Goal: Task Accomplishment & Management: Use online tool/utility

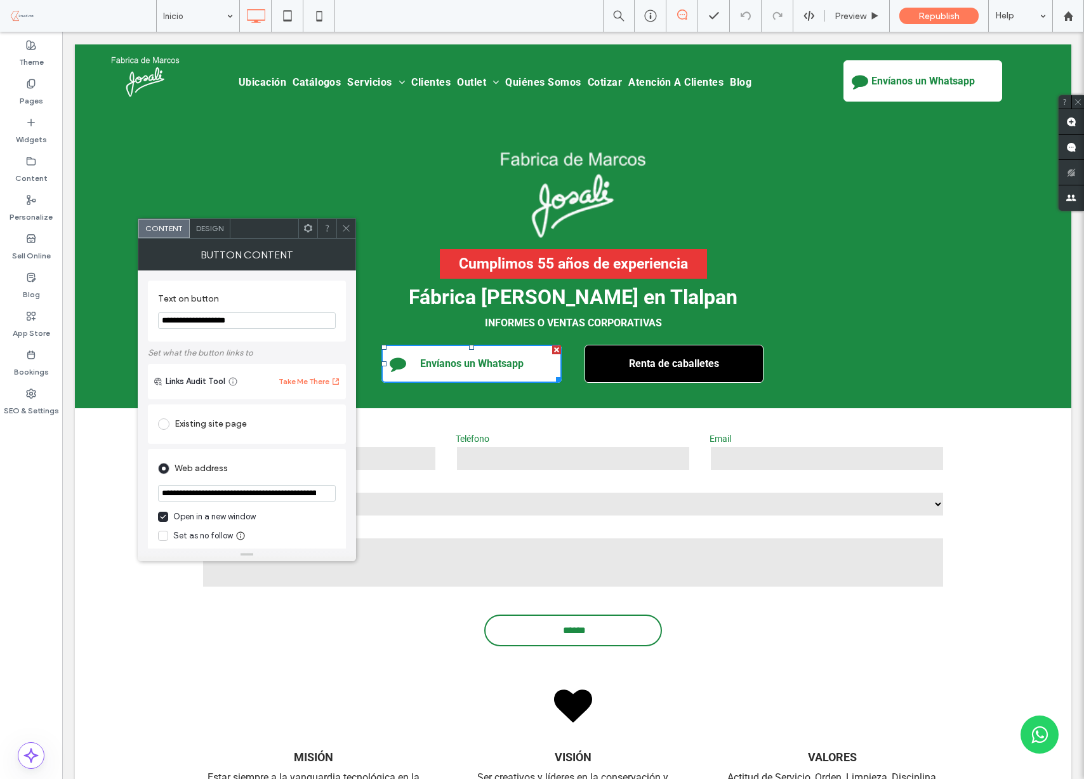
click at [308, 495] on input "**********" at bounding box center [247, 493] width 178 height 16
drag, startPoint x: 319, startPoint y: 494, endPoint x: 302, endPoint y: 494, distance: 17.1
click at [334, 493] on input "**********" at bounding box center [247, 493] width 178 height 17
click at [292, 494] on input "**********" at bounding box center [247, 493] width 178 height 17
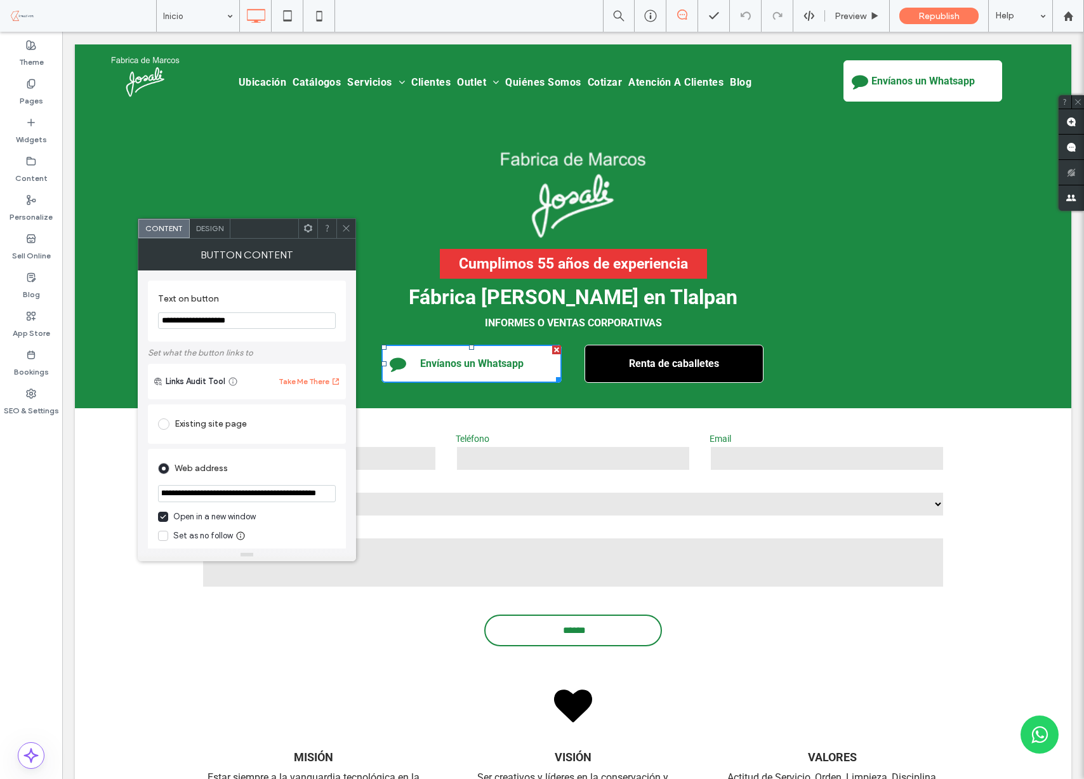
click at [292, 494] on input "**********" at bounding box center [247, 493] width 178 height 17
drag, startPoint x: 37, startPoint y: 96, endPoint x: 23, endPoint y: 90, distance: 14.5
click at [32, 94] on label "Pages" at bounding box center [31, 98] width 23 height 18
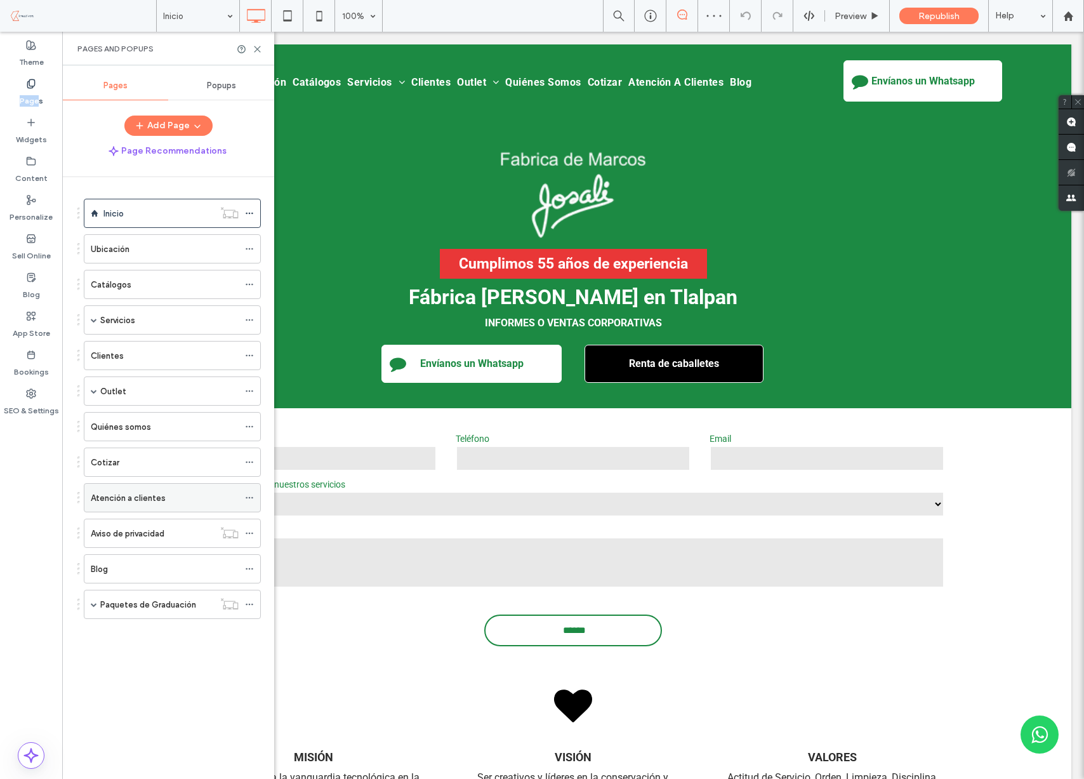
click at [143, 495] on label "Atención a clientes" at bounding box center [128, 498] width 75 height 22
click at [251, 497] on div at bounding box center [542, 389] width 1084 height 779
click at [138, 499] on div at bounding box center [542, 389] width 1084 height 779
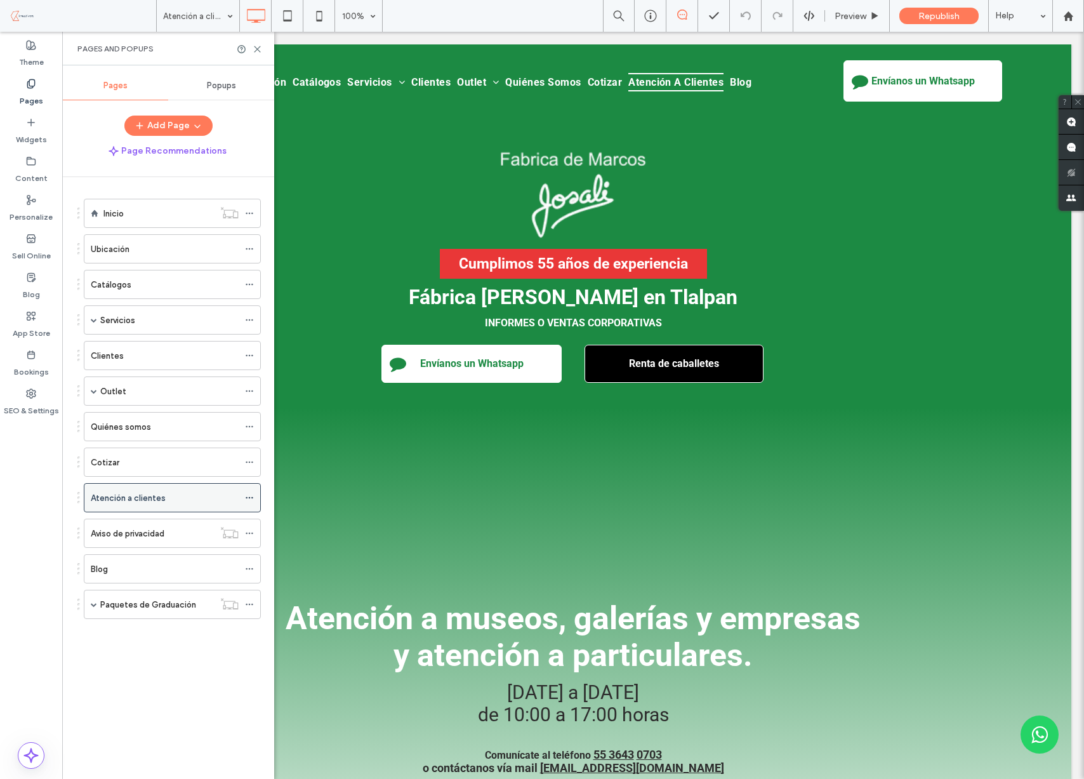
click at [164, 496] on div "Atención a clientes" at bounding box center [165, 497] width 148 height 13
click at [247, 498] on icon at bounding box center [249, 497] width 9 height 9
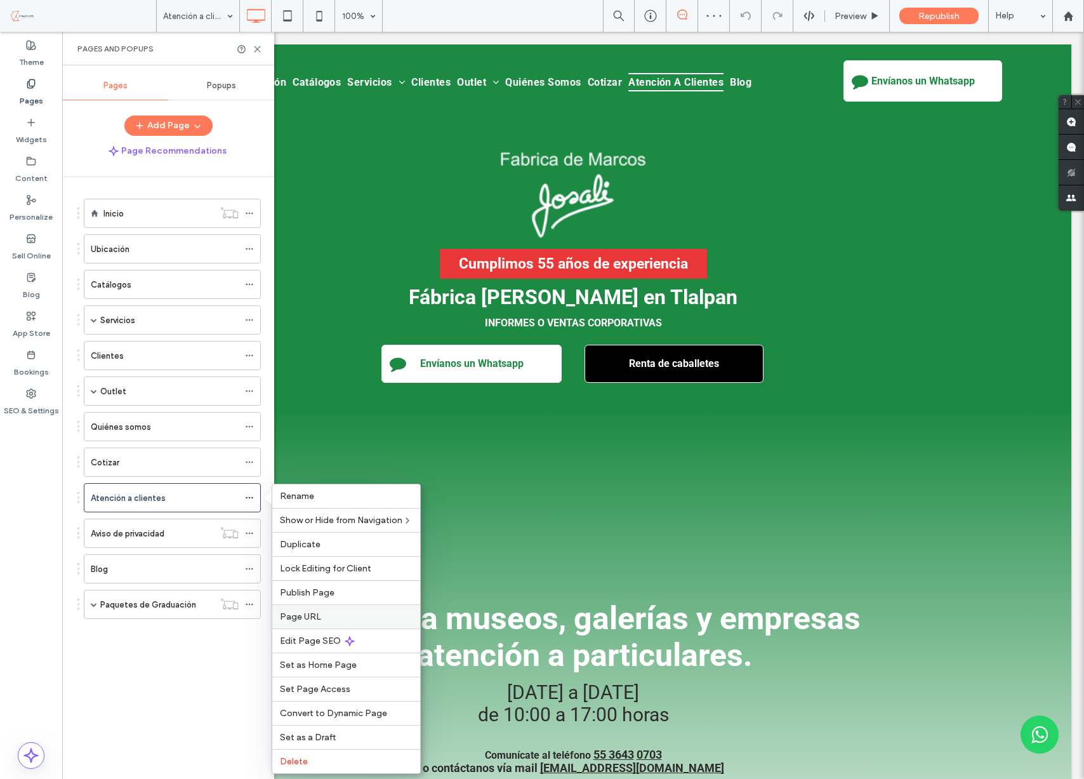
click at [312, 619] on span "Page URL" at bounding box center [300, 616] width 41 height 11
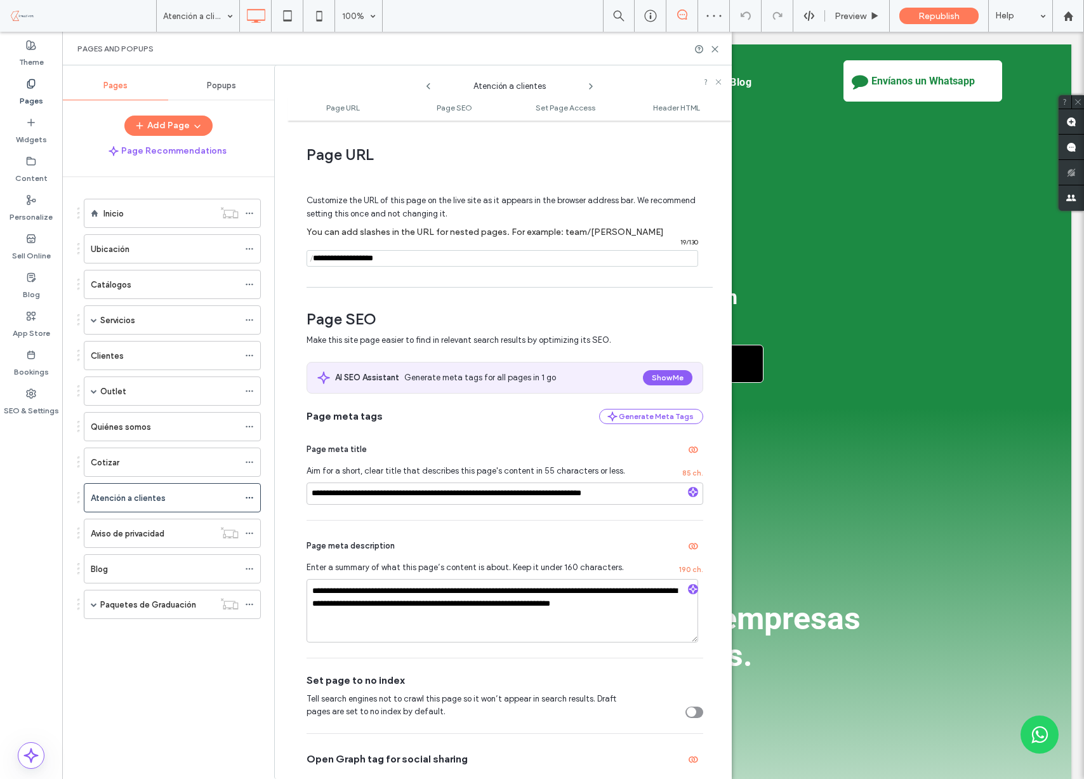
click at [343, 257] on input "notEmpty" at bounding box center [502, 258] width 392 height 16
type input "**********"
click at [395, 272] on div "Customize the URL of this page on the live site as it appears in the browser ad…" at bounding box center [504, 224] width 397 height 111
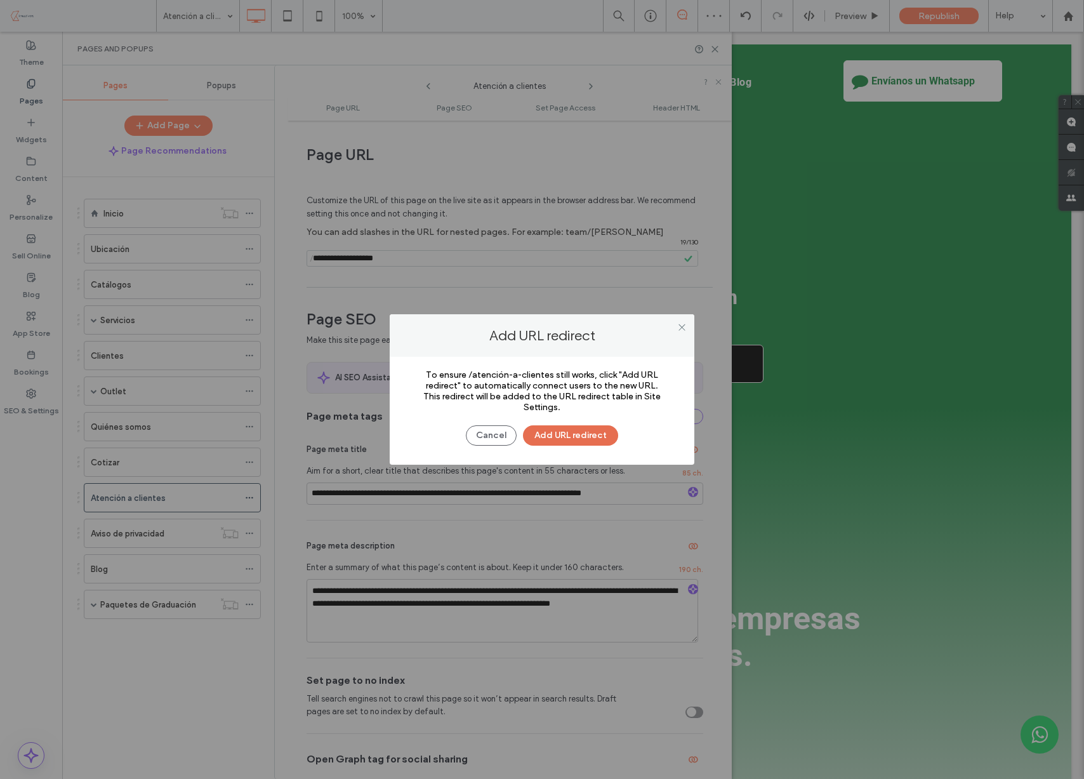
click at [562, 436] on button "Add URL redirect" at bounding box center [570, 435] width 95 height 20
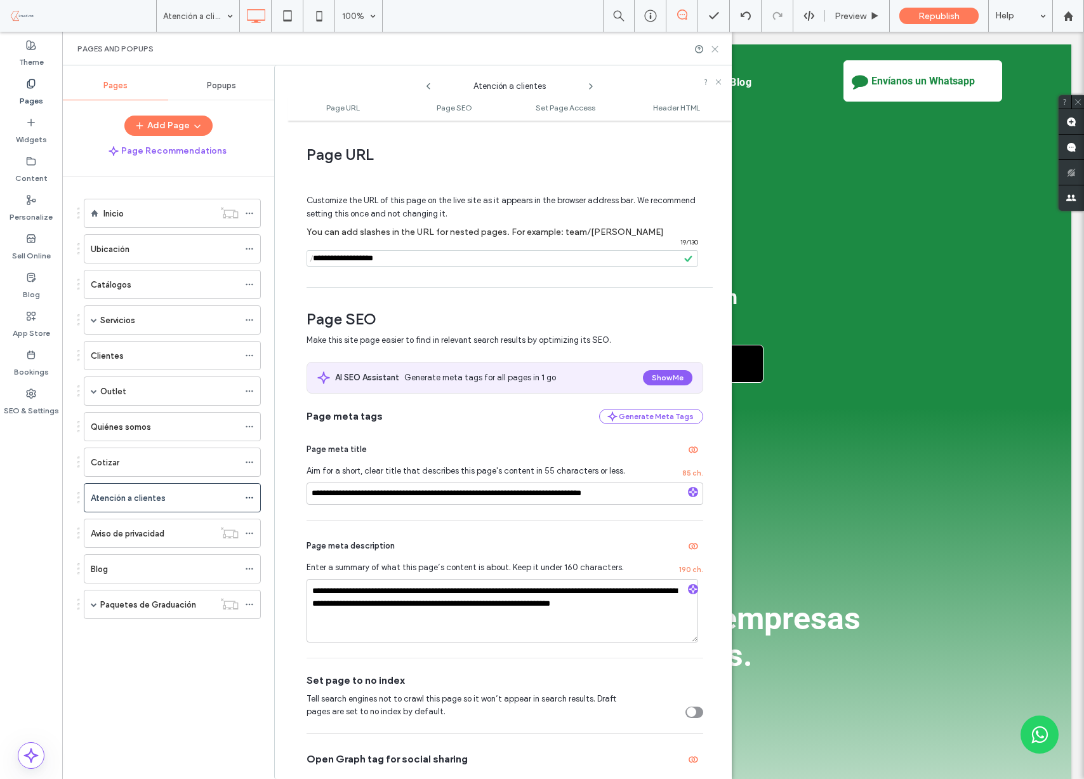
click at [714, 49] on use at bounding box center [715, 49] width 6 height 6
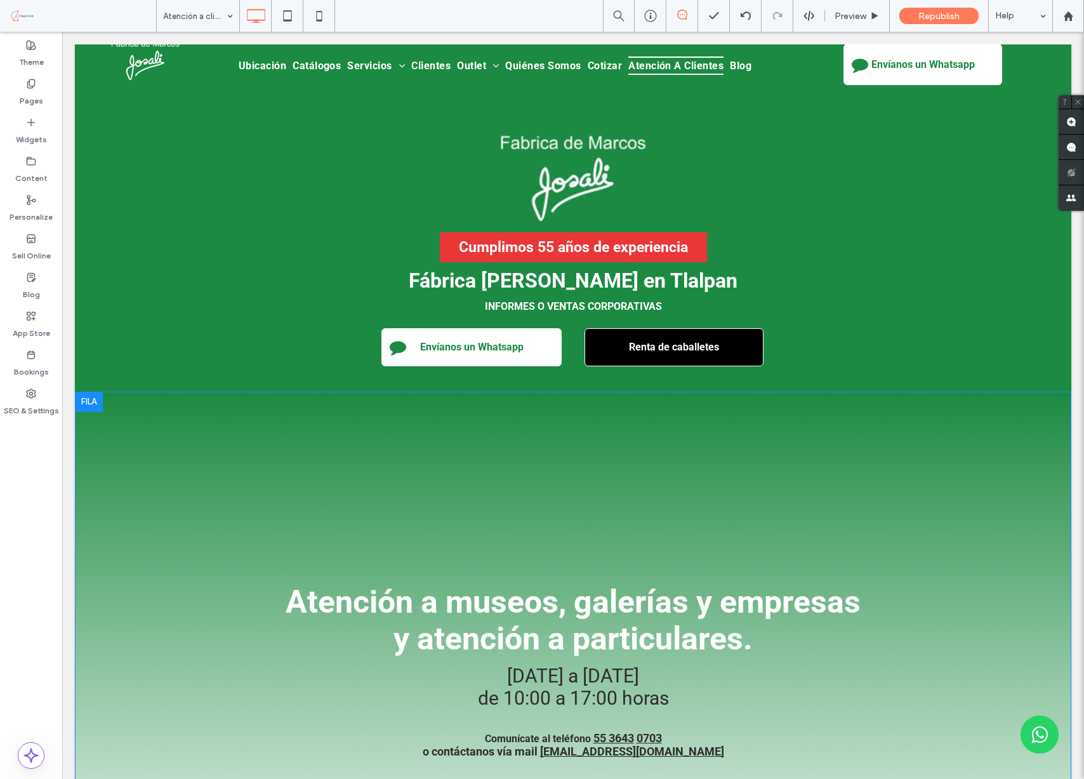
scroll to position [223, 0]
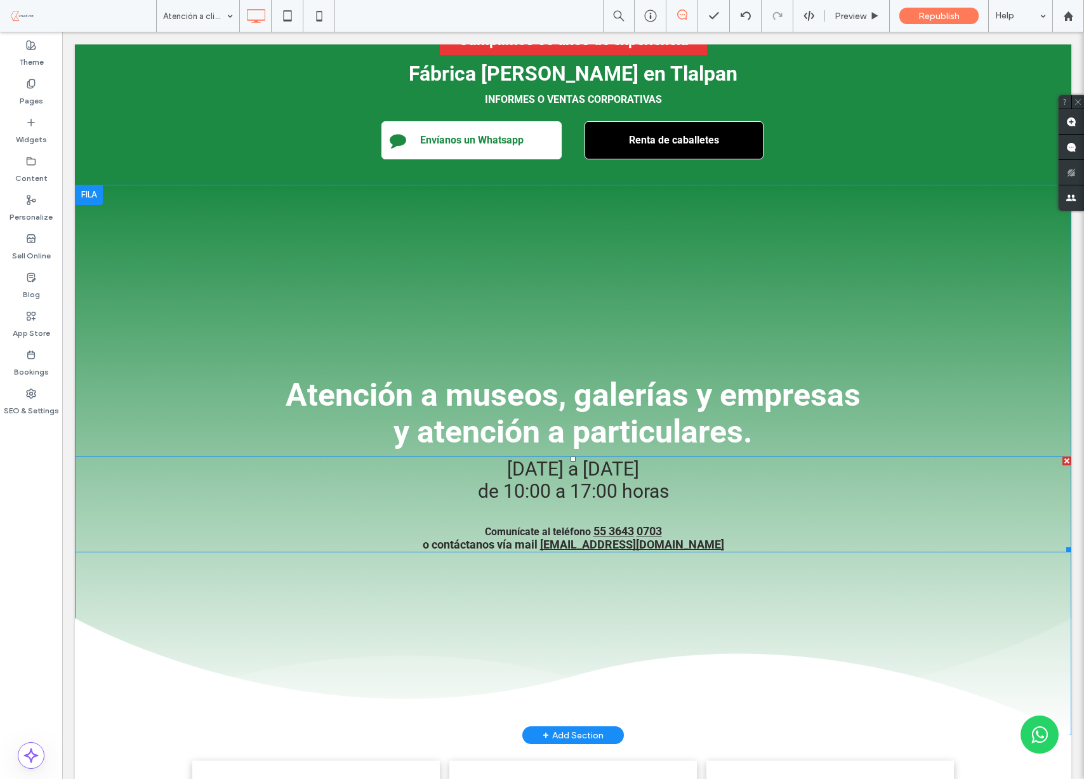
click at [672, 530] on p "Comunícate al teléfono 55 3643 0703" at bounding box center [573, 530] width 996 height 13
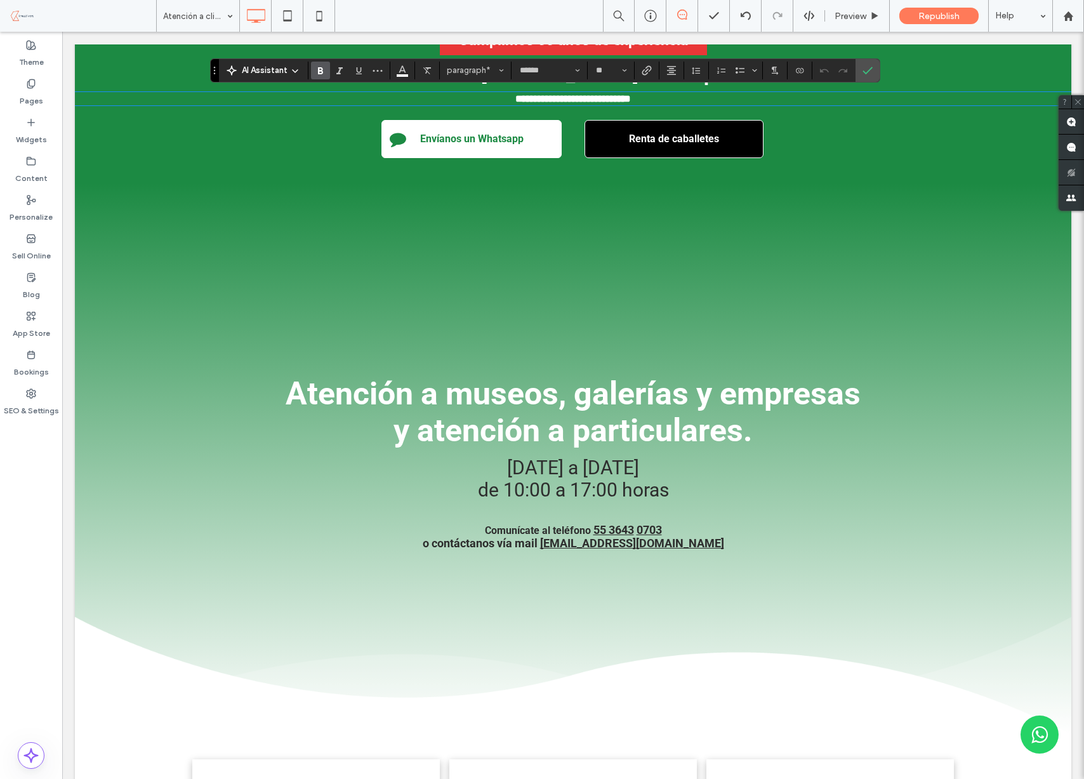
click at [649, 531] on span "0703" at bounding box center [648, 529] width 25 height 13
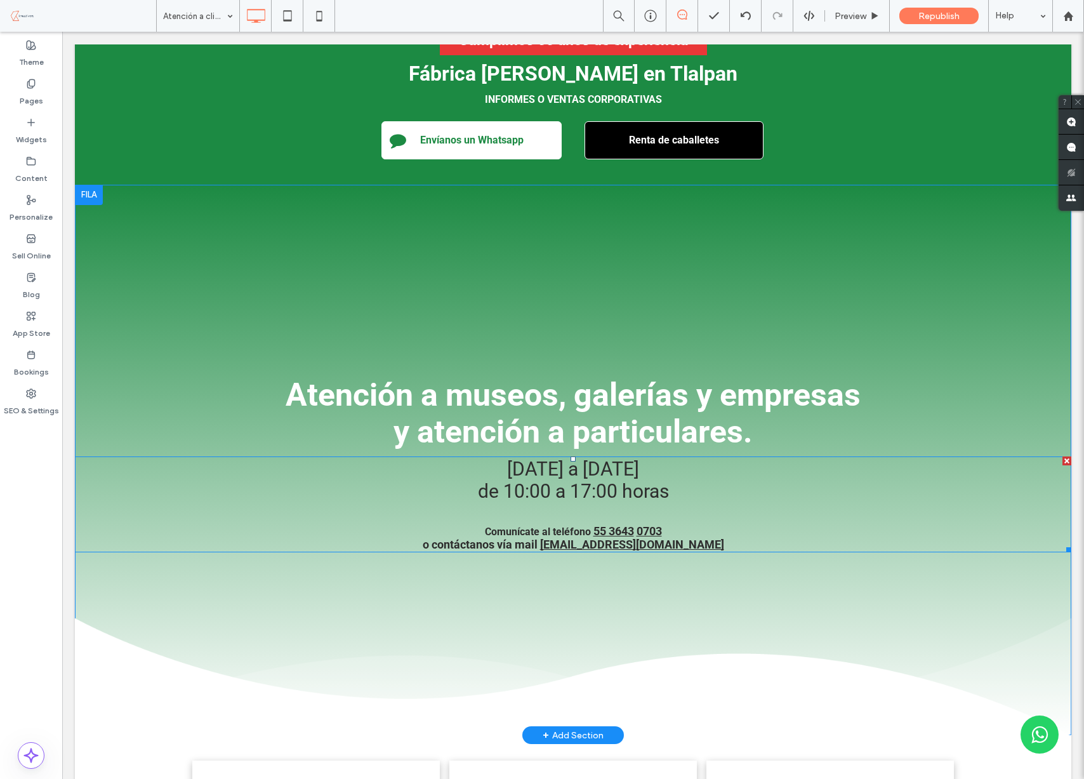
click at [649, 531] on span "0703" at bounding box center [648, 530] width 25 height 13
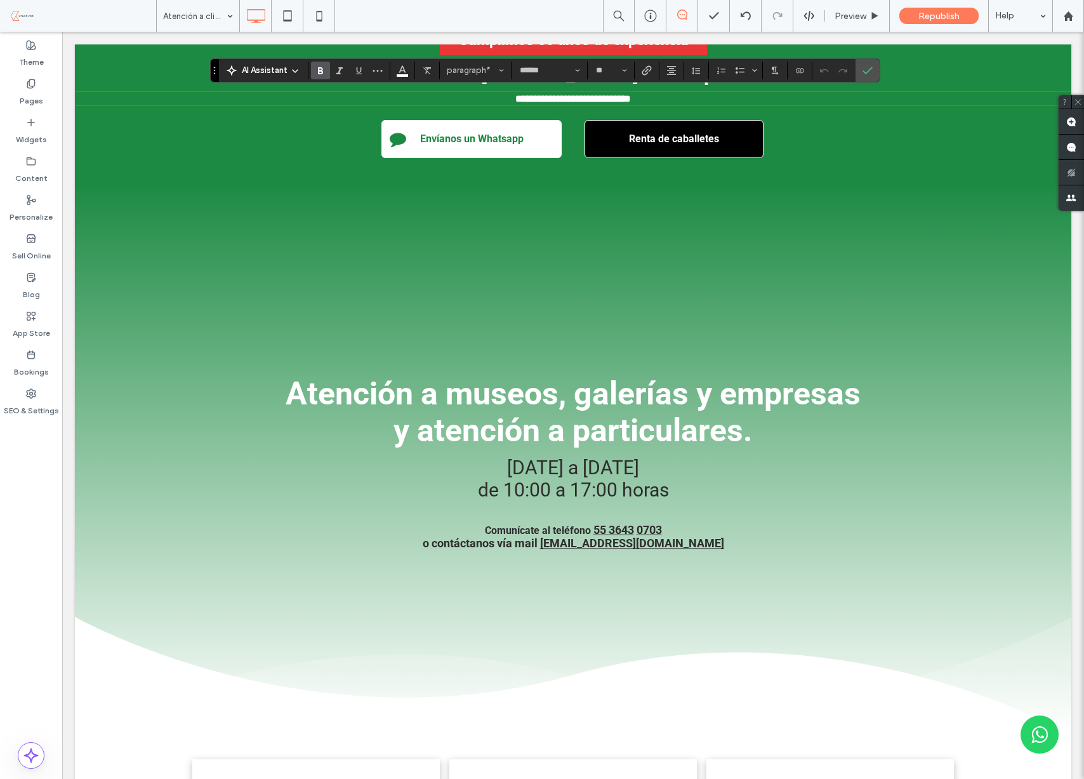
click at [584, 483] on span "de 10:00 a 17:00 horas" at bounding box center [573, 489] width 191 height 22
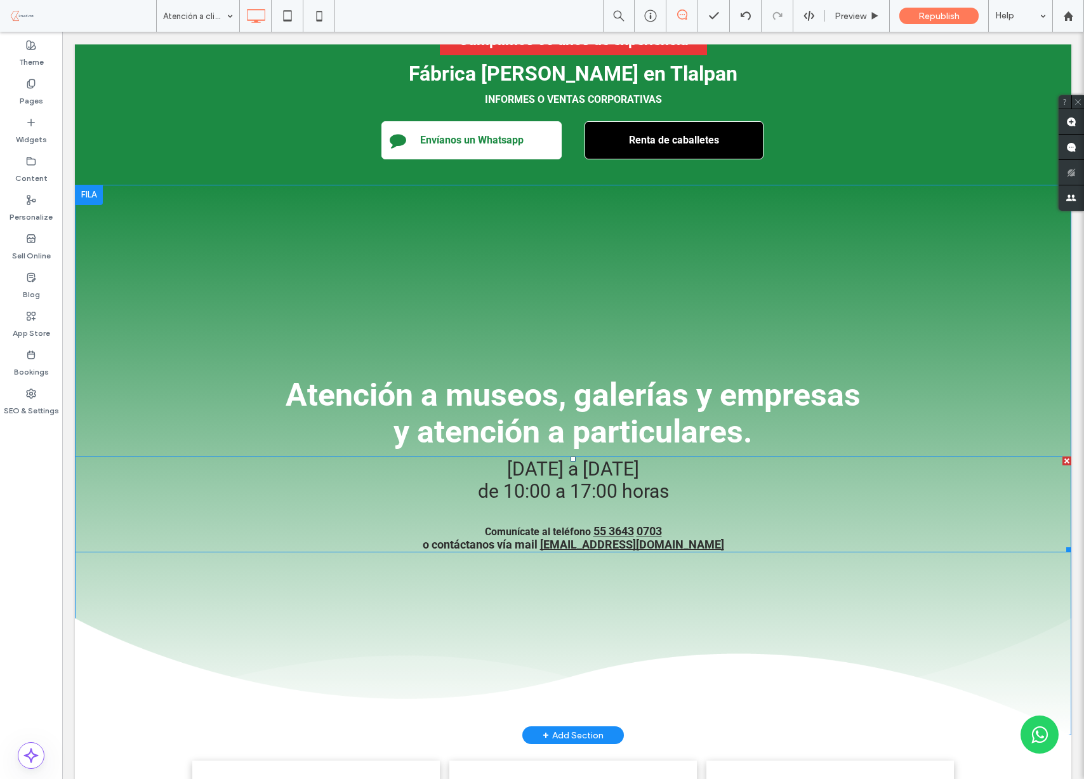
click at [543, 484] on span "de 10:00 a 17:00 horas" at bounding box center [573, 491] width 191 height 22
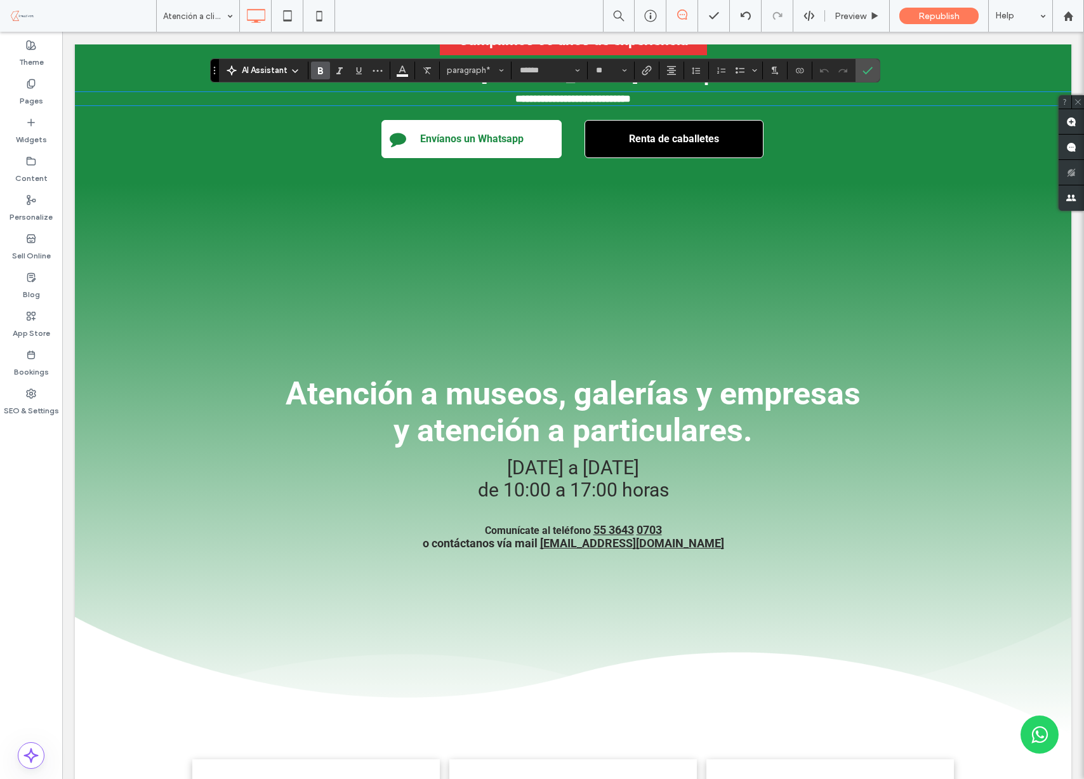
click at [534, 484] on span "de 10:00 a 17:00 horas" at bounding box center [573, 489] width 191 height 22
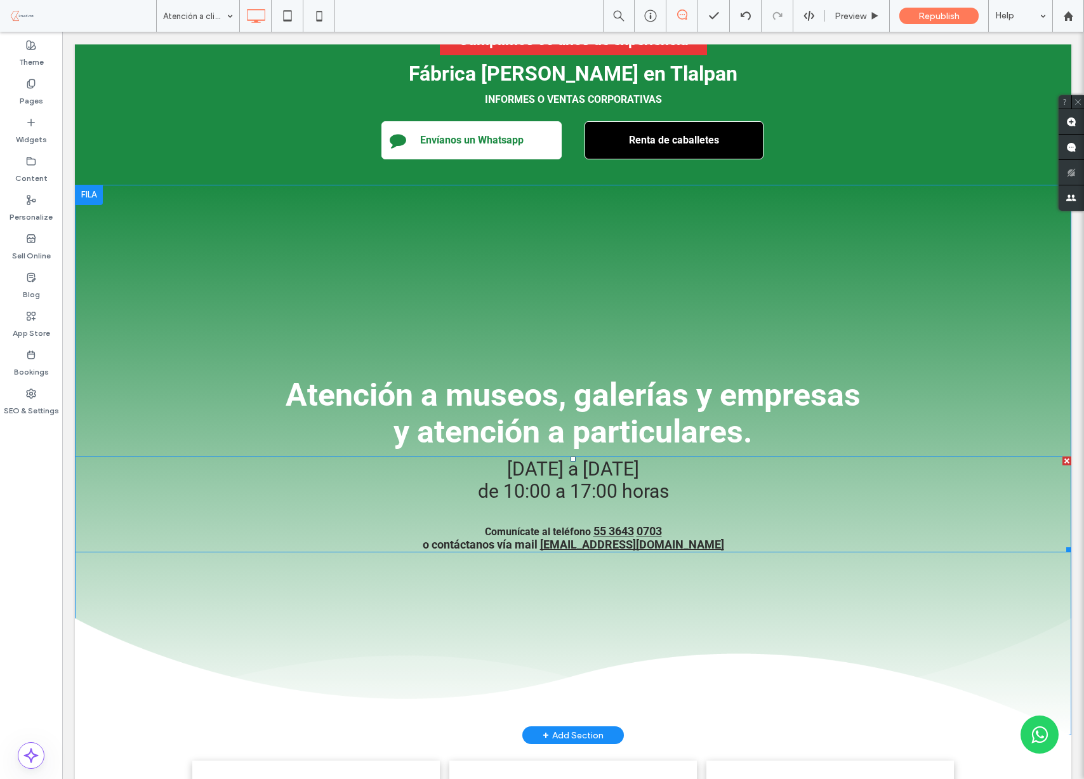
click at [534, 484] on span "de 10:00 a 17:00 horas" at bounding box center [573, 491] width 191 height 22
type input "******"
type input "**"
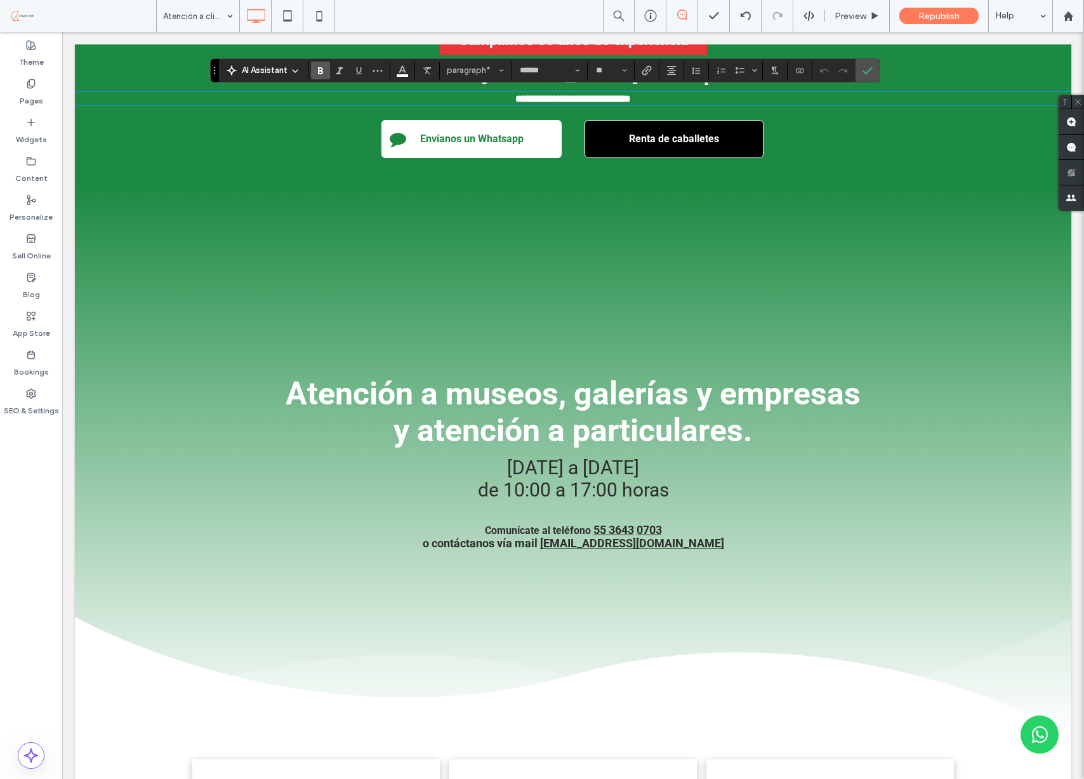
click at [499, 484] on span "de 10:00 a 17:00 horas" at bounding box center [573, 489] width 191 height 22
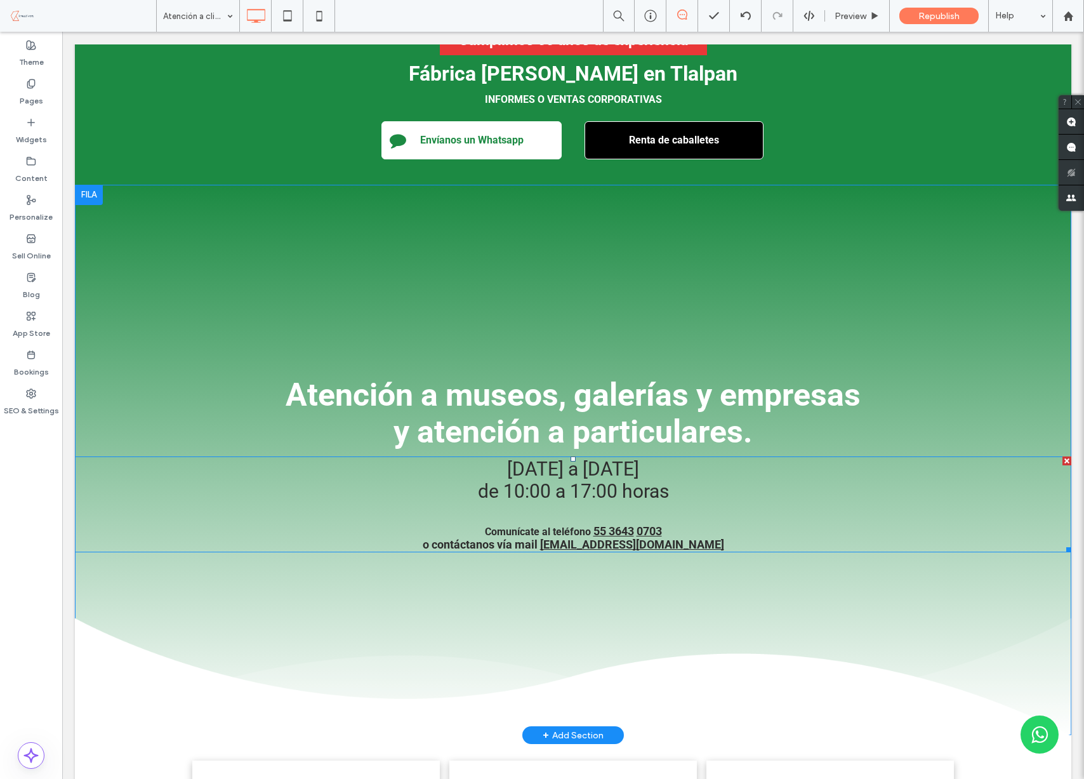
click at [499, 484] on span "de 10:00 a 17:00 horas" at bounding box center [573, 491] width 191 height 22
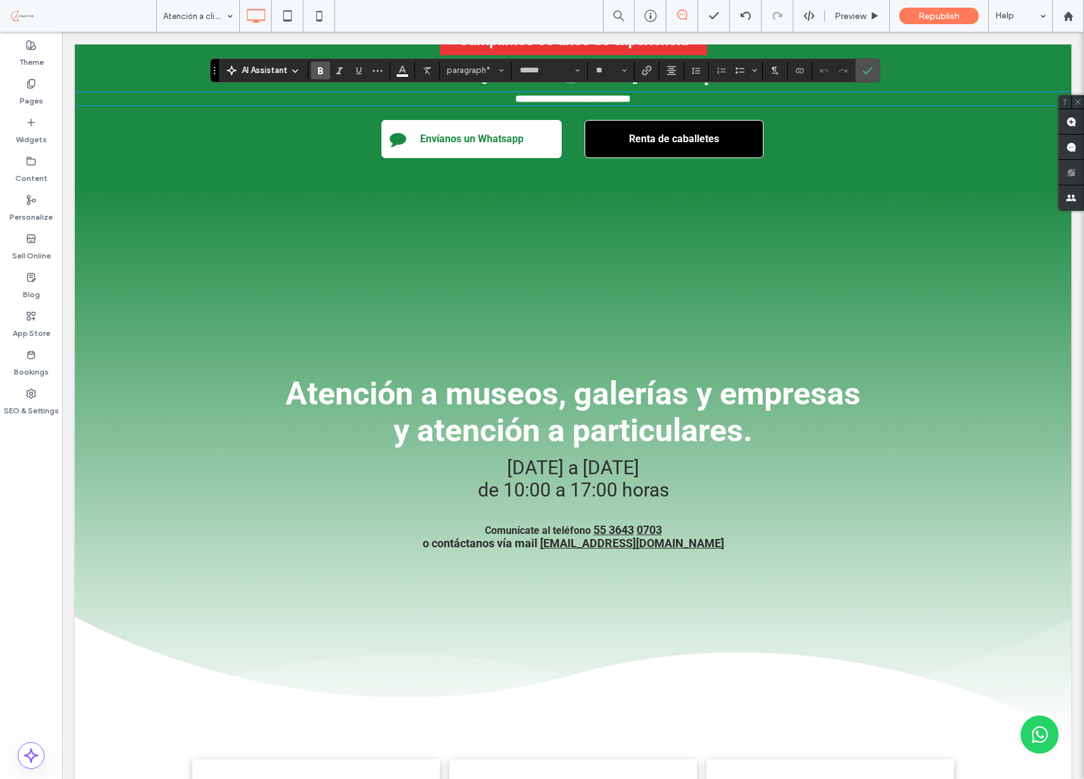
click at [419, 301] on div "Atención a museos, galerías y empresas y atención a particulares. lunes a viern…" at bounding box center [573, 458] width 996 height 551
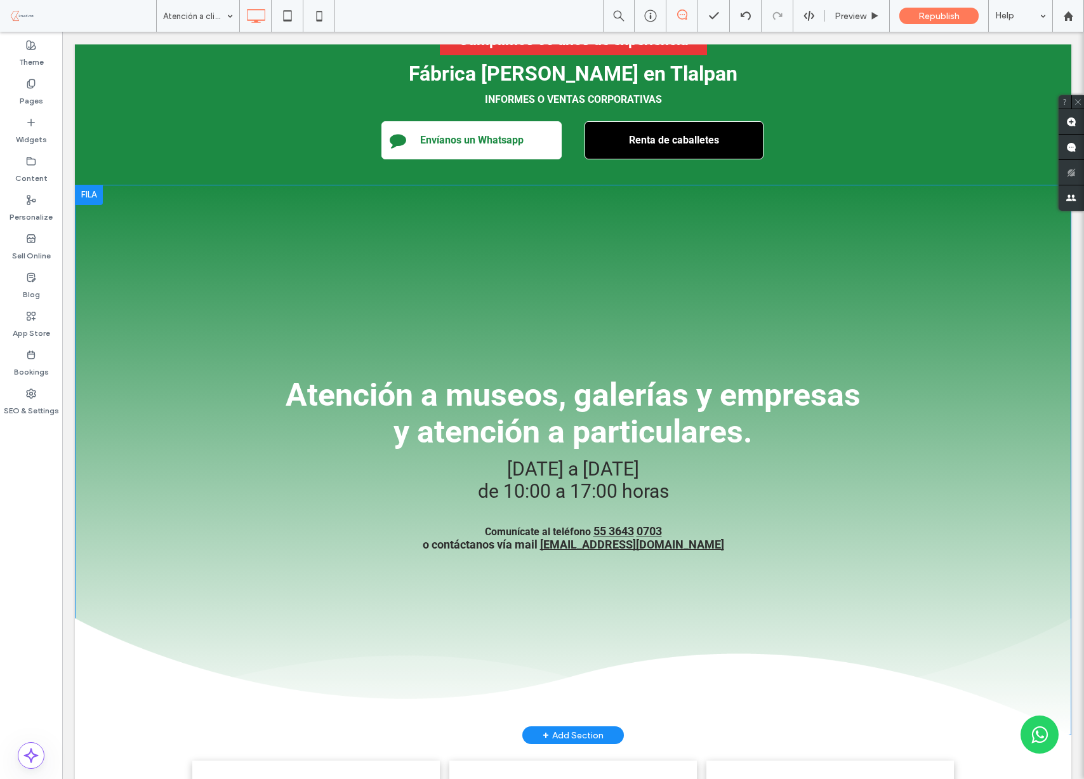
click at [344, 346] on div "Atención a museos, galerías y empresas y atención a particulares. lunes a viern…" at bounding box center [573, 460] width 996 height 551
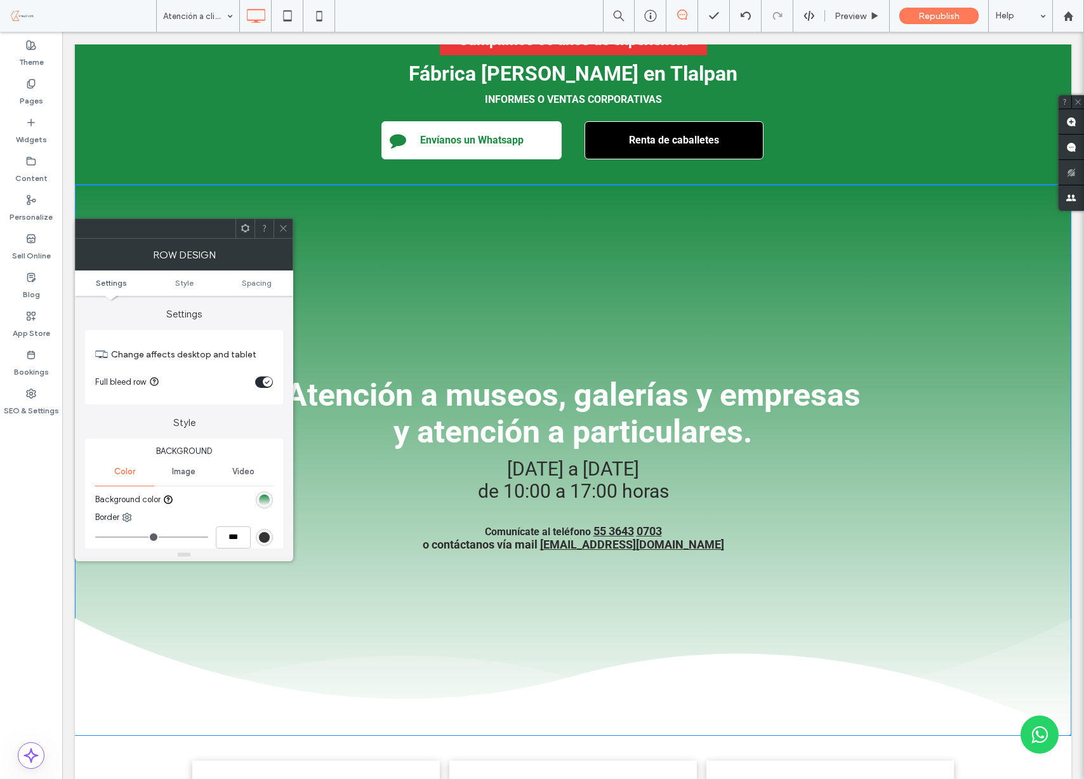
drag, startPoint x: 346, startPoint y: 398, endPoint x: 400, endPoint y: 401, distance: 54.0
click at [353, 398] on span "Atención a museos, galerías y empresas" at bounding box center [573, 394] width 575 height 37
click at [409, 401] on span "Atención a museos, galerías y empresas" at bounding box center [573, 394] width 575 height 37
drag, startPoint x: 465, startPoint y: 447, endPoint x: 474, endPoint y: 457, distance: 13.5
click at [467, 450] on div "Atención a museos, galerías y empresas y atención a particulares." at bounding box center [573, 413] width 996 height 76
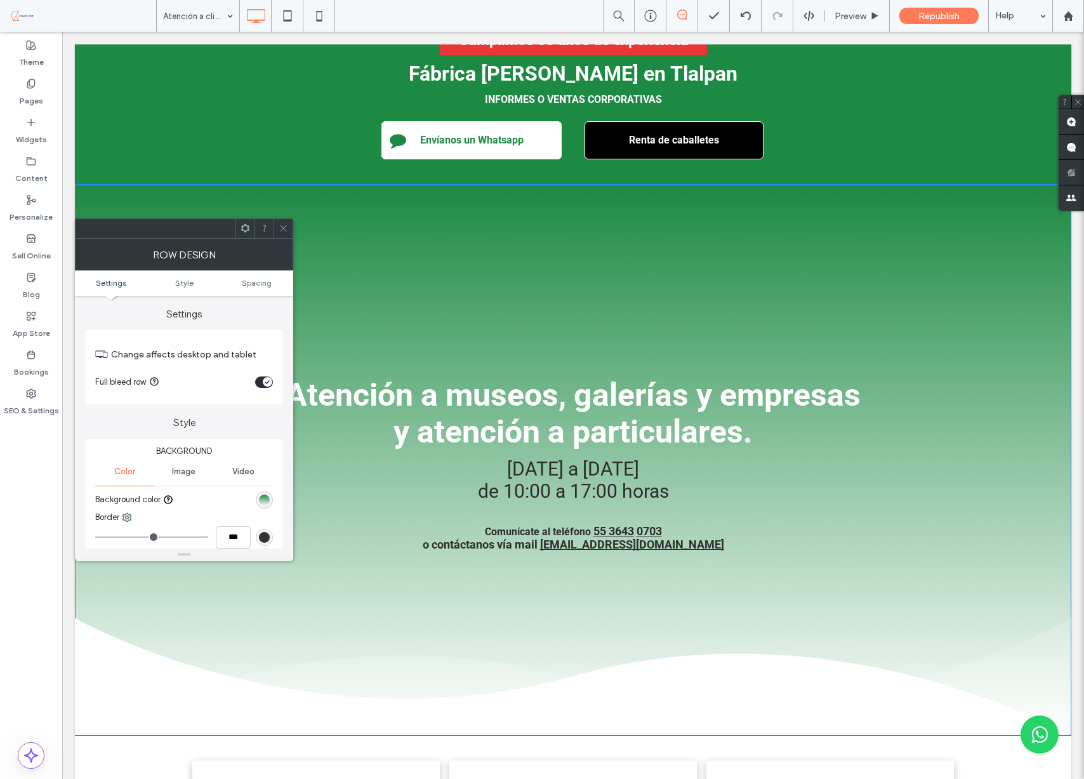
drag, startPoint x: 539, startPoint y: 535, endPoint x: 556, endPoint y: 548, distance: 21.3
click at [541, 535] on span "Comunícate al teléfono" at bounding box center [538, 531] width 106 height 12
drag, startPoint x: 645, startPoint y: 596, endPoint x: 604, endPoint y: 574, distance: 46.8
click at [645, 596] on div "Atención a museos, galerías y empresas y atención a particulares. lunes a viern…" at bounding box center [573, 555] width 996 height 360
click at [276, 229] on div at bounding box center [282, 228] width 19 height 19
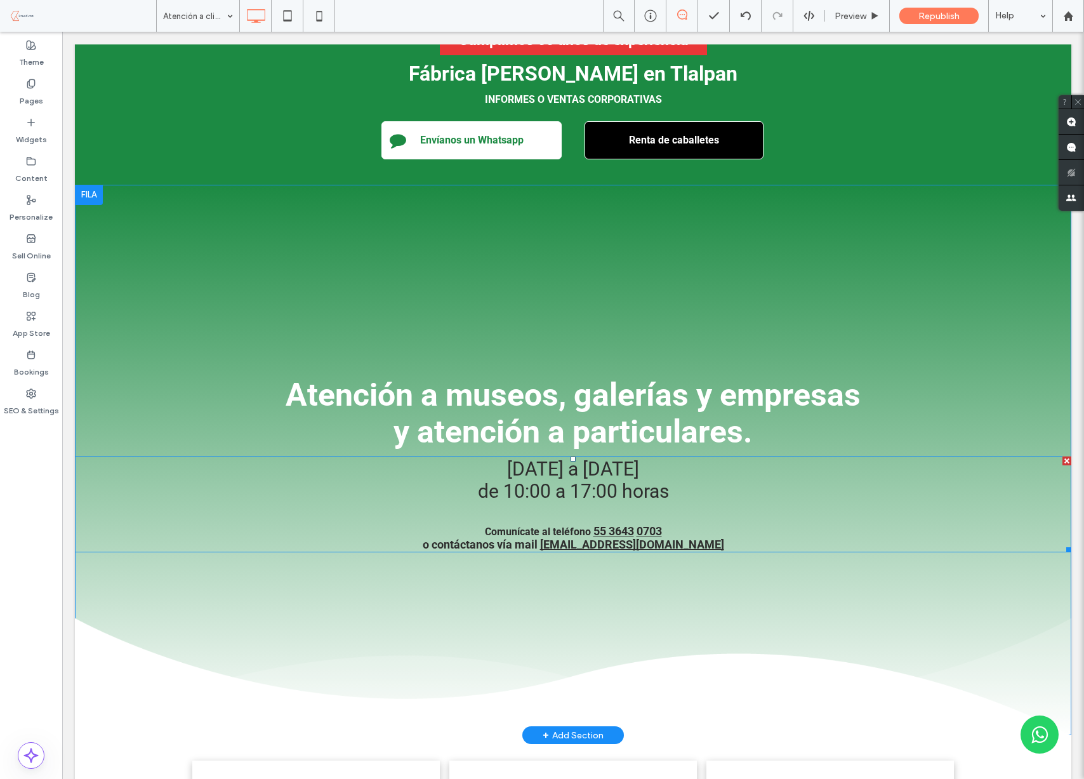
click at [541, 487] on span "de 10:00 a 17:00 horas" at bounding box center [573, 491] width 191 height 22
type input "******"
type input "**"
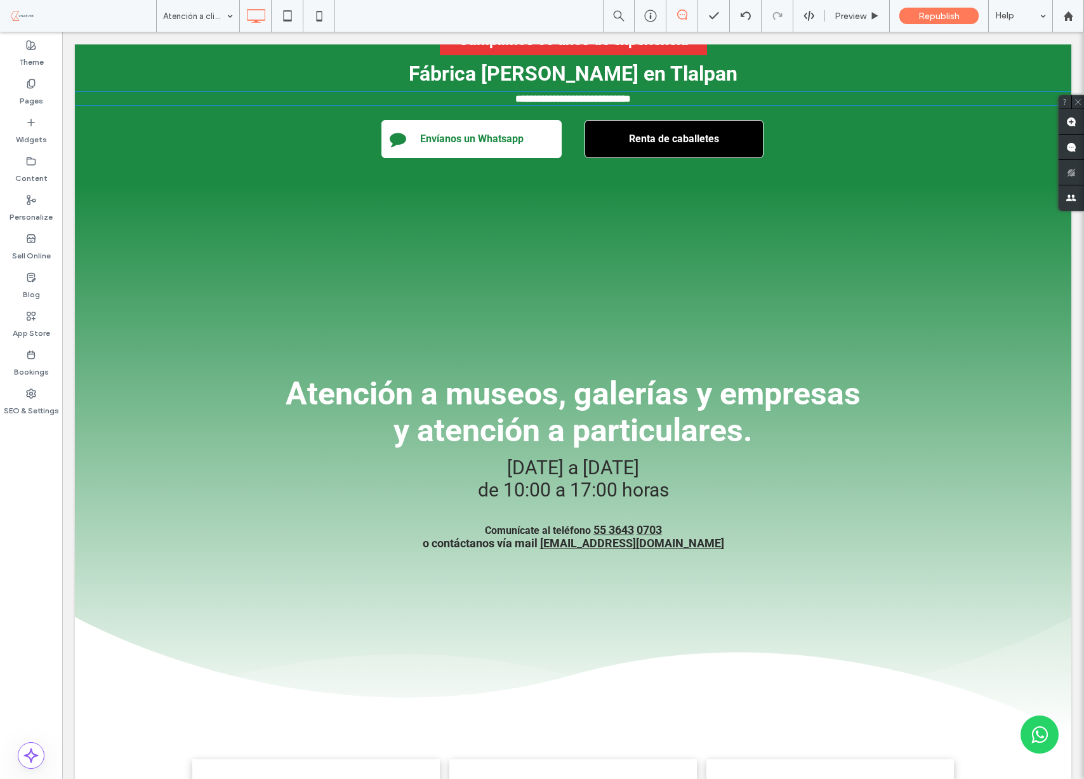
click at [541, 487] on span "de 10:00 a 17:00 horas" at bounding box center [573, 489] width 191 height 22
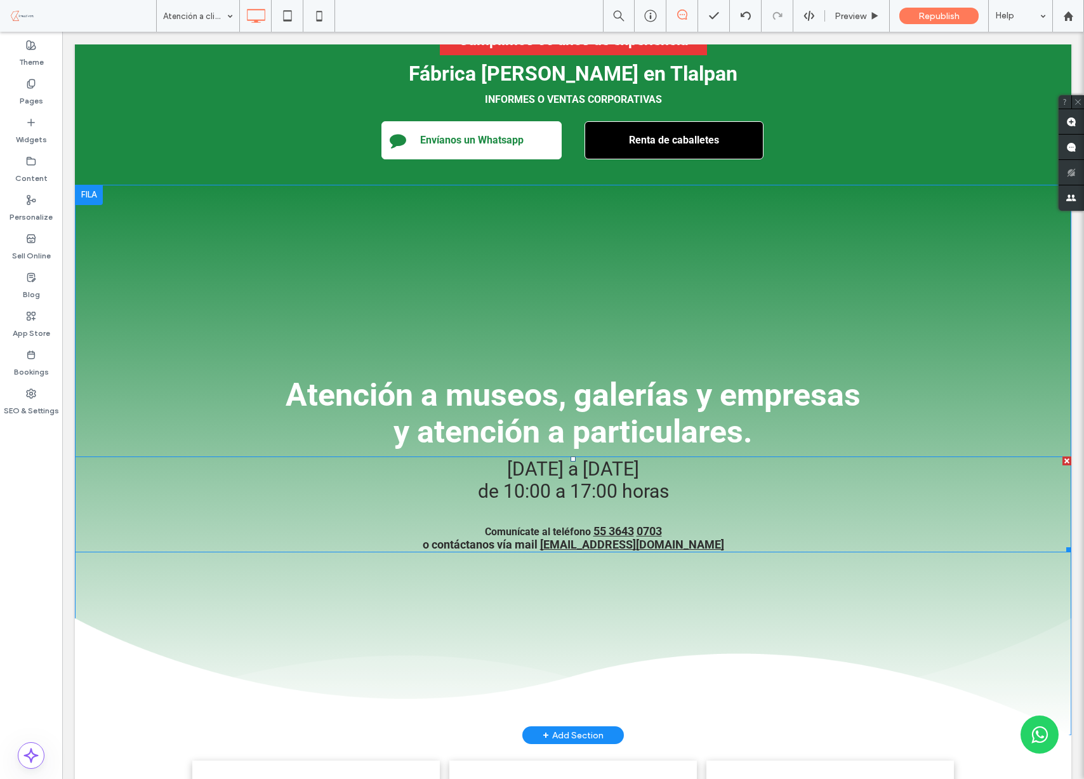
click at [541, 486] on span "de 10:00 a 17:00 horas" at bounding box center [573, 491] width 191 height 22
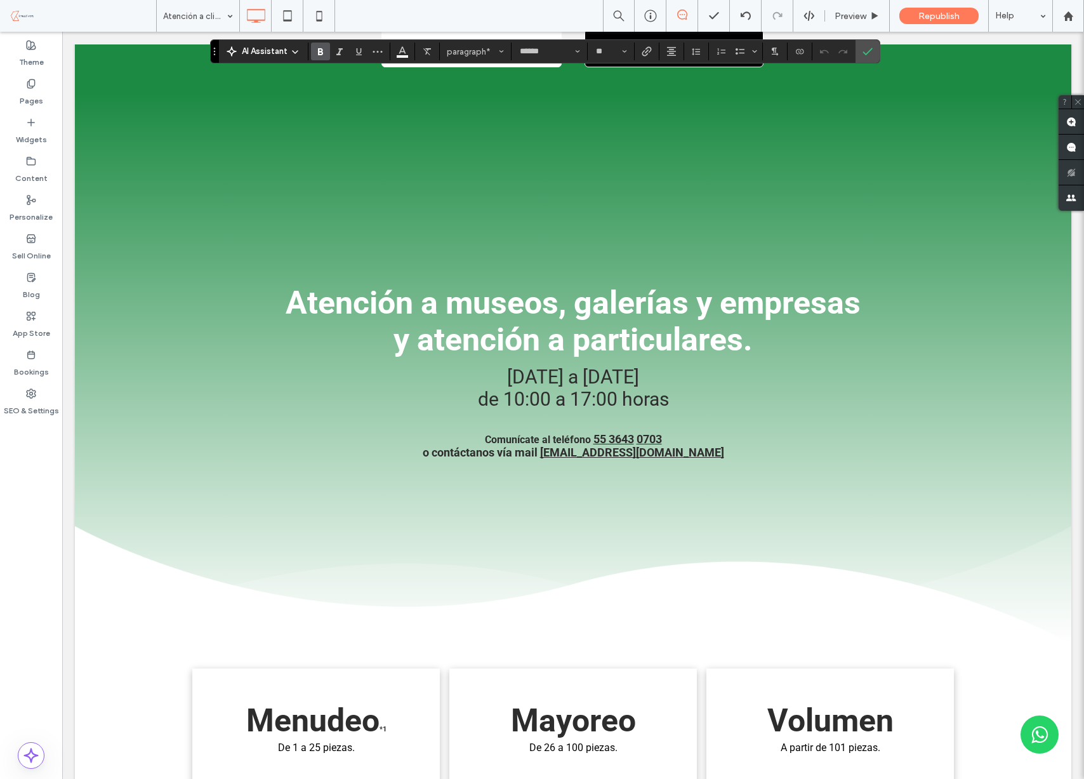
scroll to position [329, 0]
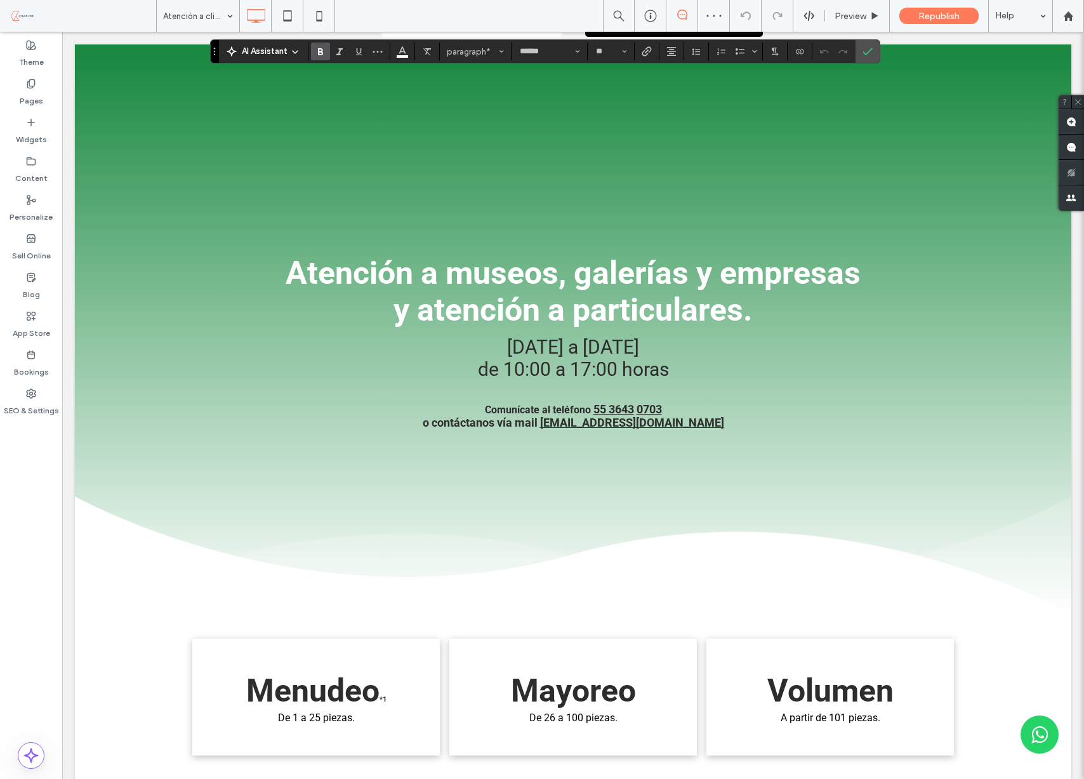
click at [534, 391] on h2 at bounding box center [573, 391] width 996 height 22
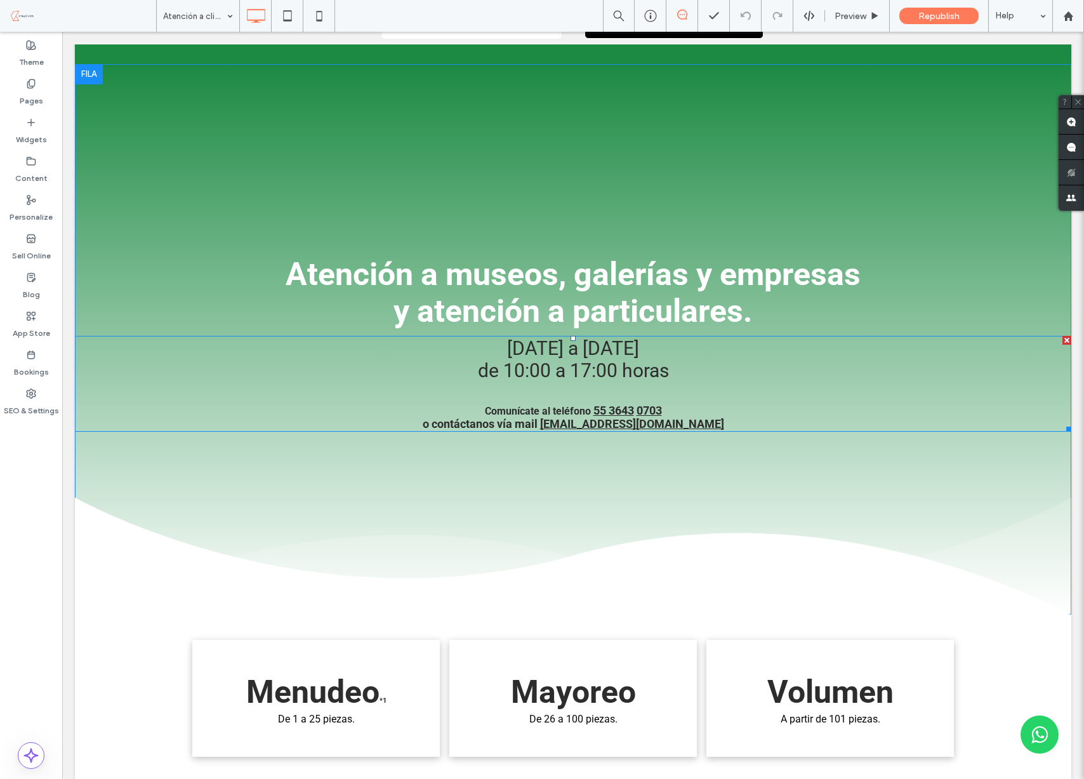
click at [527, 376] on span "de 10:00 a 17:00 horas" at bounding box center [573, 370] width 191 height 22
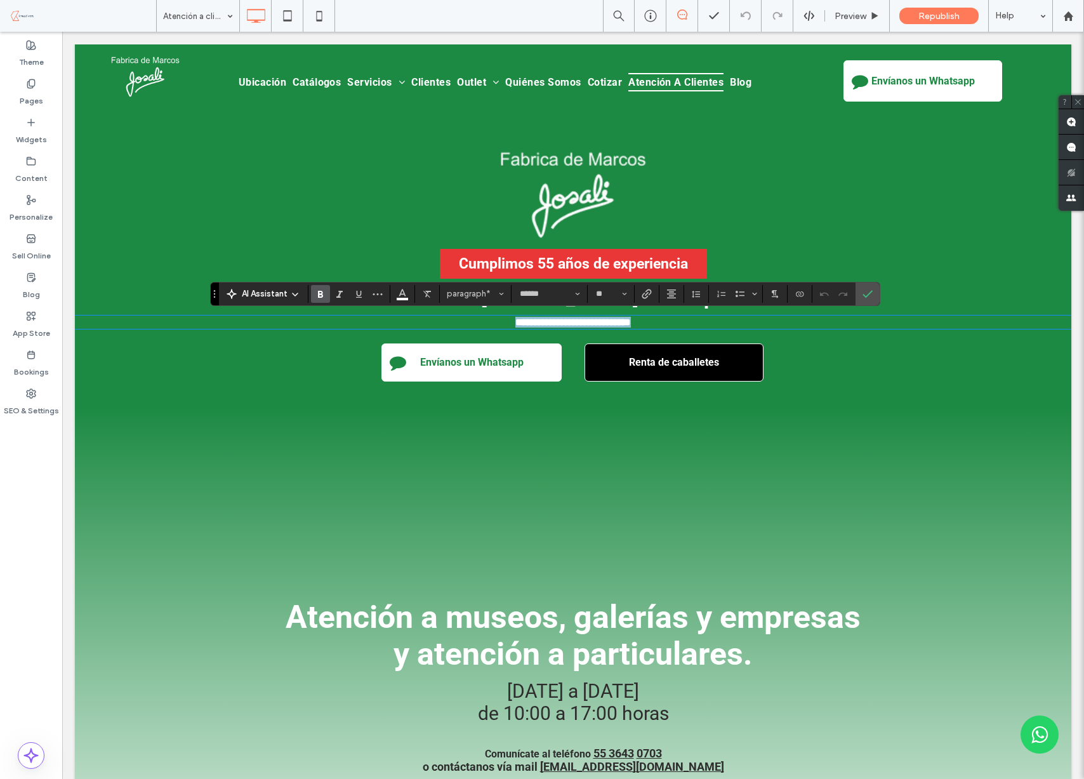
click at [527, 376] on link "Envíanos un Whatsapp" at bounding box center [471, 362] width 180 height 38
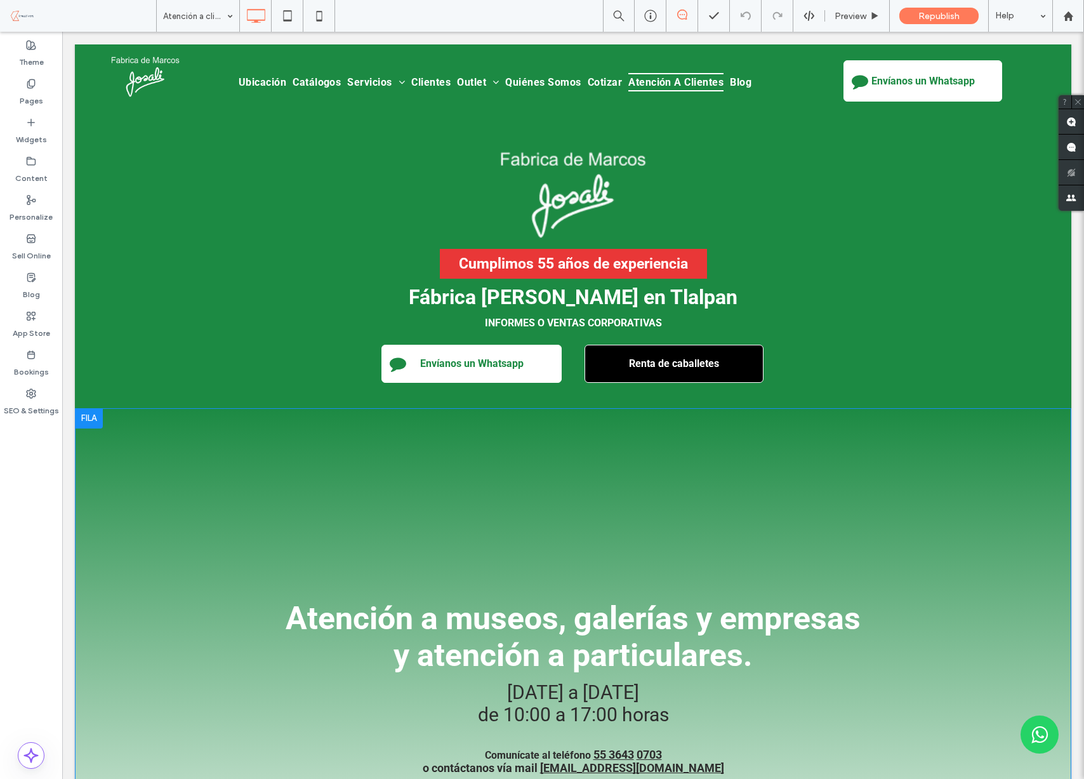
click at [552, 531] on div "Atención a museos, galerías y empresas y atención a particulares. lunes a viern…" at bounding box center [573, 683] width 996 height 551
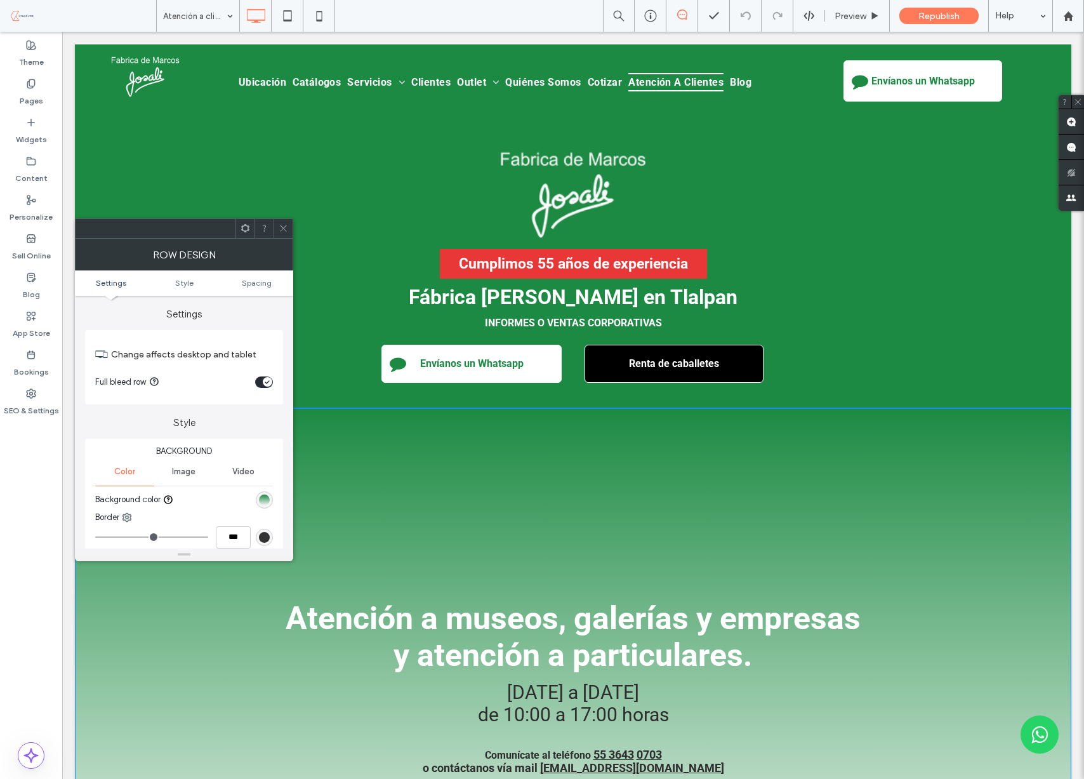
drag, startPoint x: 648, startPoint y: 579, endPoint x: 626, endPoint y: 667, distance: 90.8
click at [648, 579] on div "Atención a museos, galerías y empresas y atención a particulares. lunes a viern…" at bounding box center [573, 683] width 996 height 551
drag, startPoint x: 789, startPoint y: 682, endPoint x: 784, endPoint y: 675, distance: 8.6
click at [789, 682] on h2 "lunes a viernes" at bounding box center [573, 692] width 996 height 22
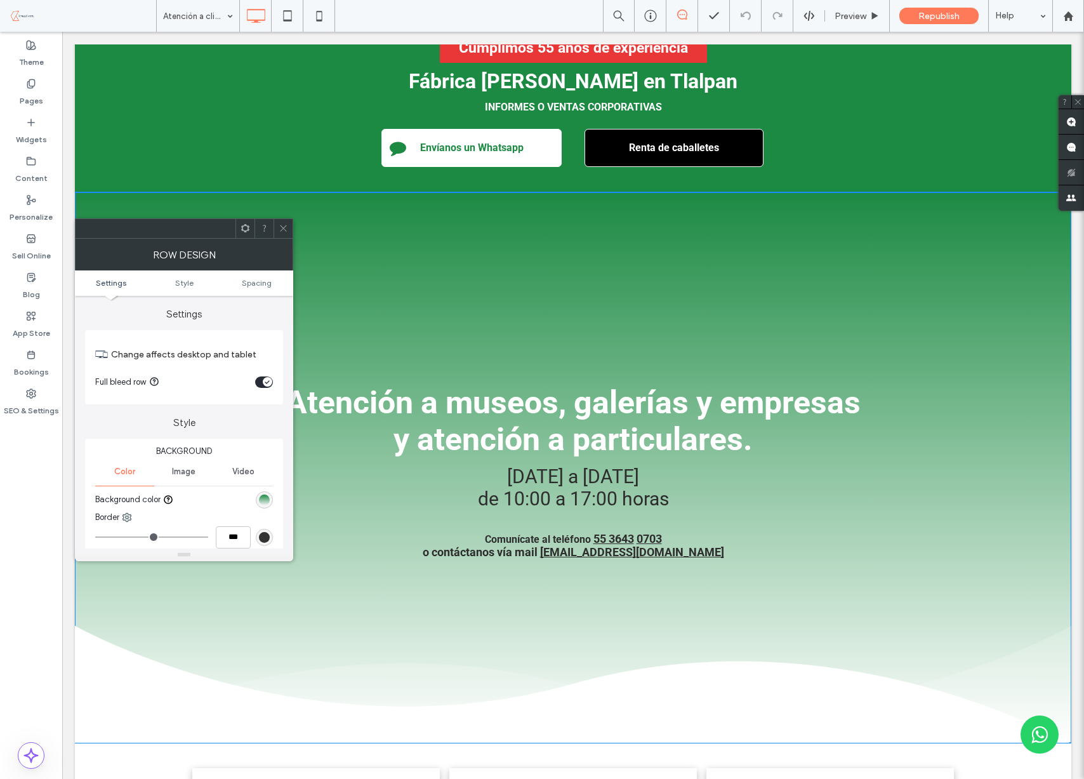
scroll to position [477, 0]
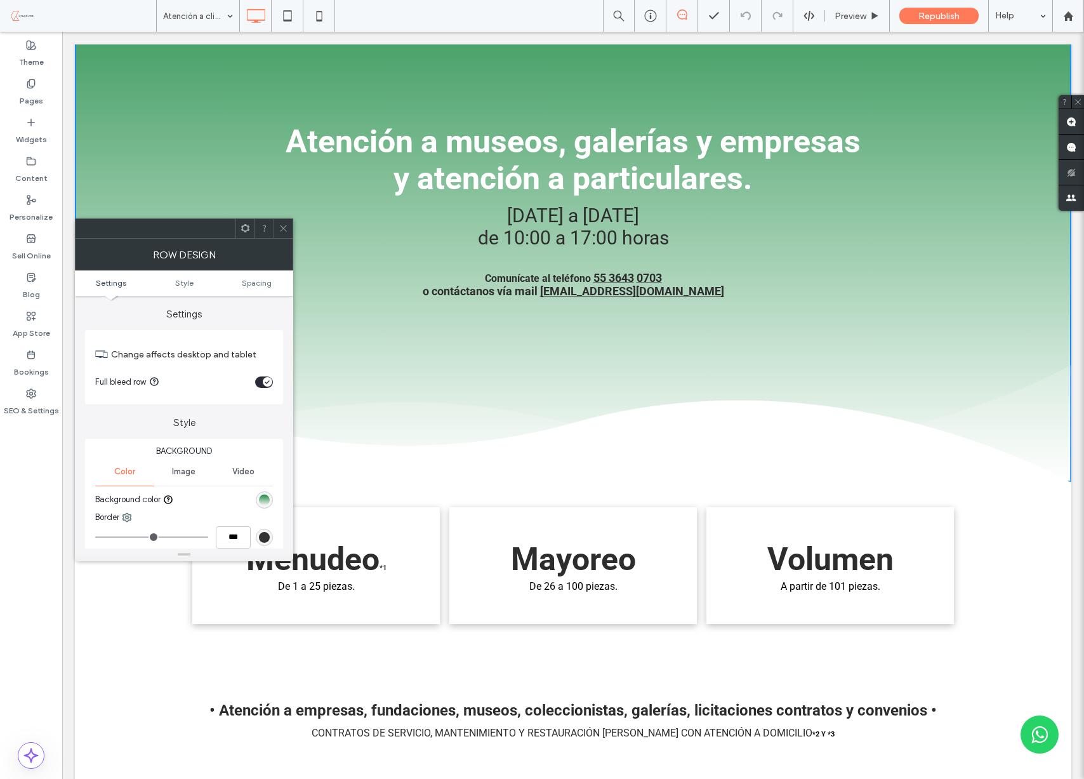
drag, startPoint x: 669, startPoint y: 588, endPoint x: 659, endPoint y: 540, distance: 49.2
click at [669, 588] on p "De 26 a 100 piezas." at bounding box center [573, 586] width 228 height 12
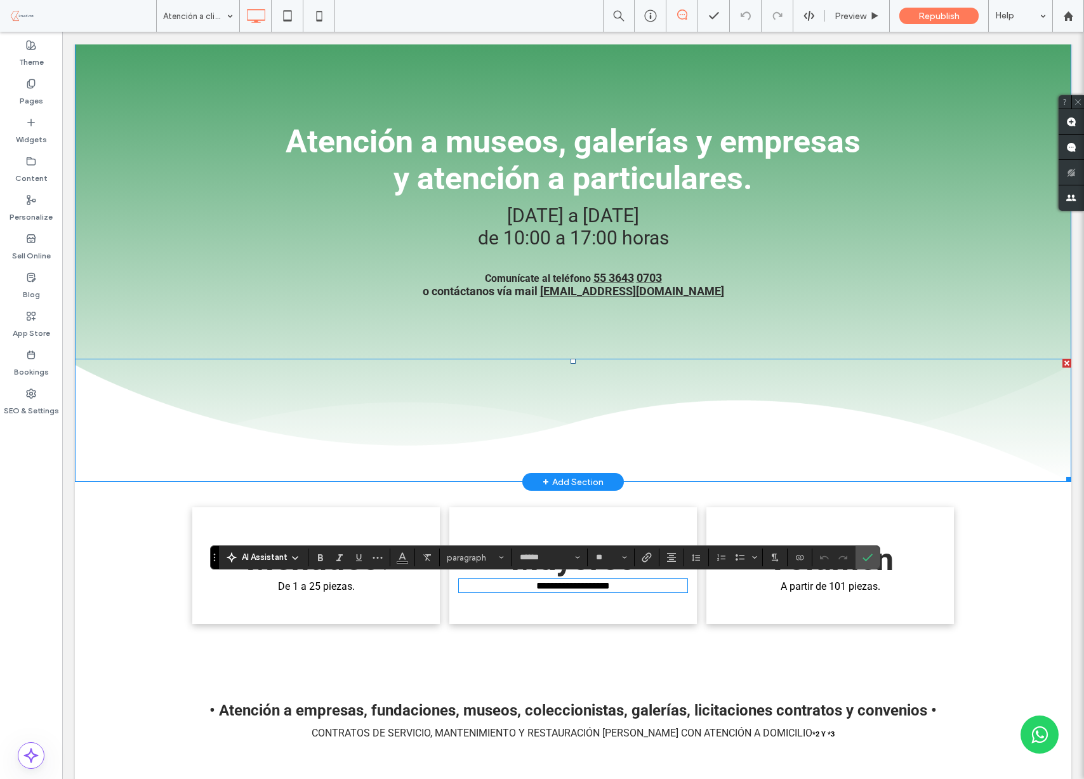
click at [644, 439] on img at bounding box center [573, 421] width 996 height 124
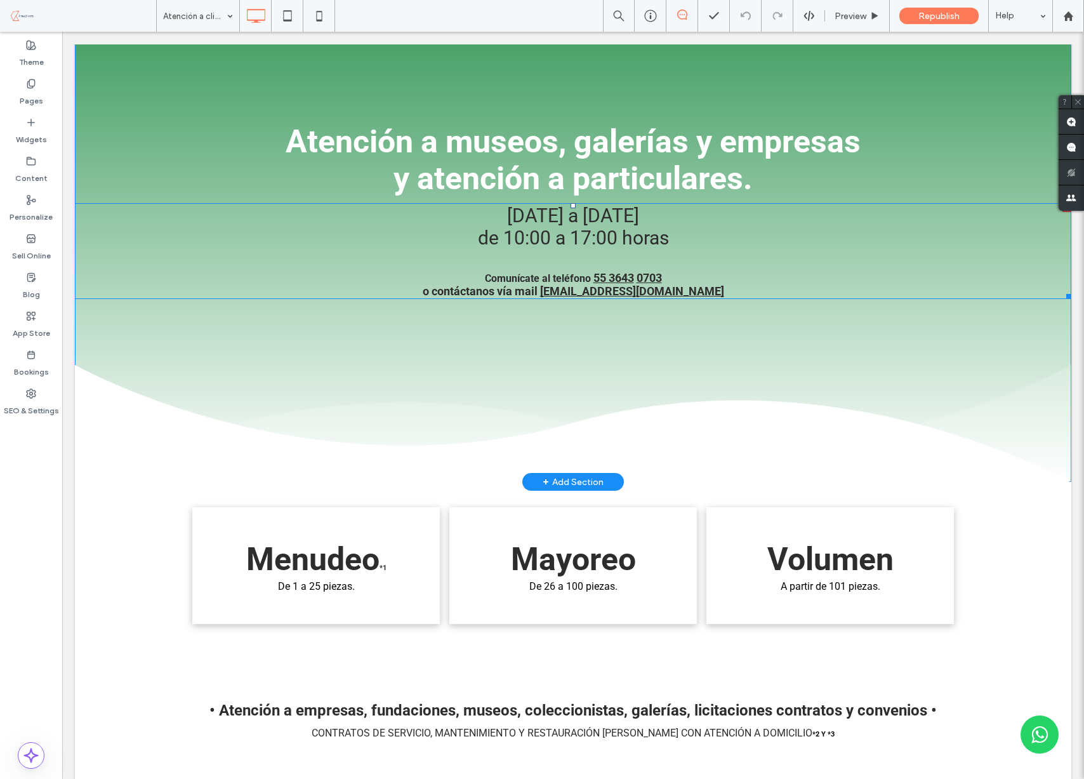
click at [722, 289] on p "o contáctanos vía mail fmarcosjosali@gmail.com" at bounding box center [573, 290] width 996 height 13
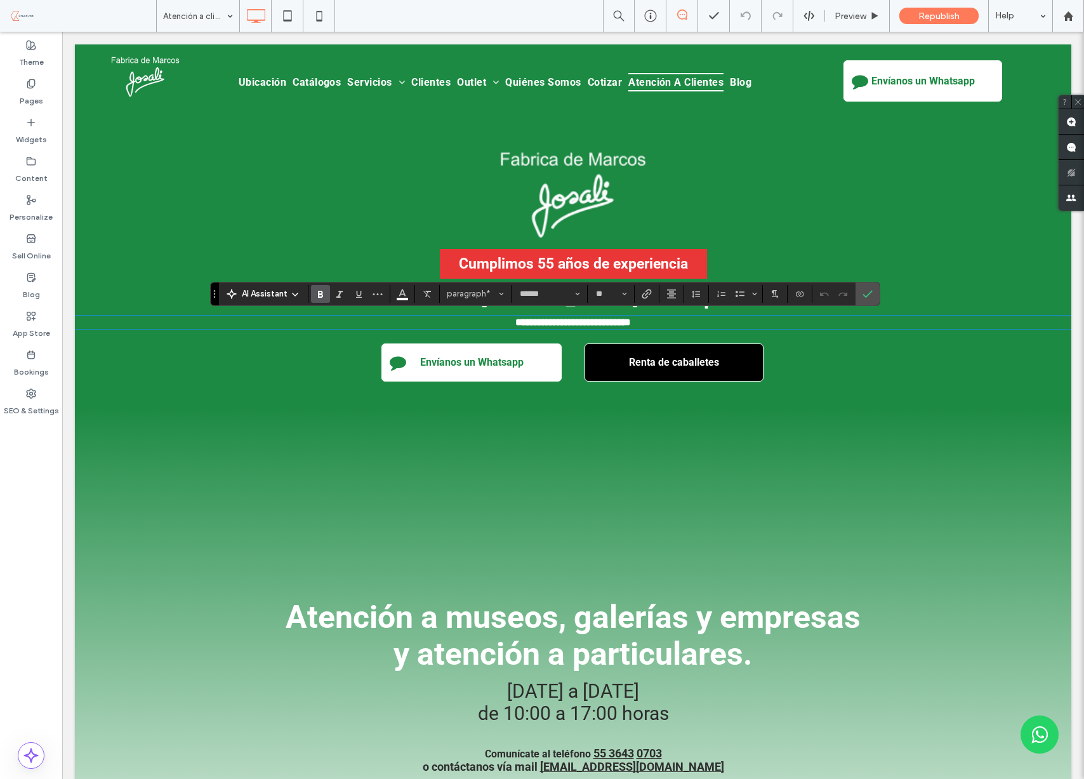
click at [572, 322] on strong "**********" at bounding box center [572, 322] width 115 height 10
click at [630, 660] on span "y atención a particulares." at bounding box center [572, 653] width 359 height 37
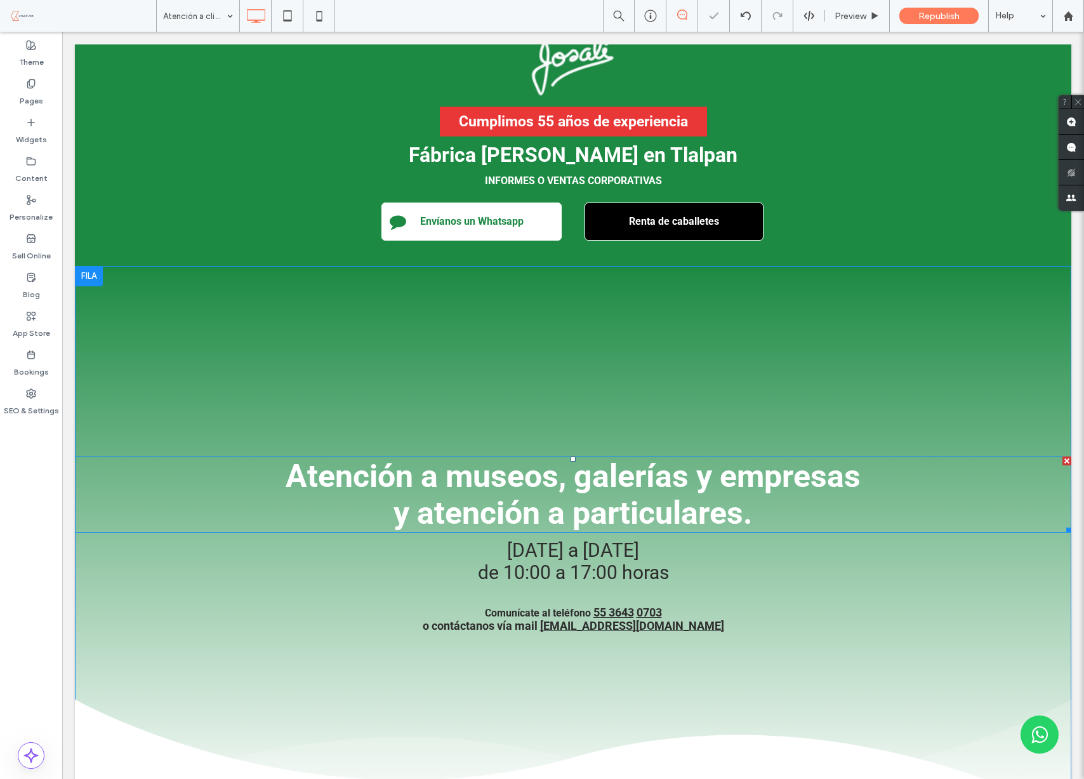
scroll to position [183, 0]
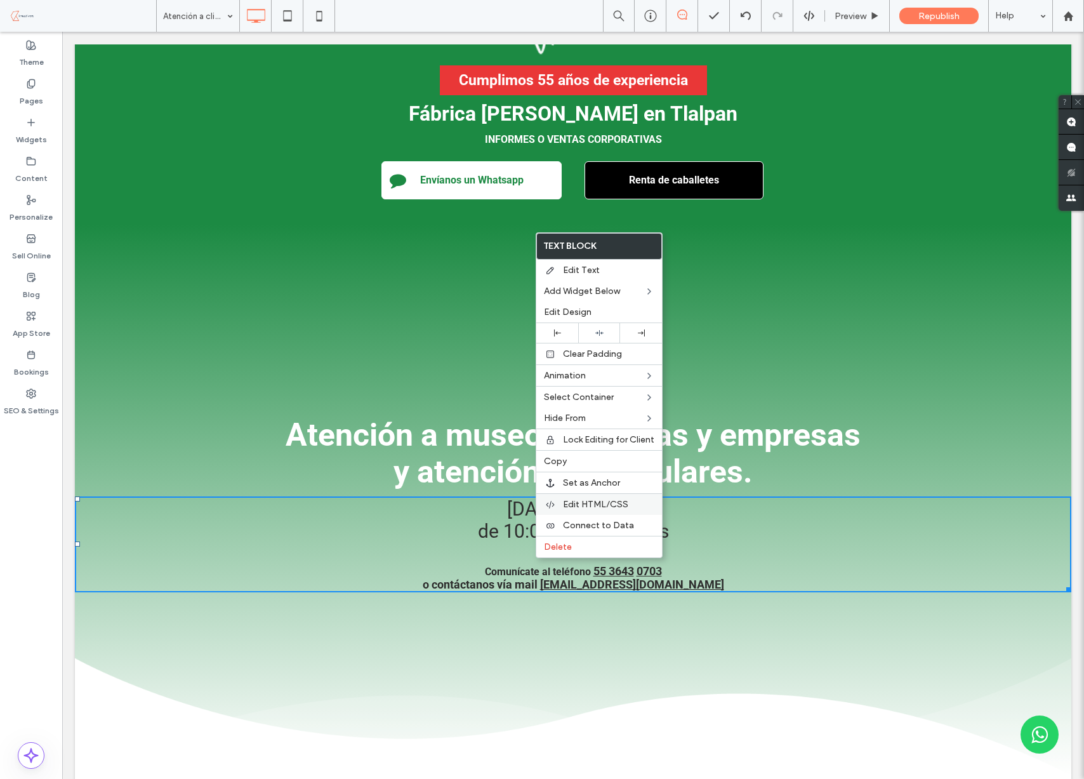
click at [581, 506] on span "Edit HTML/CSS" at bounding box center [595, 504] width 65 height 11
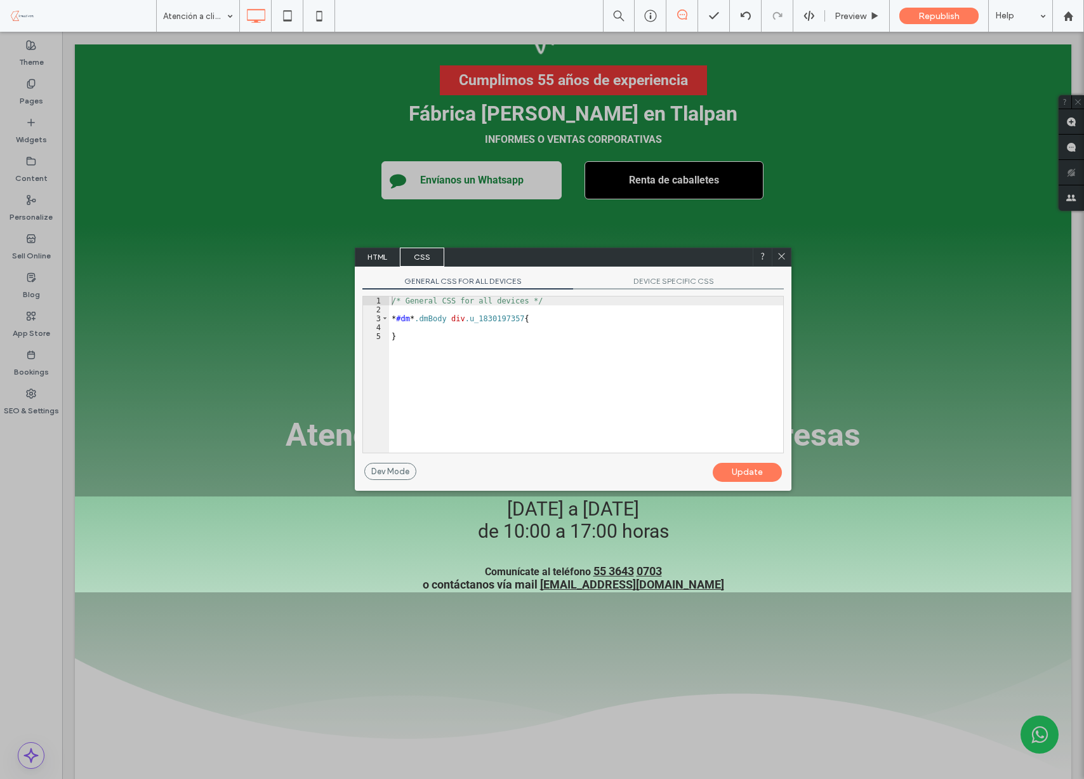
click at [381, 260] on span "HTML" at bounding box center [377, 256] width 44 height 19
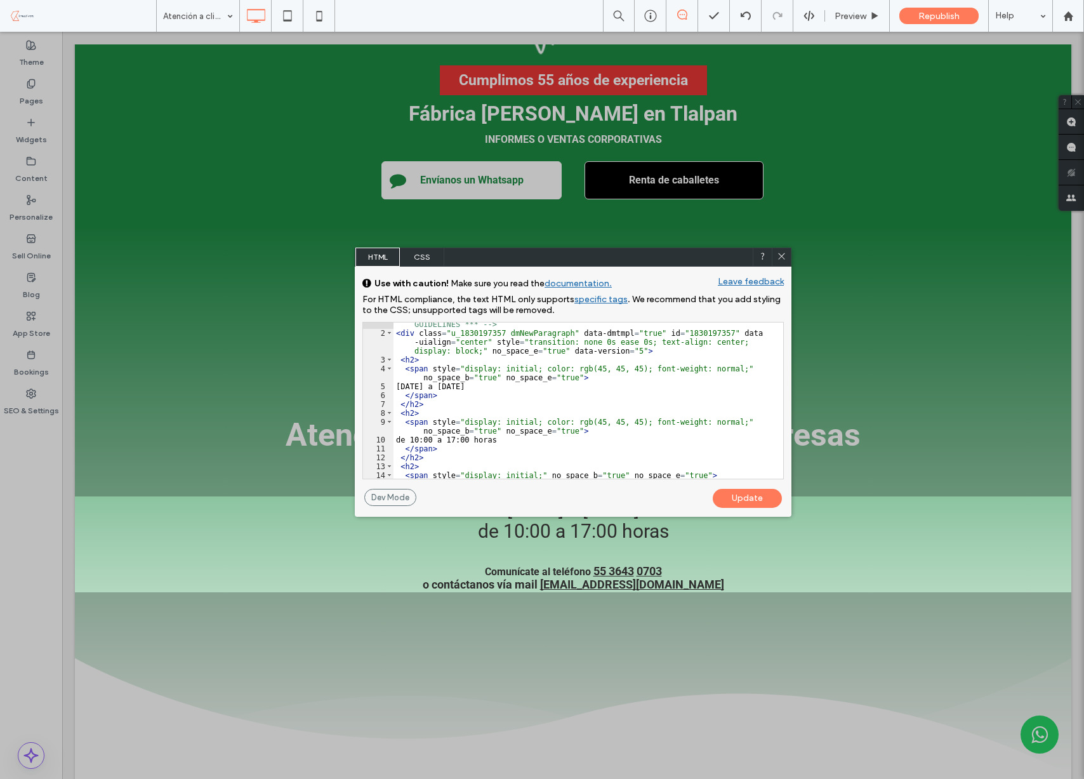
scroll to position [36, 0]
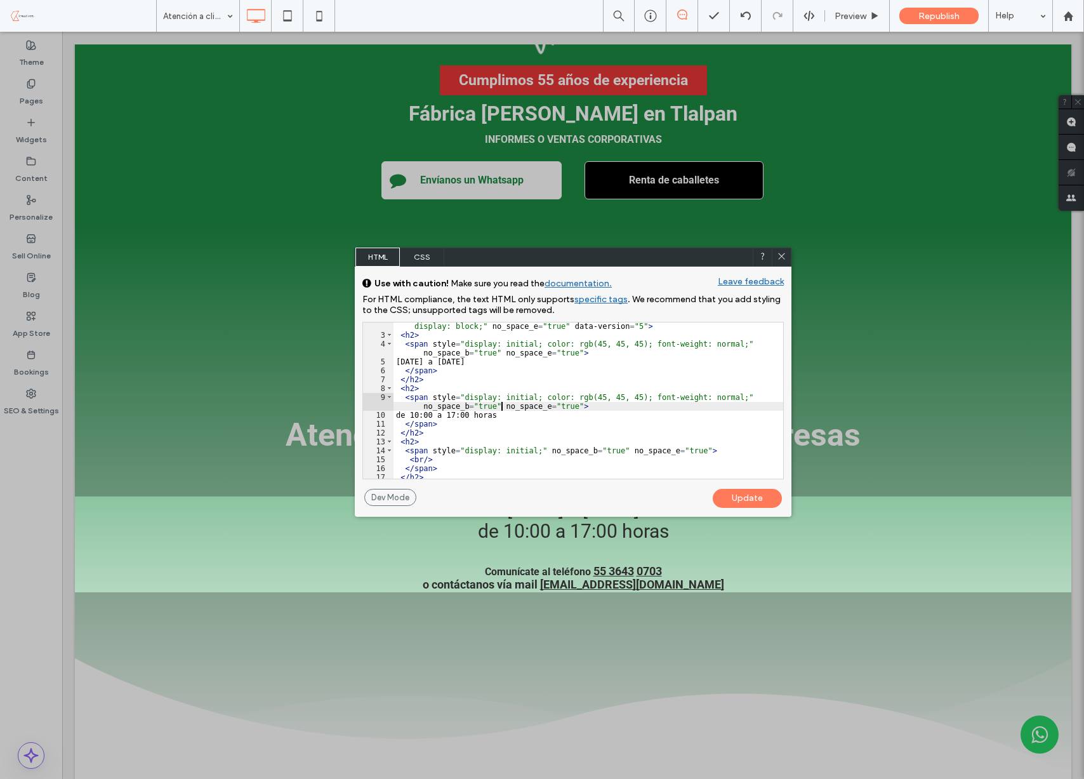
click at [503, 402] on div "< div class = "u_1830197357 dmNewParagraph" data-dmtmpl = "true" id = "18301973…" at bounding box center [588, 400] width 390 height 192
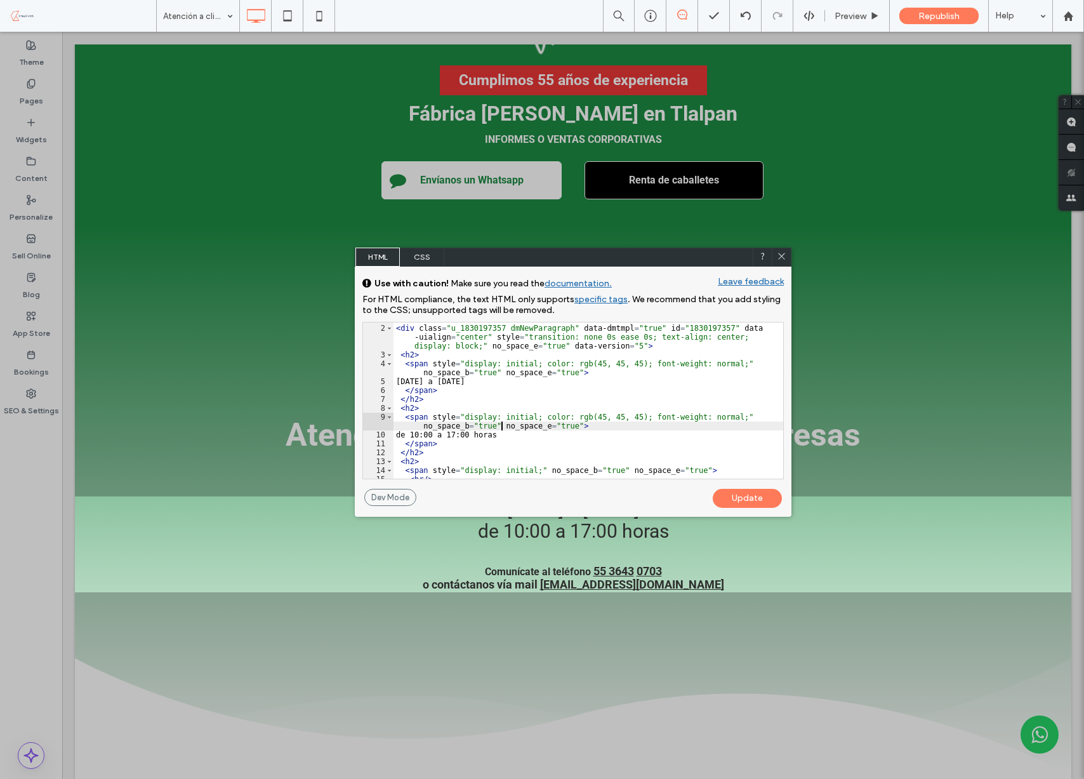
scroll to position [13, 0]
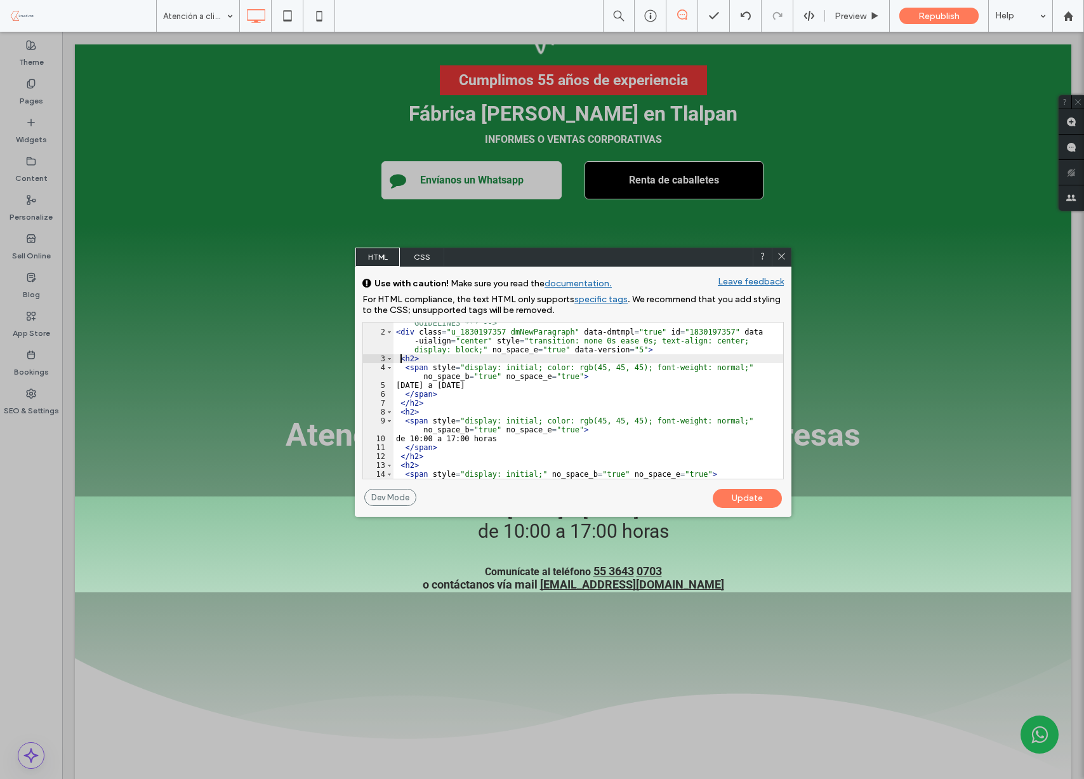
click at [402, 359] on div "<!-- *** ADD OR EDIT HTML INSIDE OF THE dmRespCol DIVS, SEE DOCUMENTATION FOR G…" at bounding box center [588, 401] width 390 height 183
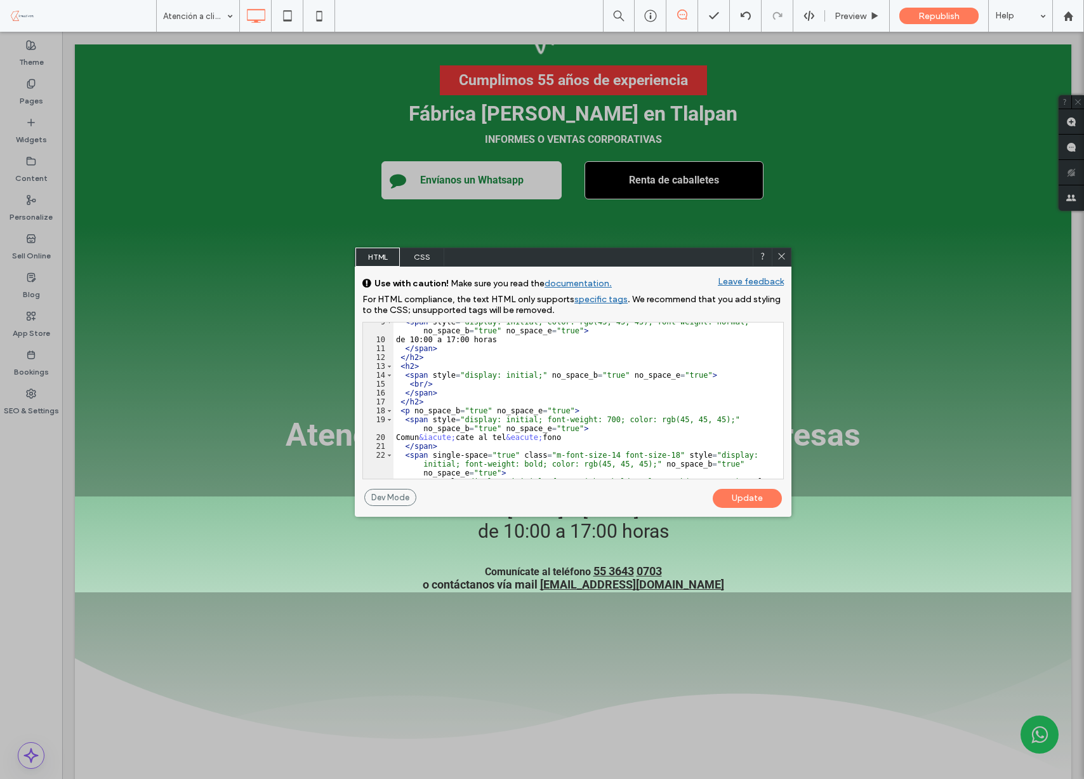
scroll to position [112, 0]
click at [430, 405] on div "< span style = "display: initial; color: rgb(45, 45, 45); font-weight: normal;"…" at bounding box center [588, 413] width 390 height 192
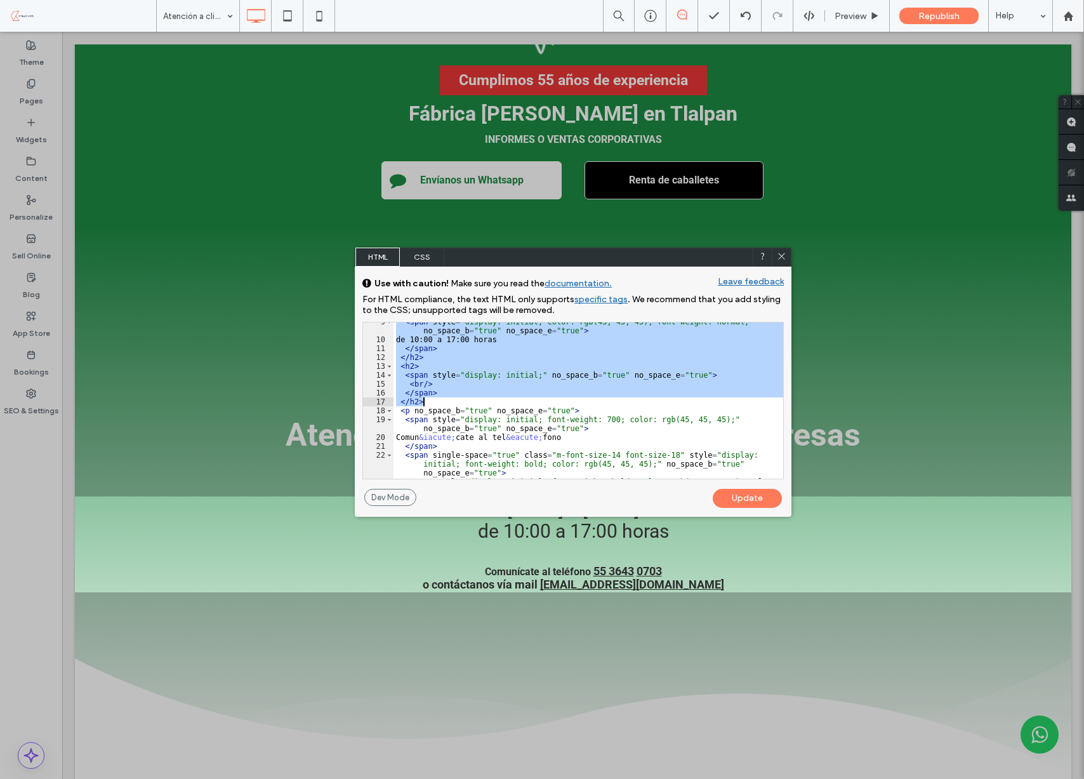
click at [442, 404] on div "< span style = "display: initial; color: rgb(45, 45, 45); font-weight: normal;"…" at bounding box center [588, 413] width 390 height 192
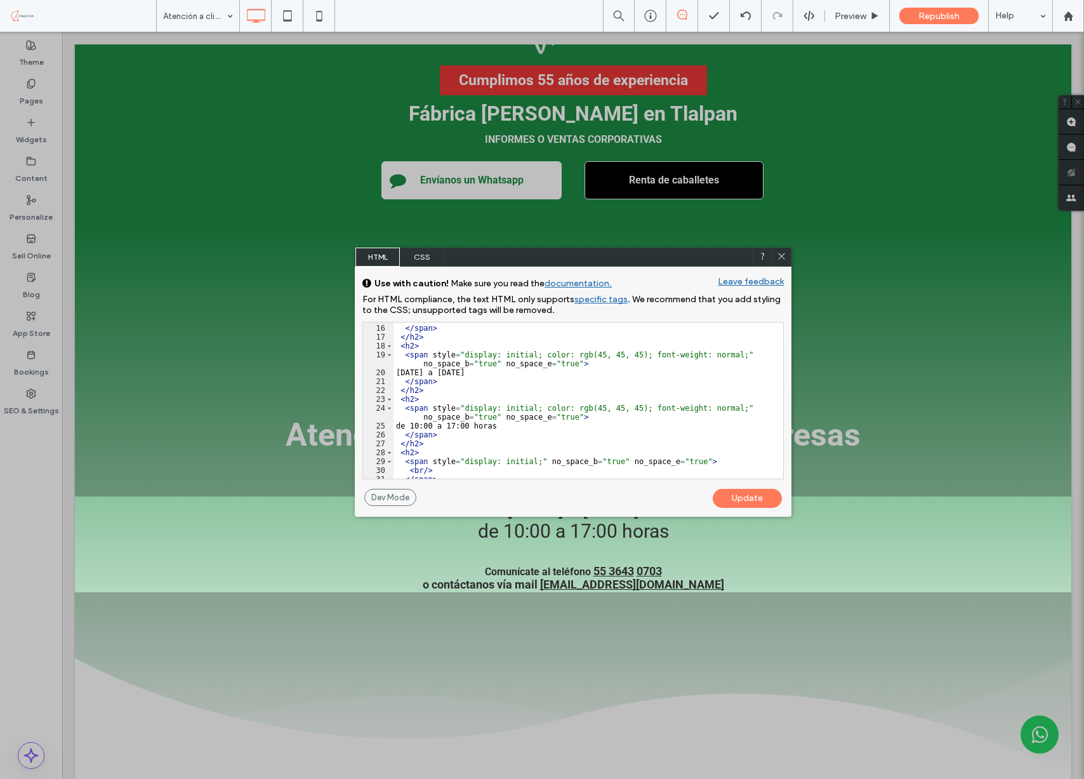
scroll to position [169, 0]
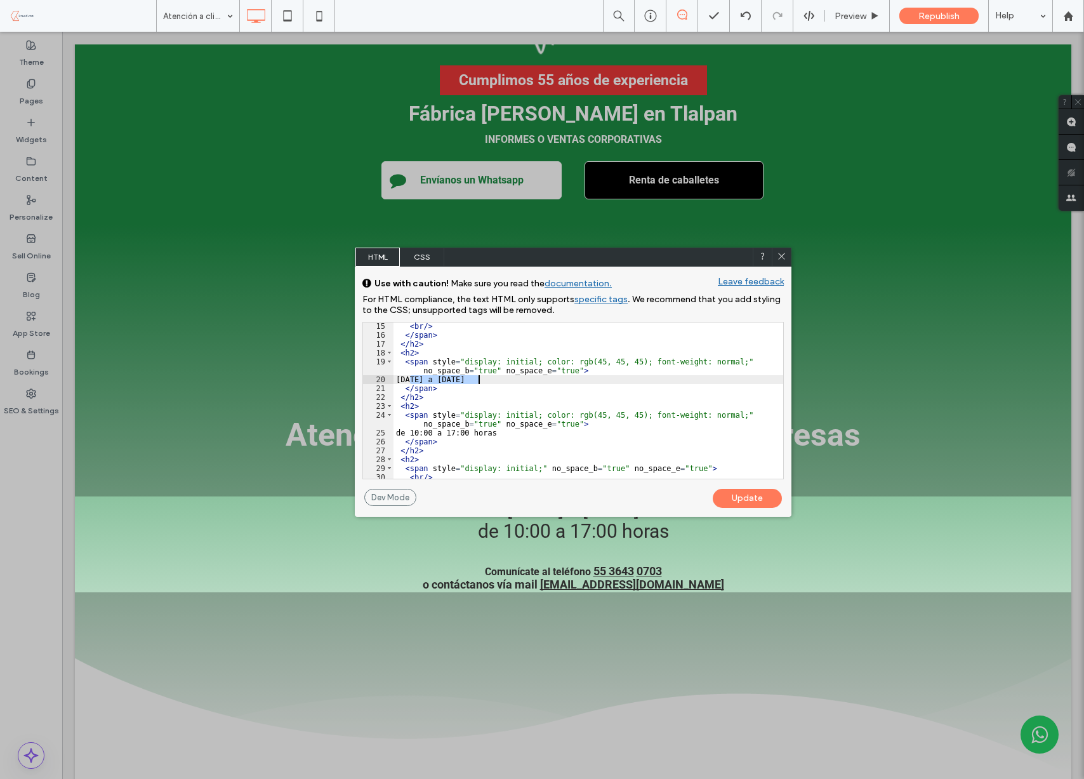
drag, startPoint x: 414, startPoint y: 376, endPoint x: 478, endPoint y: 376, distance: 64.1
click at [478, 376] on div "< br /> </ span > </ h2 > < h2 > < span style = "display: initial; color: rgb(4…" at bounding box center [588, 409] width 390 height 174
drag, startPoint x: 468, startPoint y: 430, endPoint x: 502, endPoint y: 437, distance: 34.3
click at [468, 430] on div "< br /> </ span > </ h2 > < h2 > < span style = "display: initial; color: rgb(4…" at bounding box center [588, 409] width 390 height 174
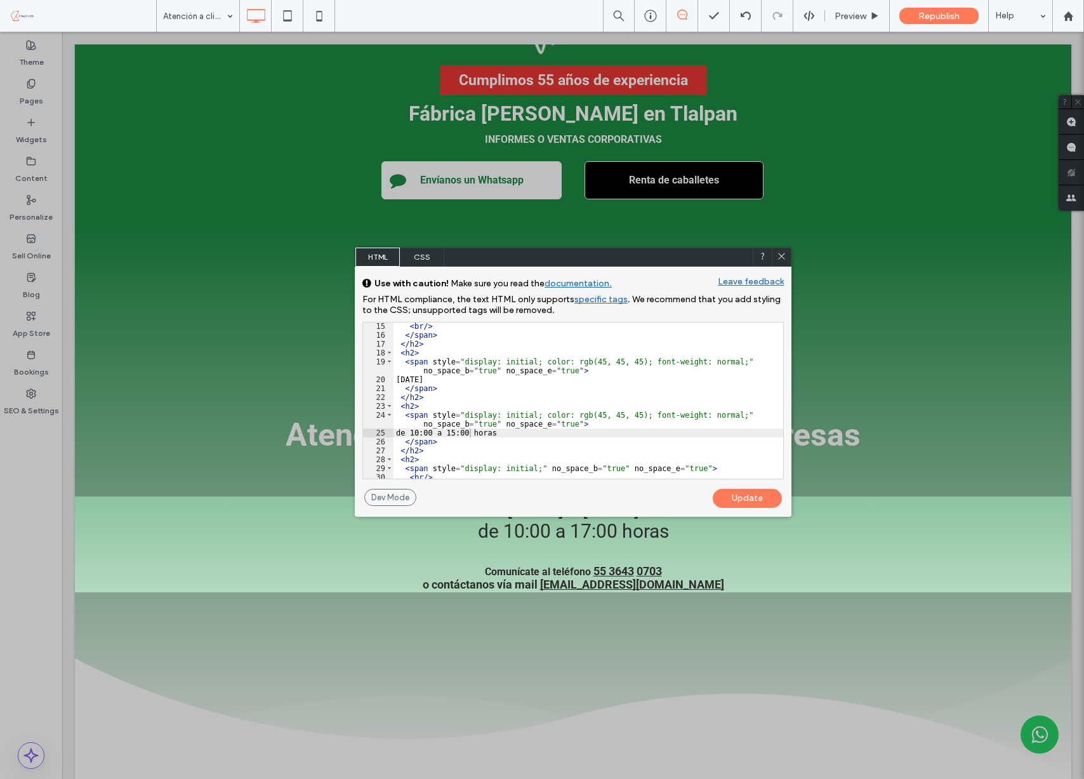
click at [761, 499] on div "Update" at bounding box center [747, 498] width 69 height 19
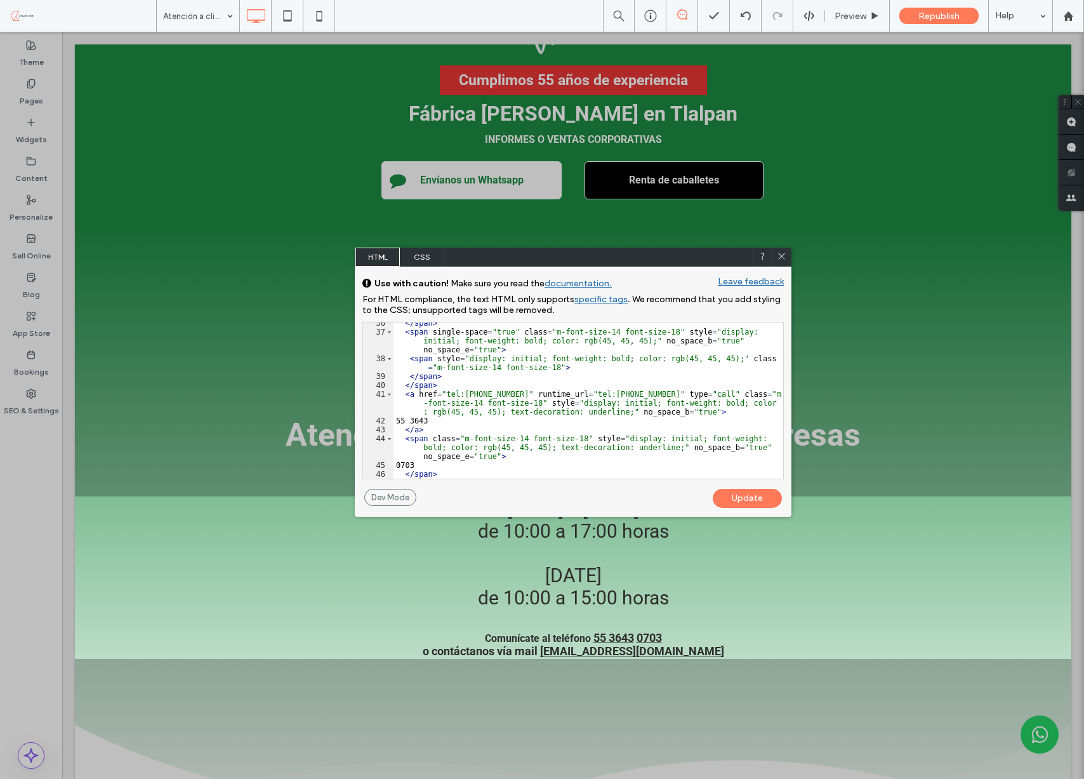
scroll to position [393, 0]
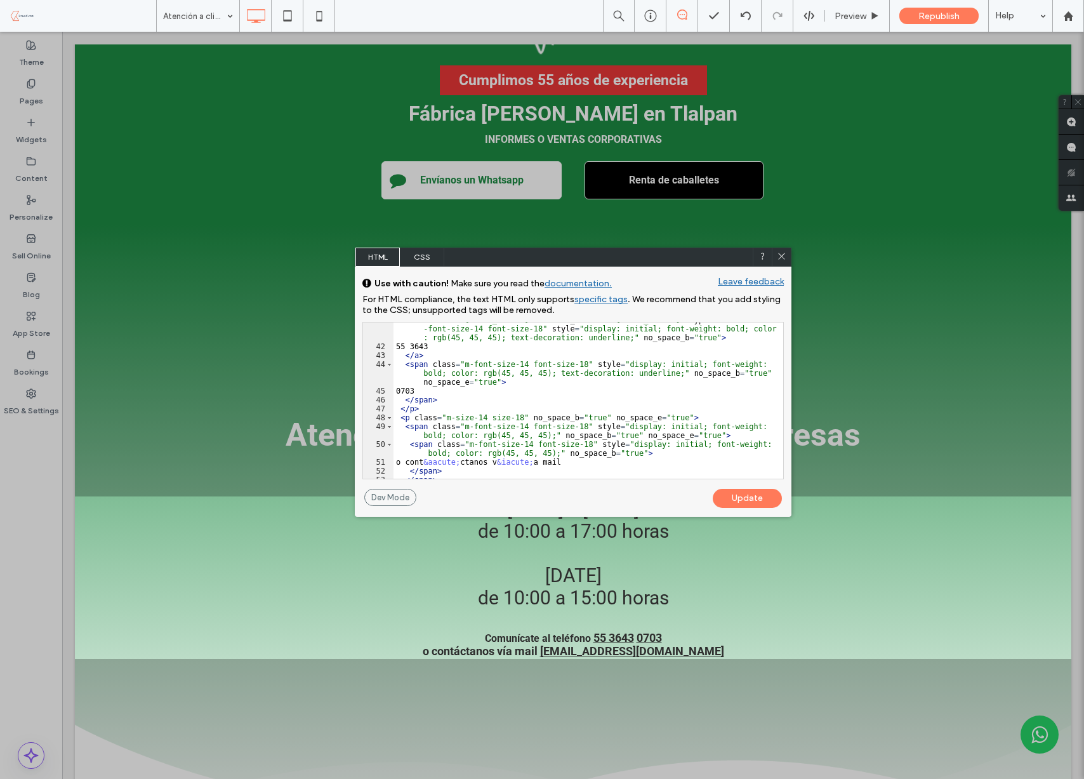
click at [619, 386] on div "< a href = "tel:55 3643 0703" runtime_url = "tel:55 3643 0703" type = "call" cl…" at bounding box center [588, 411] width 390 height 192
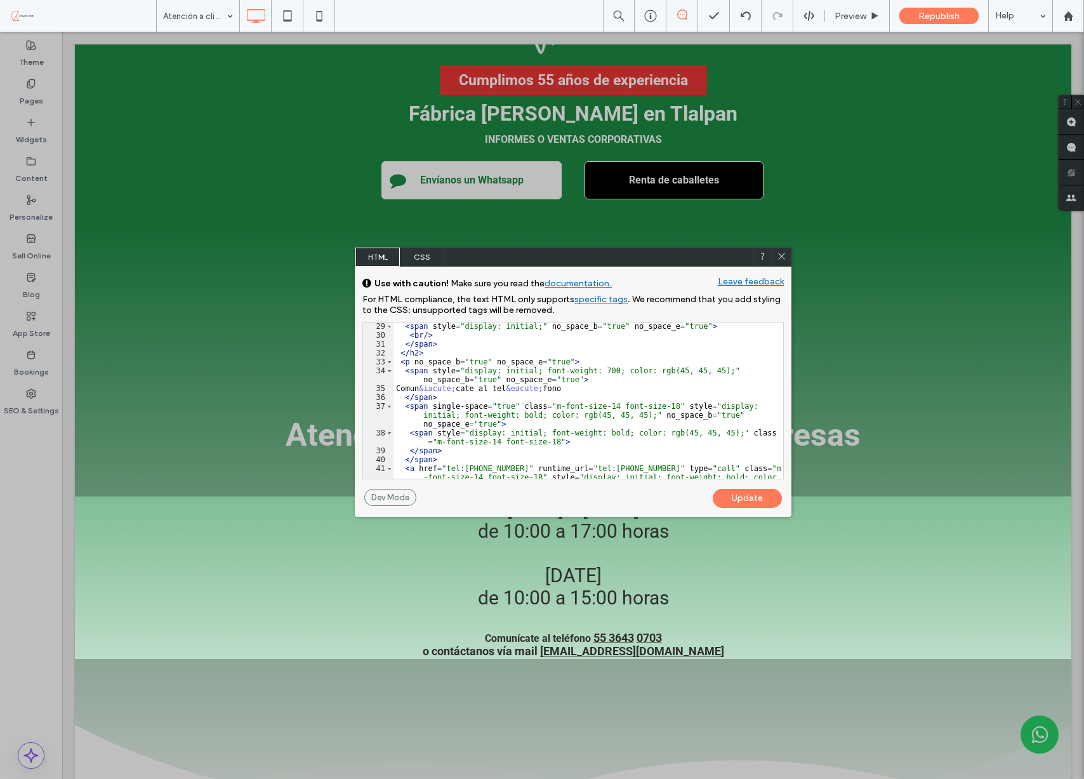
scroll to position [312, 0]
click at [525, 389] on div "< span style = "display: initial;" no_space_b = "true" no_space_e = "true" > < …" at bounding box center [588, 418] width 390 height 192
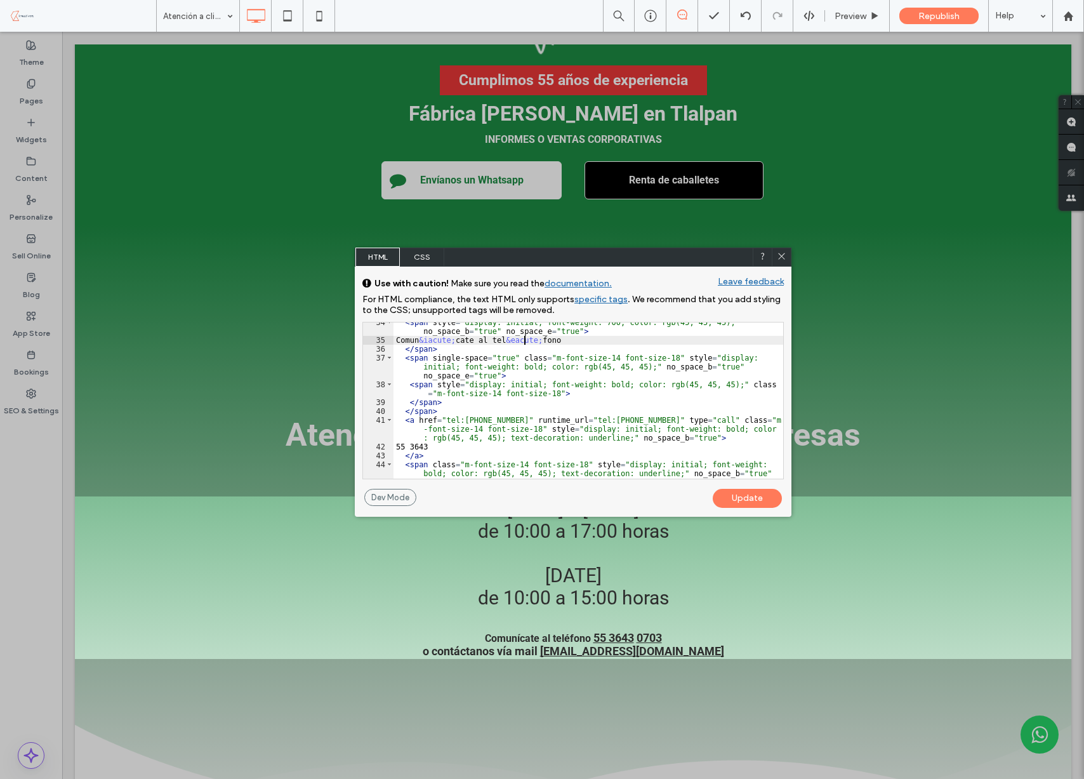
scroll to position [360, 0]
click at [631, 415] on div "< span style = "display: initial; font-weight: 700; color: rgb(45, 45, 45);" no…" at bounding box center [588, 418] width 390 height 201
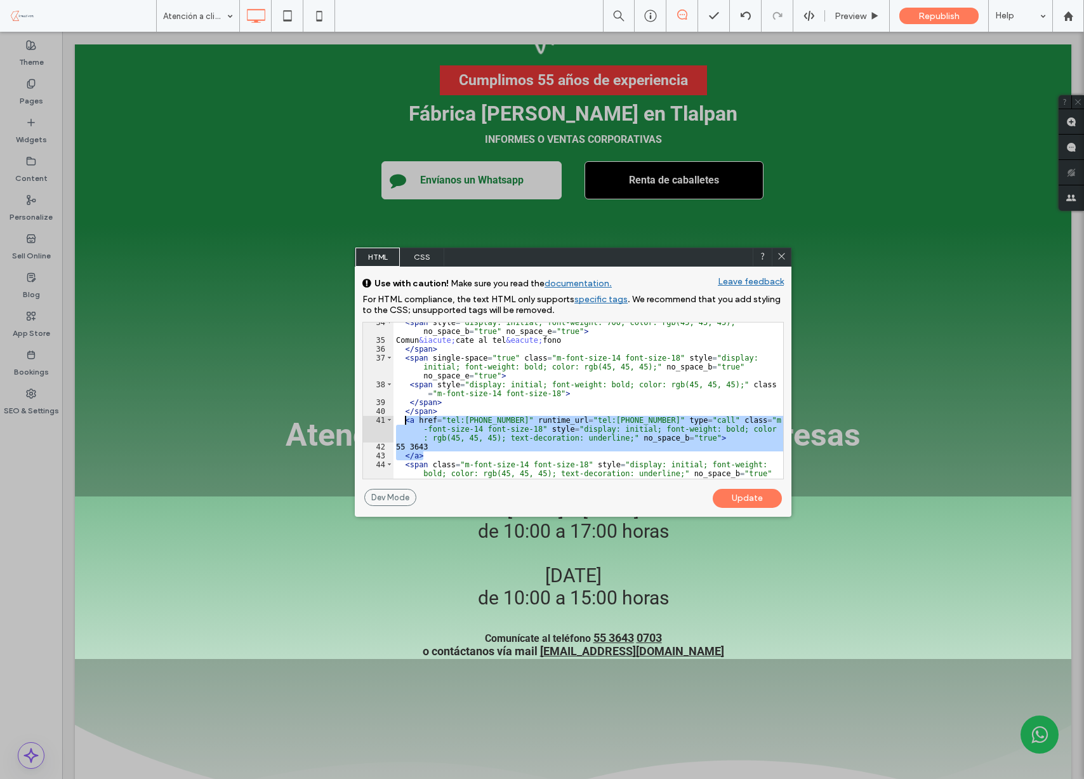
drag, startPoint x: 433, startPoint y: 454, endPoint x: 404, endPoint y: 423, distance: 43.1
click at [404, 423] on div "< span style = "display: initial; font-weight: 700; color: rgb(45, 45, 45);" no…" at bounding box center [588, 418] width 390 height 201
click at [430, 456] on div "< span style = "display: initial; font-weight: 700; color: rgb(45, 45, 45);" no…" at bounding box center [588, 418] width 390 height 201
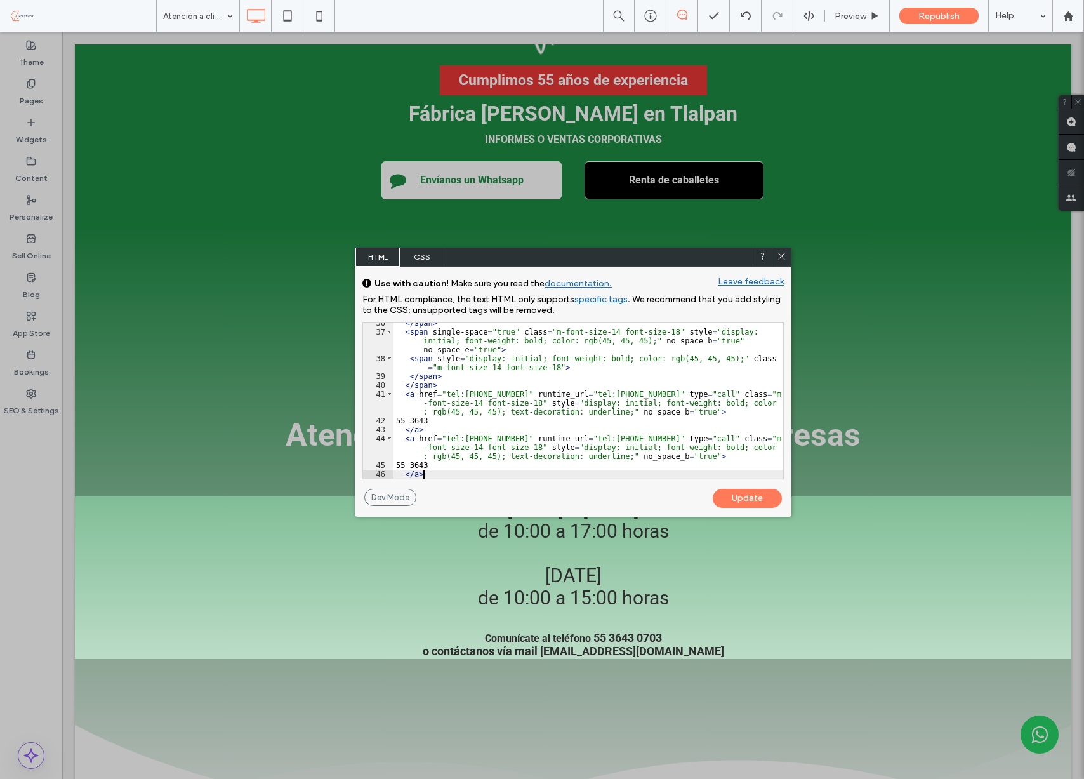
scroll to position [386, 0]
click at [613, 440] on div "</ span > < span single-space = "true" class = "m-font-size-14 font-size-18" st…" at bounding box center [588, 415] width 390 height 192
drag, startPoint x: 606, startPoint y: 437, endPoint x: 662, endPoint y: 436, distance: 56.5
click at [662, 436] on div "</ span > < span single-space = "true" class = "m-font-size-14 font-size-18" st…" at bounding box center [588, 415] width 390 height 192
click at [616, 438] on div "</ span > < span single-space = "true" class = "m-font-size-14 font-size-18" st…" at bounding box center [588, 415] width 390 height 192
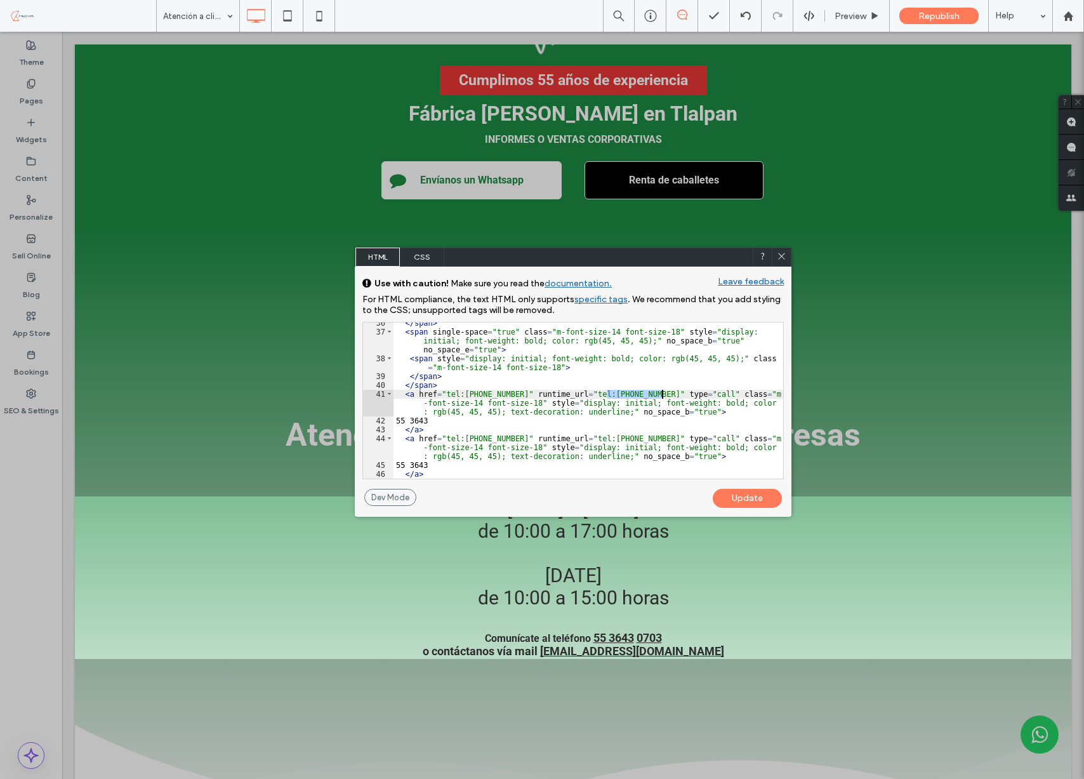
drag, startPoint x: 607, startPoint y: 393, endPoint x: 661, endPoint y: 392, distance: 54.0
click at [661, 392] on div "</ span > < span single-space = "true" class = "m-font-size-14 font-size-18" st…" at bounding box center [588, 415] width 390 height 192
drag, startPoint x: 518, startPoint y: 392, endPoint x: 464, endPoint y: 393, distance: 54.6
click at [464, 393] on div "</ span > < span single-space = "true" class = "m-font-size-14 font-size-18" st…" at bounding box center [588, 415] width 390 height 192
click at [626, 386] on div "</ span > < span single-space = "true" class = "m-font-size-14 font-size-18" st…" at bounding box center [588, 415] width 390 height 192
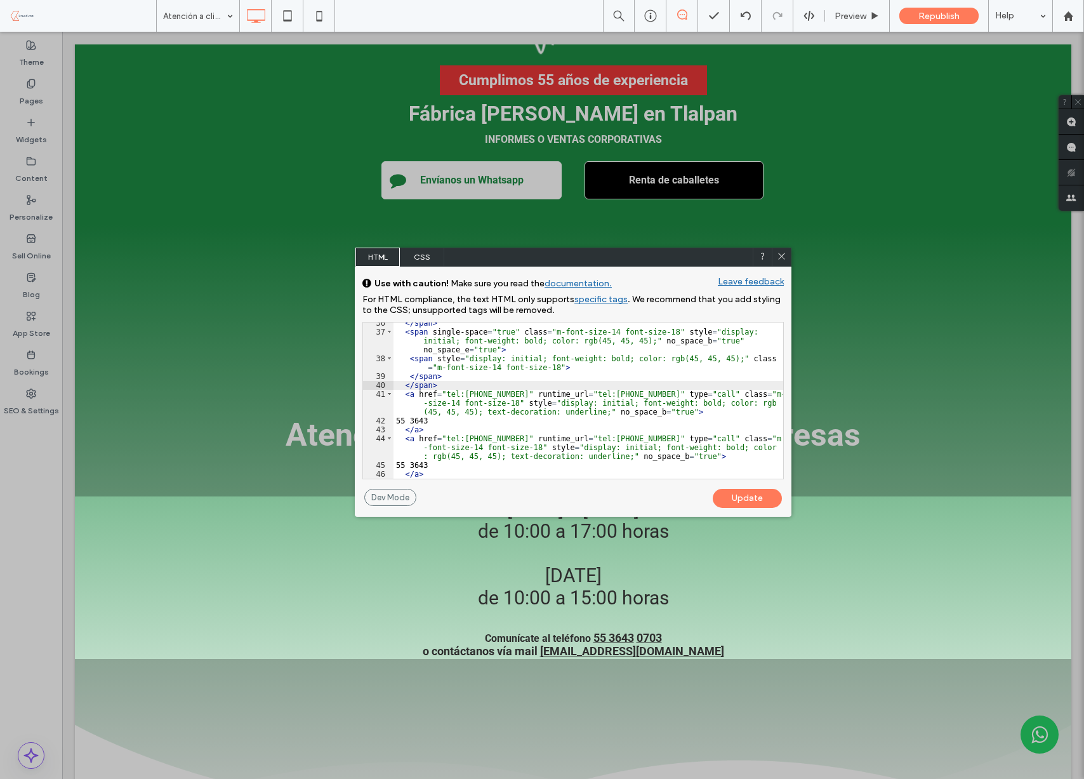
click at [640, 401] on div "</ span > < span single-space = "true" class = "m-font-size-14 font-size-18" st…" at bounding box center [588, 415] width 390 height 192
drag, startPoint x: 444, startPoint y: 418, endPoint x: 409, endPoint y: 418, distance: 34.9
click at [409, 418] on div "</ span > < span single-space = "true" class = "m-font-size-14 font-size-18" st…" at bounding box center [588, 415] width 390 height 192
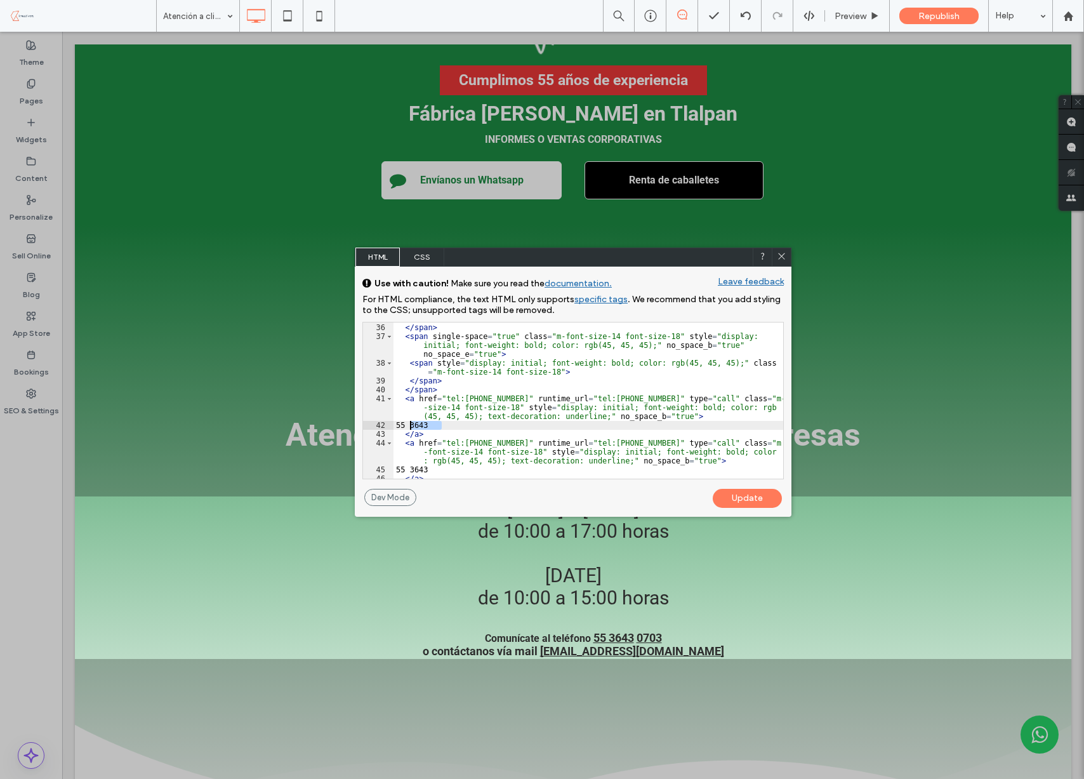
scroll to position [383, 0]
paste textarea
click at [418, 421] on div "</ span > < span single-space = "true" class = "m-font-size-14 font-size-18" st…" at bounding box center [588, 417] width 390 height 192
click at [442, 419] on div "</ span > < span single-space = "true" class = "m-font-size-14 font-size-18" st…" at bounding box center [588, 417] width 390 height 192
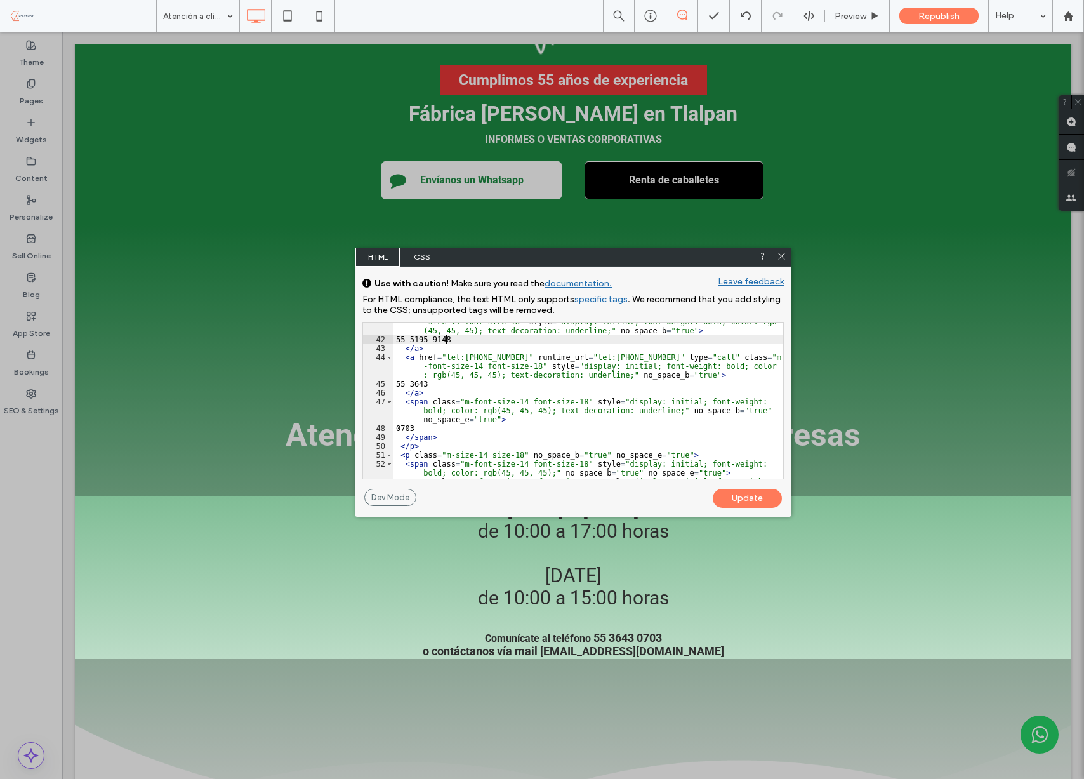
scroll to position [467, 0]
drag, startPoint x: 426, startPoint y: 426, endPoint x: 409, endPoint y: 426, distance: 16.5
click at [409, 426] on div "< a href = "tel:5551959148" runtime_url = "tel:5551959148" type = "call" class …" at bounding box center [588, 408] width 390 height 201
click at [452, 385] on div "< a href = "tel:5551959148" runtime_url = "tel:5551959148" type = "call" class …" at bounding box center [588, 408] width 390 height 201
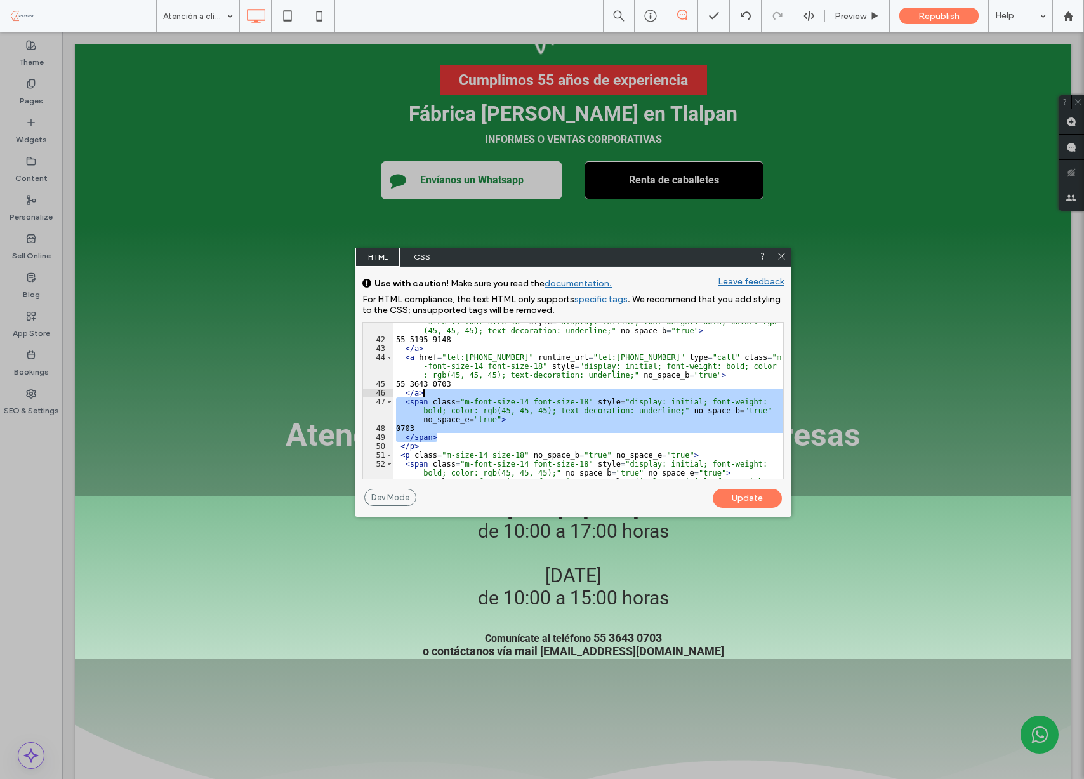
drag, startPoint x: 440, startPoint y: 437, endPoint x: 446, endPoint y: 395, distance: 41.7
click at [446, 395] on div "< a href = "tel:5551959148" runtime_url = "tel:5551959148" type = "call" class …" at bounding box center [588, 408] width 390 height 201
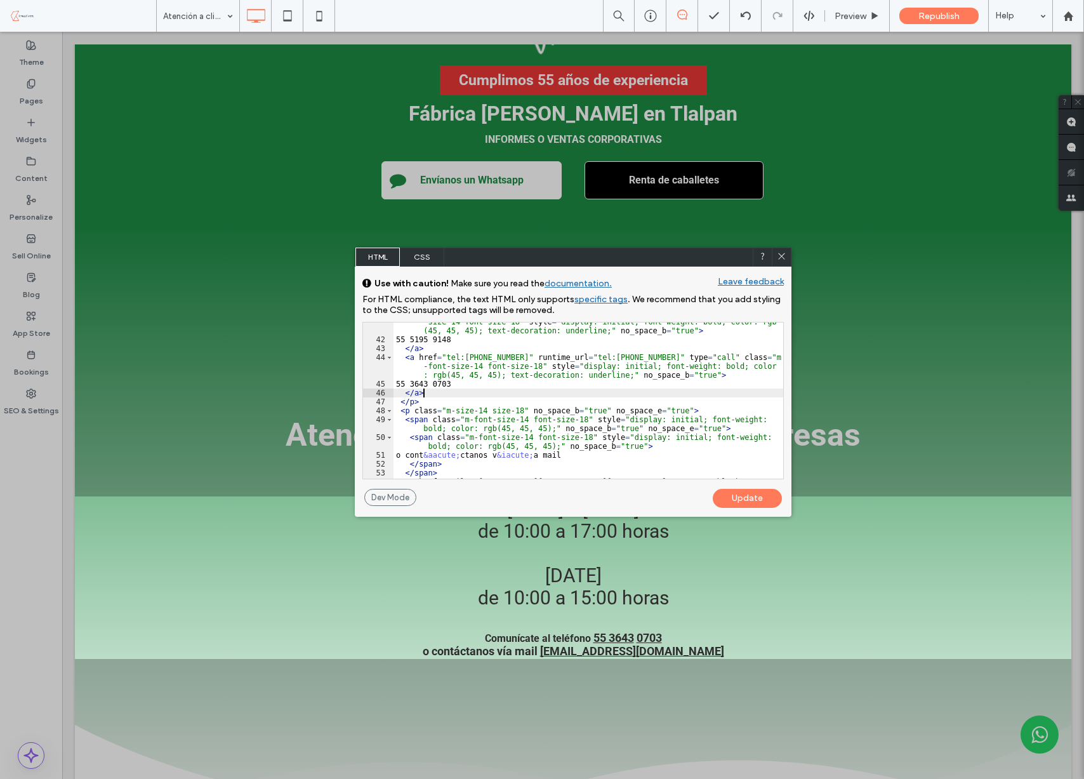
click at [746, 492] on div "Update" at bounding box center [747, 498] width 69 height 19
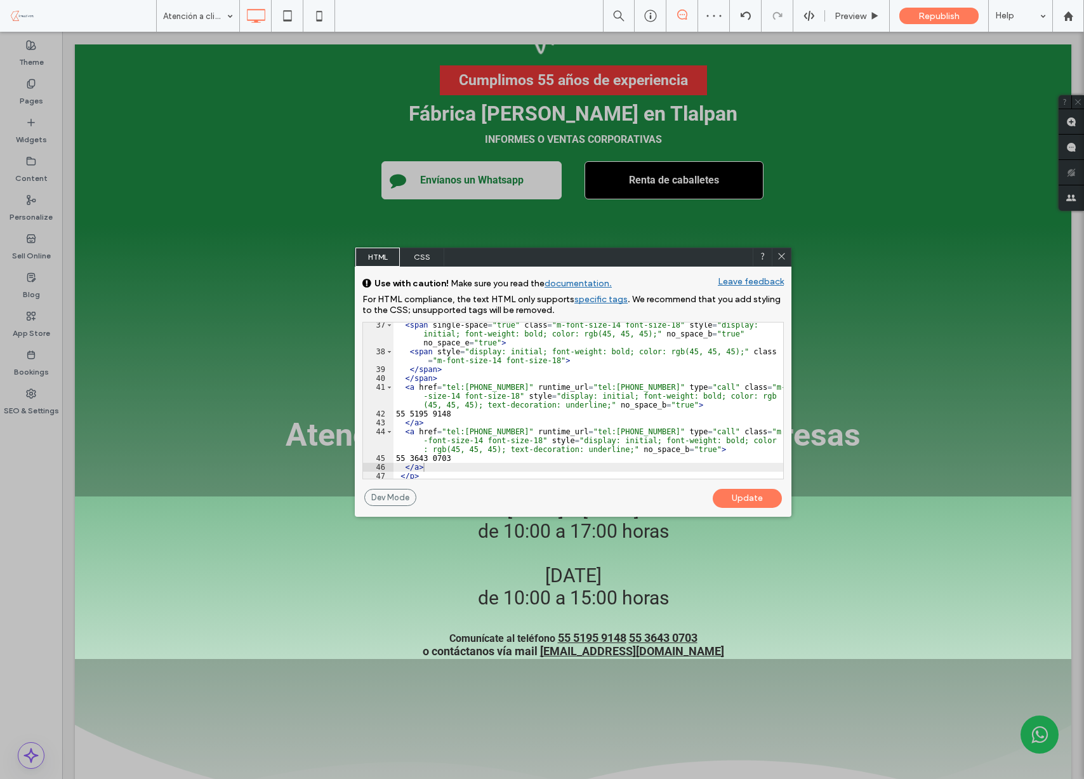
scroll to position [379, 0]
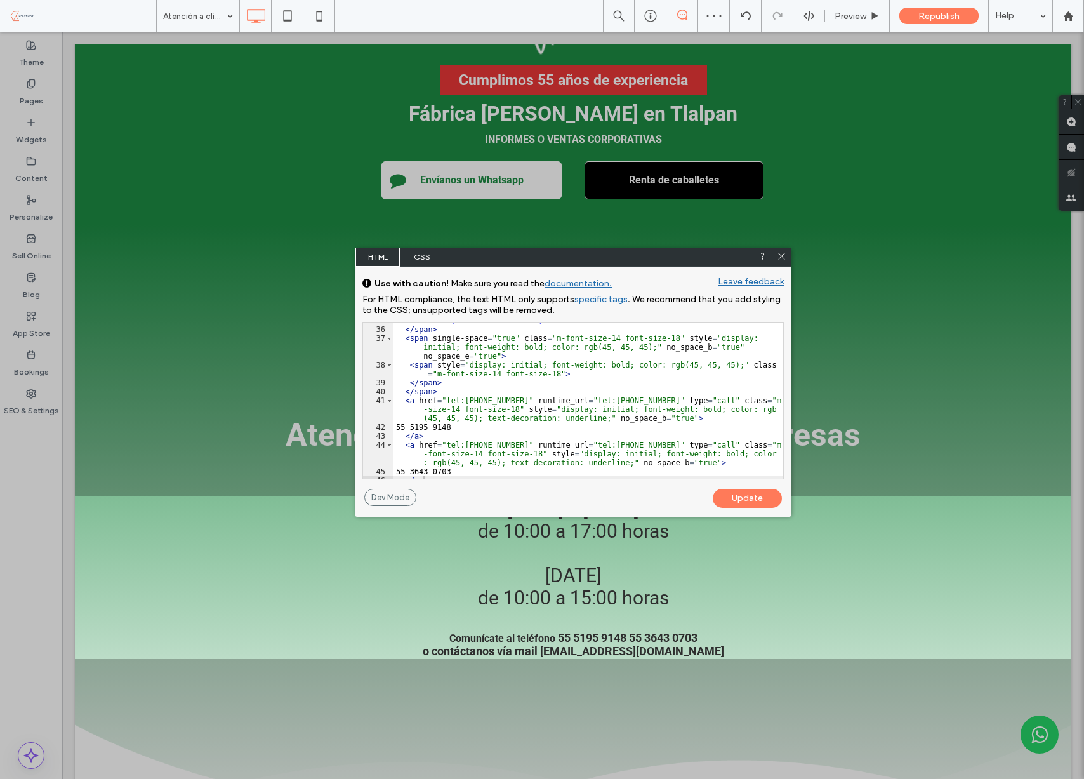
click at [437, 435] on div "Comun &iacute; cate al tel &eacute; fono </ span > < span single-space = "true"…" at bounding box center [588, 403] width 390 height 174
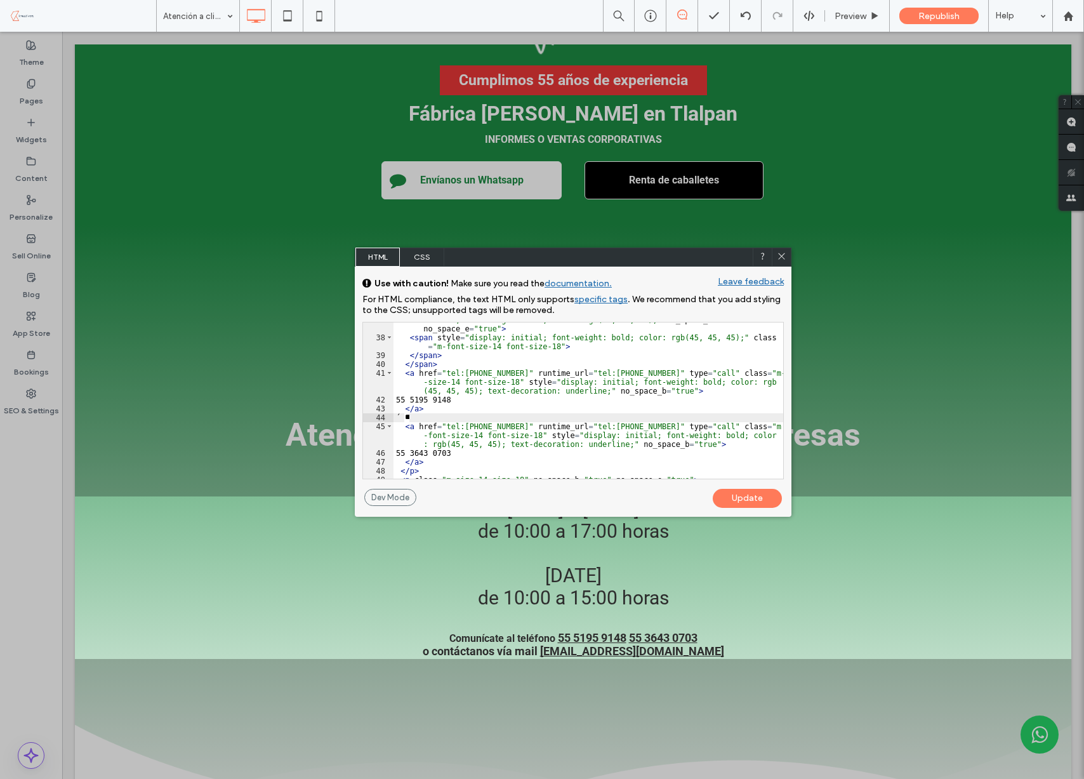
scroll to position [1, 0]
click at [746, 495] on div "Update" at bounding box center [747, 498] width 69 height 19
click at [418, 418] on div "< span single-space = "true" class = "m-font-size-14 font-size-18" style = "dis…" at bounding box center [588, 402] width 390 height 192
click at [722, 499] on div "Update" at bounding box center [747, 498] width 69 height 19
drag, startPoint x: 439, startPoint y: 418, endPoint x: 440, endPoint y: 408, distance: 10.2
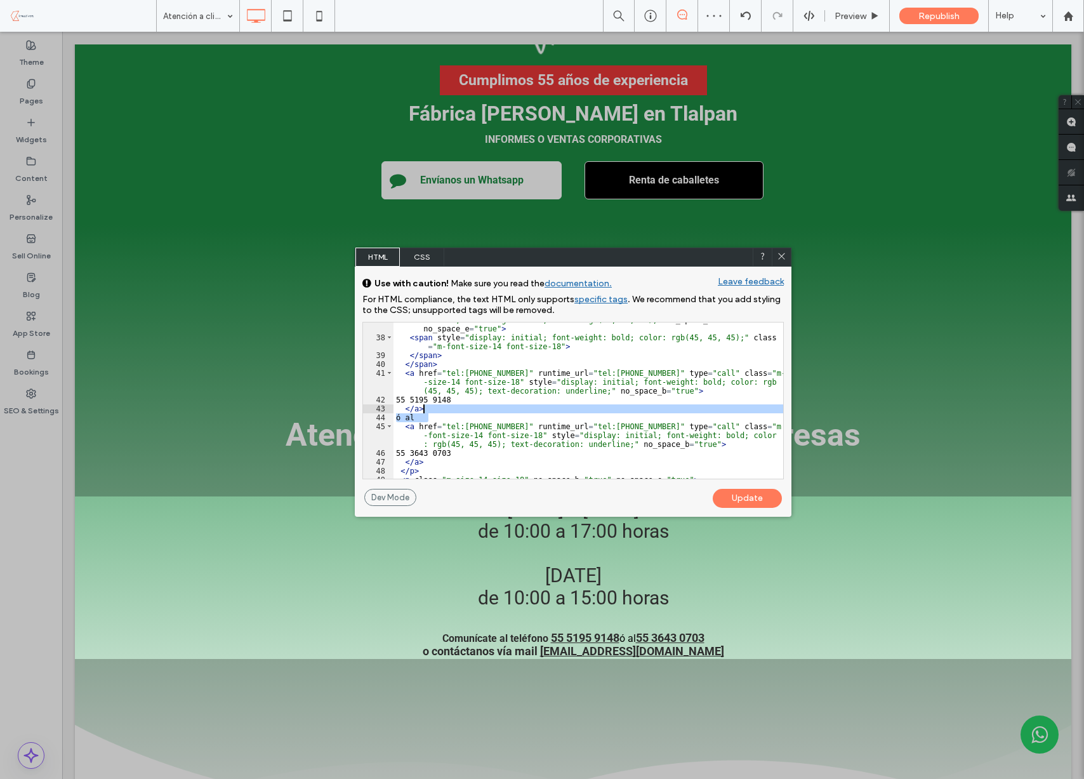
click at [440, 408] on div "< span single-space = "true" class = "m-font-size-14 font-size-18" style = "dis…" at bounding box center [588, 402] width 390 height 192
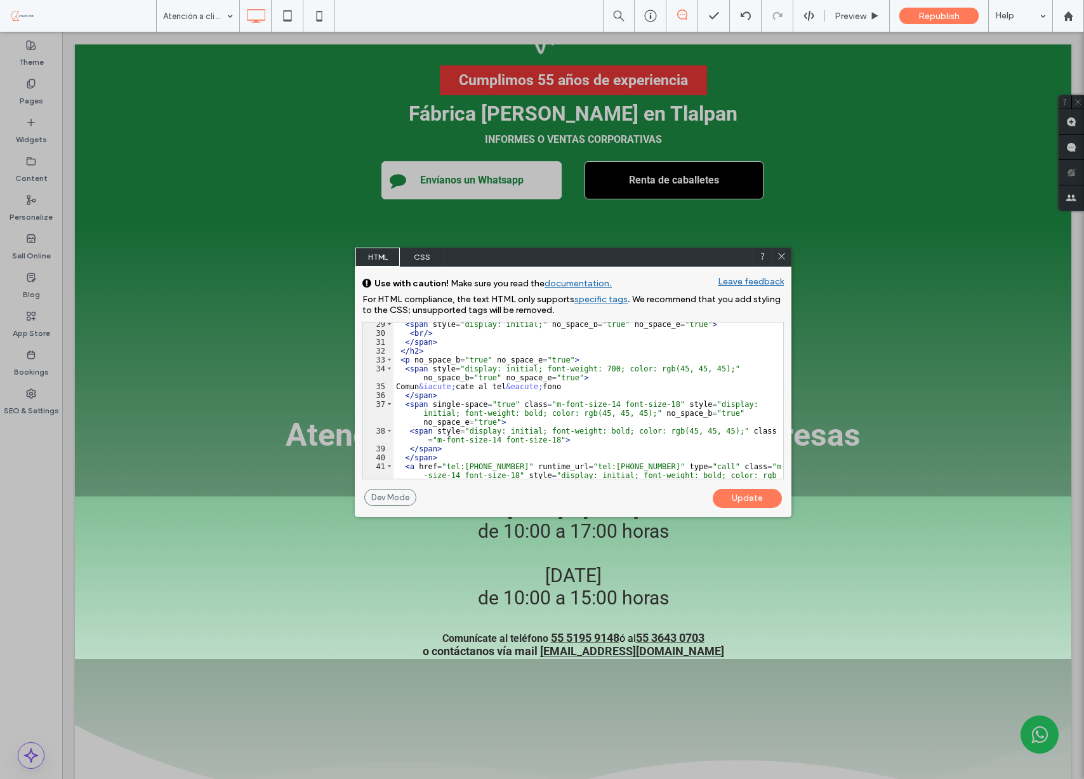
scroll to position [308, 0]
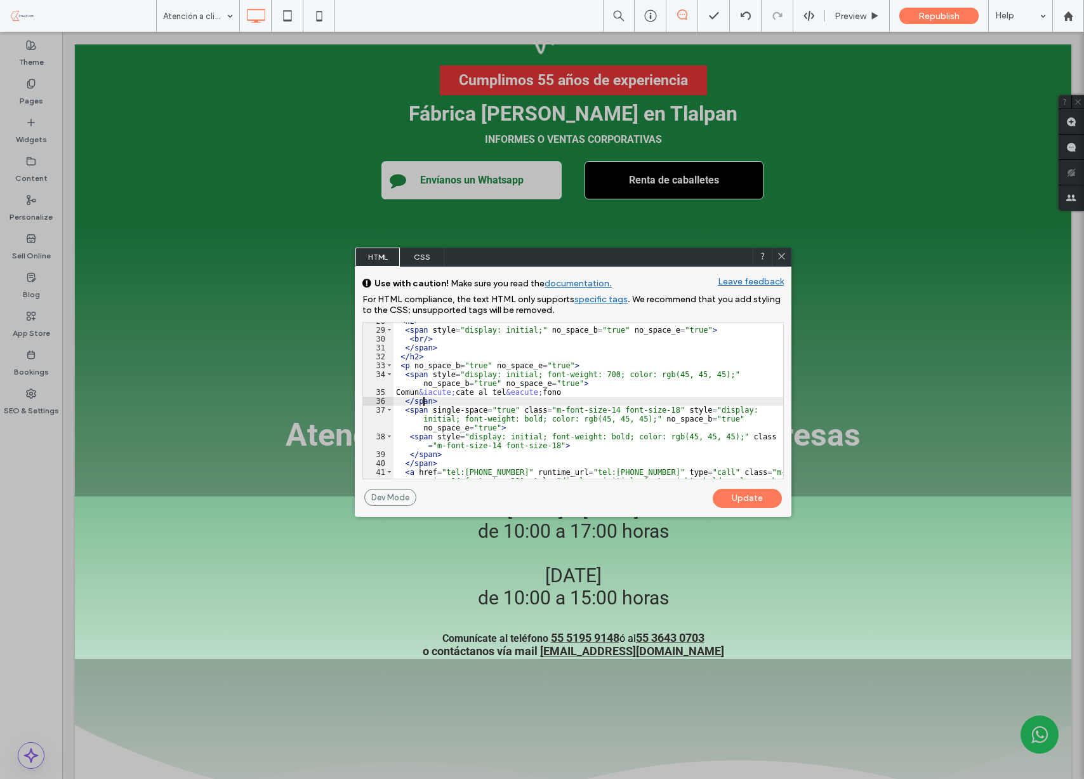
click at [421, 399] on div "< h2 > < span style = "display: initial;" no_space_b = "true" no_space_e = "tru…" at bounding box center [588, 413] width 390 height 192
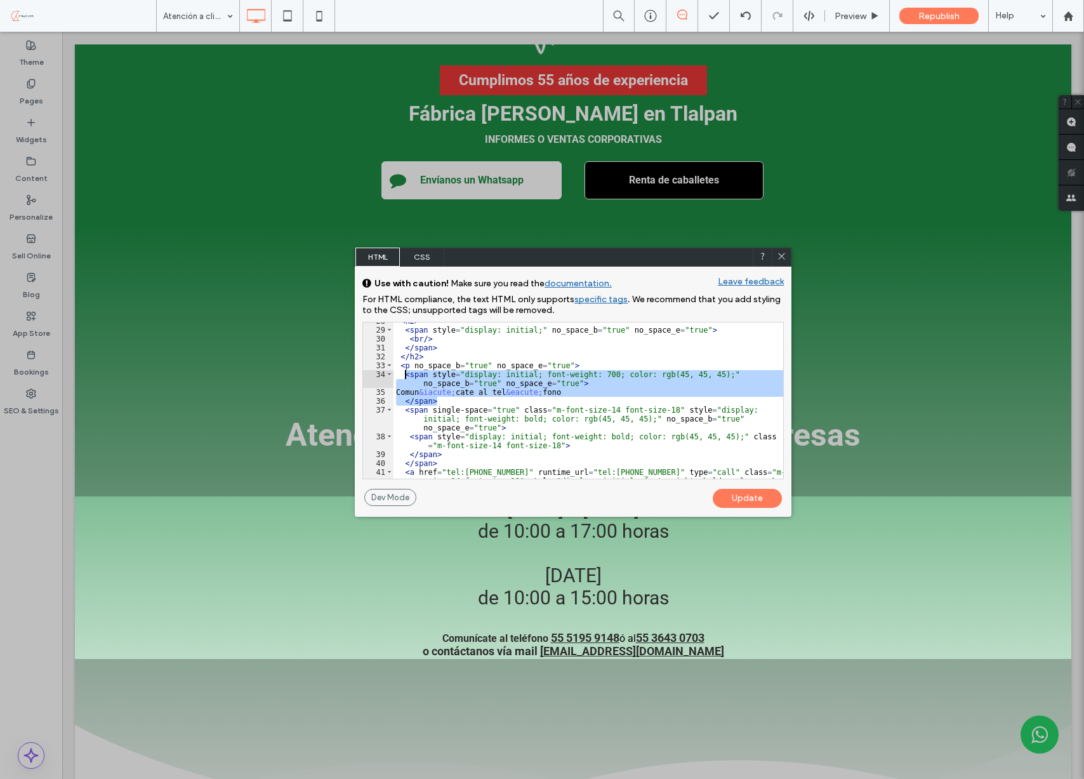
drag, startPoint x: 444, startPoint y: 399, endPoint x: 451, endPoint y: 395, distance: 7.4
click at [405, 375] on div "< h2 > < span style = "display: initial;" no_space_b = "true" no_space_e = "tru…" at bounding box center [588, 413] width 390 height 192
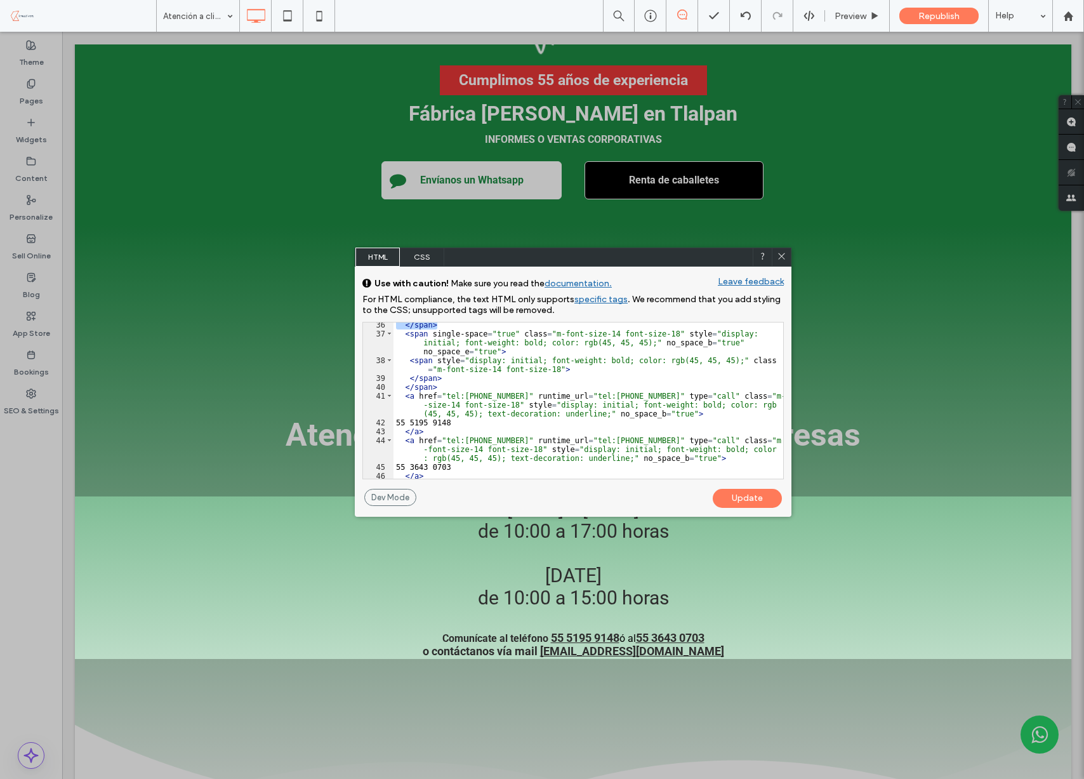
scroll to position [395, 0]
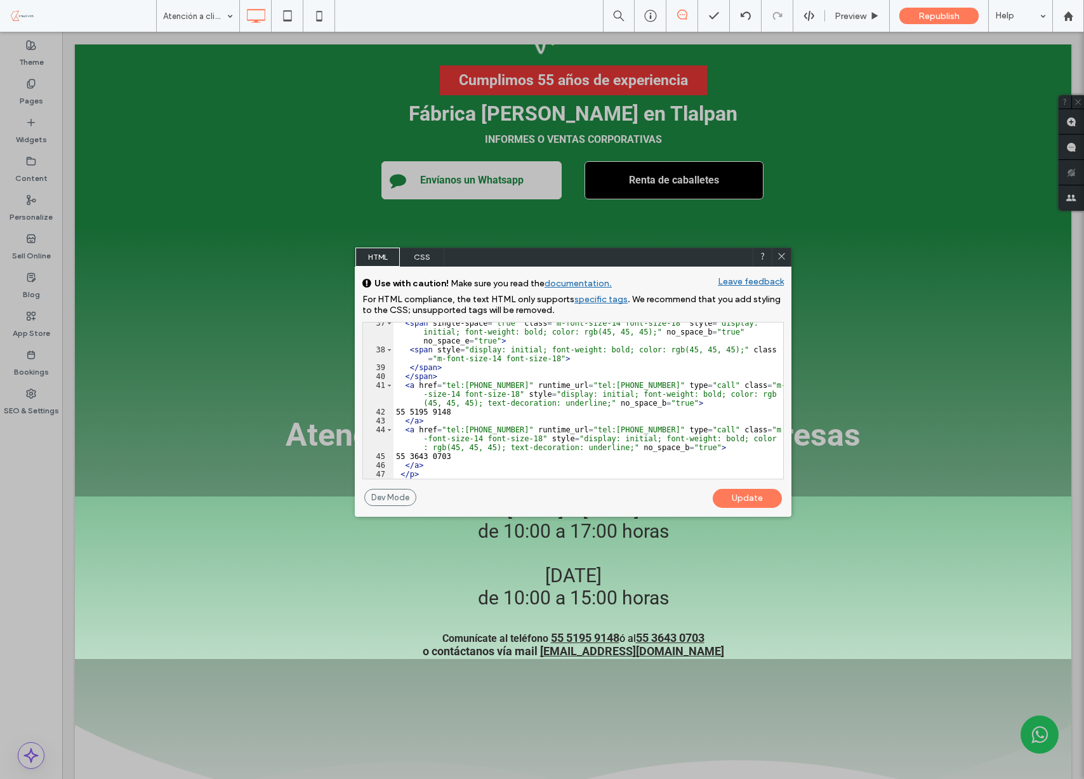
click at [454, 420] on div "< span single-space = "true" class = "m-font-size-14 font-size-18" style = "dis…" at bounding box center [588, 415] width 390 height 192
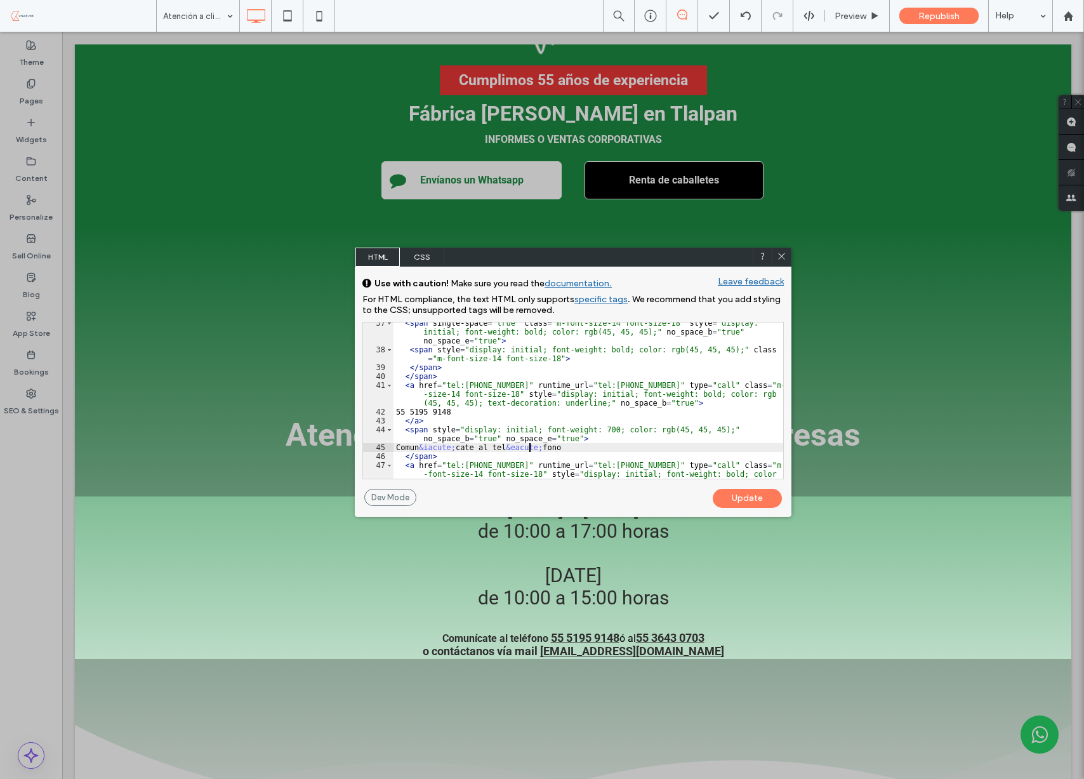
click at [529, 444] on div "< span single-space = "true" class = "m-font-size-14 font-size-18" style = "dis…" at bounding box center [588, 423] width 390 height 209
click at [512, 448] on div "< span single-space = "true" class = "m-font-size-14 font-size-18" style = "dis…" at bounding box center [588, 423] width 390 height 209
drag, startPoint x: 574, startPoint y: 444, endPoint x: 533, endPoint y: 452, distance: 42.1
click at [546, 445] on div "< span single-space = "true" class = "m-font-size-14 font-size-18" style = "dis…" at bounding box center [588, 423] width 390 height 209
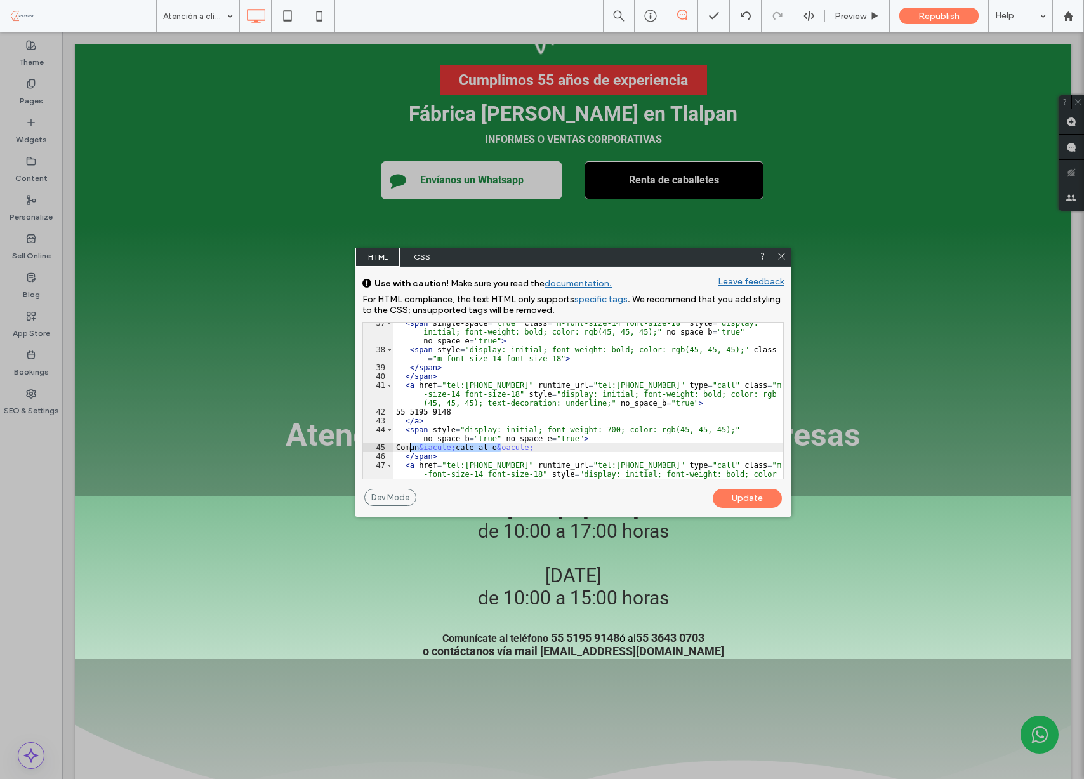
drag, startPoint x: 502, startPoint y: 445, endPoint x: 409, endPoint y: 447, distance: 92.7
click at [409, 447] on div "< span single-space = "true" class = "m-font-size-14 font-size-18" style = "dis…" at bounding box center [588, 423] width 390 height 209
drag, startPoint x: 418, startPoint y: 447, endPoint x: 431, endPoint y: 449, distance: 12.8
click at [418, 447] on div "< span single-space = "true" class = "m-font-size-14 font-size-18" style = "dis…" at bounding box center [588, 423] width 390 height 209
click at [477, 447] on div "< span single-space = "true" class = "m-font-size-14 font-size-18" style = "dis…" at bounding box center [588, 423] width 390 height 209
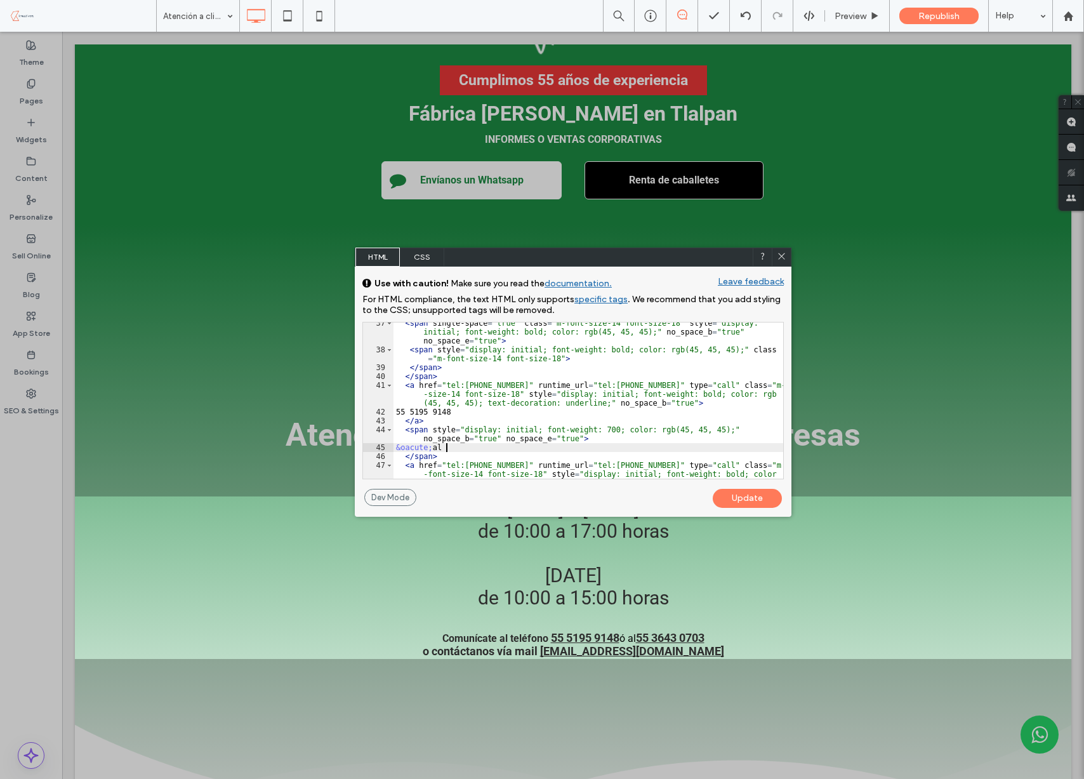
click at [763, 498] on div "Update" at bounding box center [747, 498] width 69 height 19
click at [463, 446] on div "< span single-space = "true" class = "m-font-size-14 font-size-18" style = "dis…" at bounding box center [588, 423] width 390 height 209
click at [739, 493] on div "Update" at bounding box center [747, 498] width 69 height 19
click at [458, 449] on div "< span single-space = "true" class = "m-font-size-14 font-size-18" style = "dis…" at bounding box center [588, 423] width 390 height 209
click at [752, 494] on div "Update" at bounding box center [747, 498] width 69 height 19
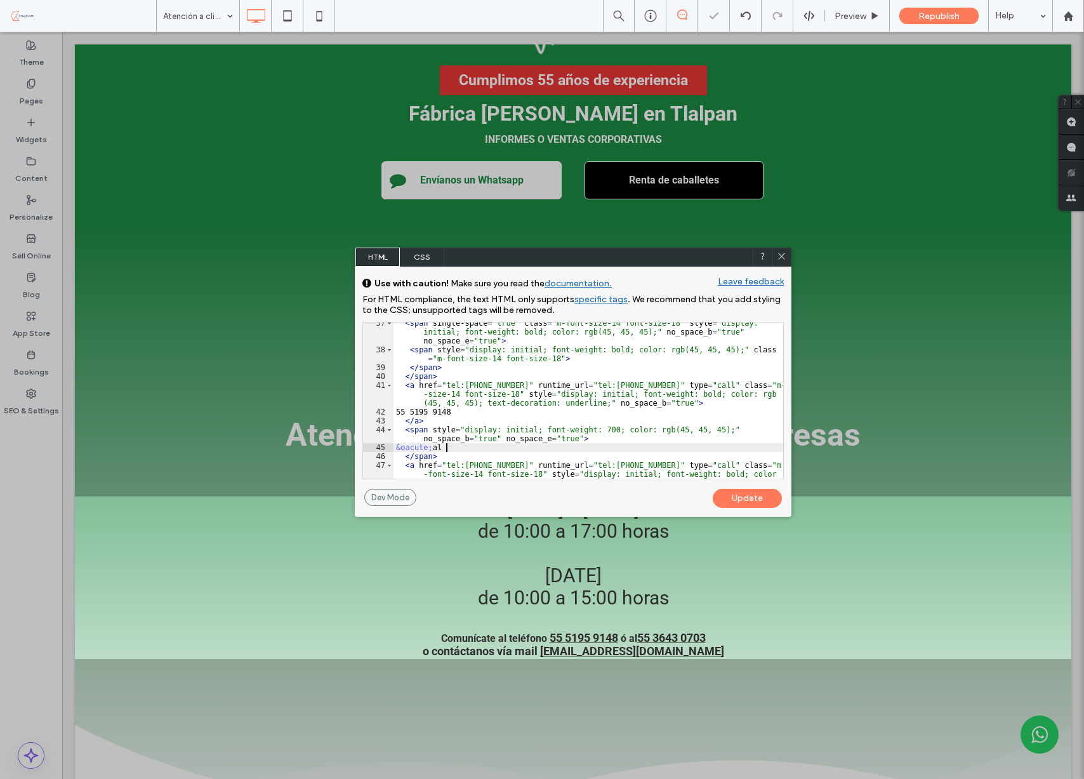
drag, startPoint x: 446, startPoint y: 447, endPoint x: 477, endPoint y: 451, distance: 30.7
click at [446, 447] on div "< span single-space = "true" class = "m-font-size-14 font-size-18" style = "dis…" at bounding box center [588, 423] width 390 height 209
click at [456, 447] on div "< span single-space = "true" class = "m-font-size-14 font-size-18" style = "dis…" at bounding box center [588, 423] width 390 height 209
click at [761, 500] on div "Update" at bounding box center [747, 498] width 69 height 19
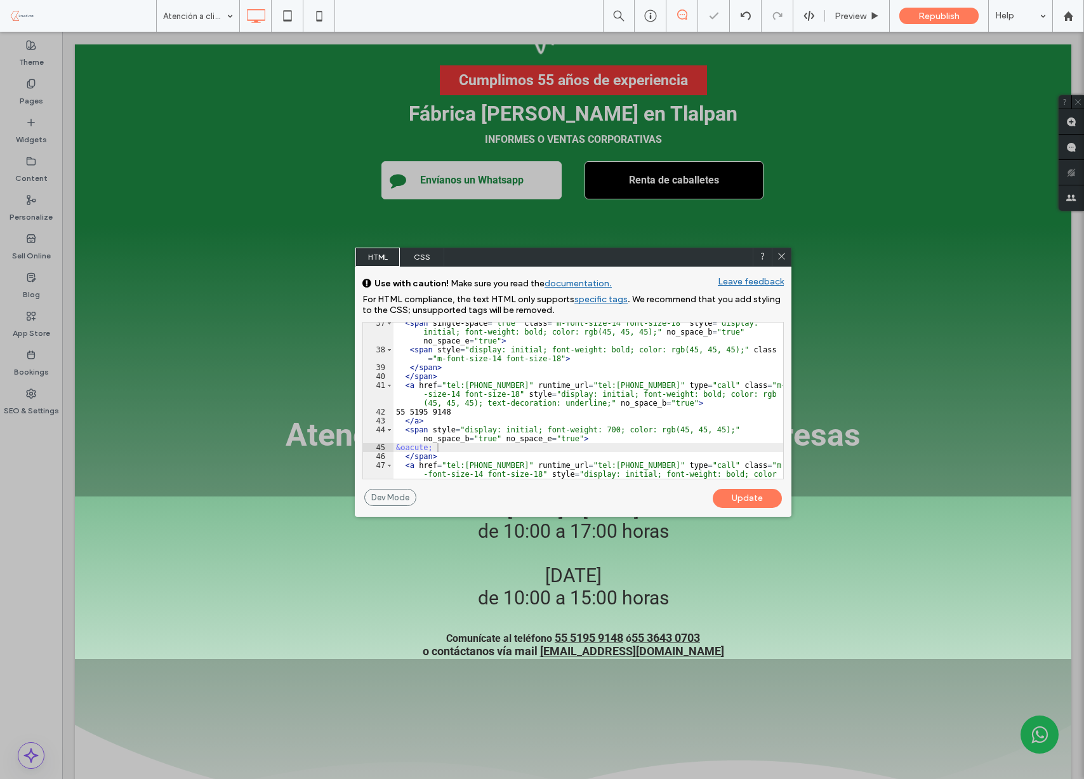
click at [472, 449] on div "< span single-space = "true" class = "m-font-size-14 font-size-18" style = "dis…" at bounding box center [588, 423] width 390 height 209
click at [738, 495] on div "Update" at bounding box center [747, 498] width 69 height 19
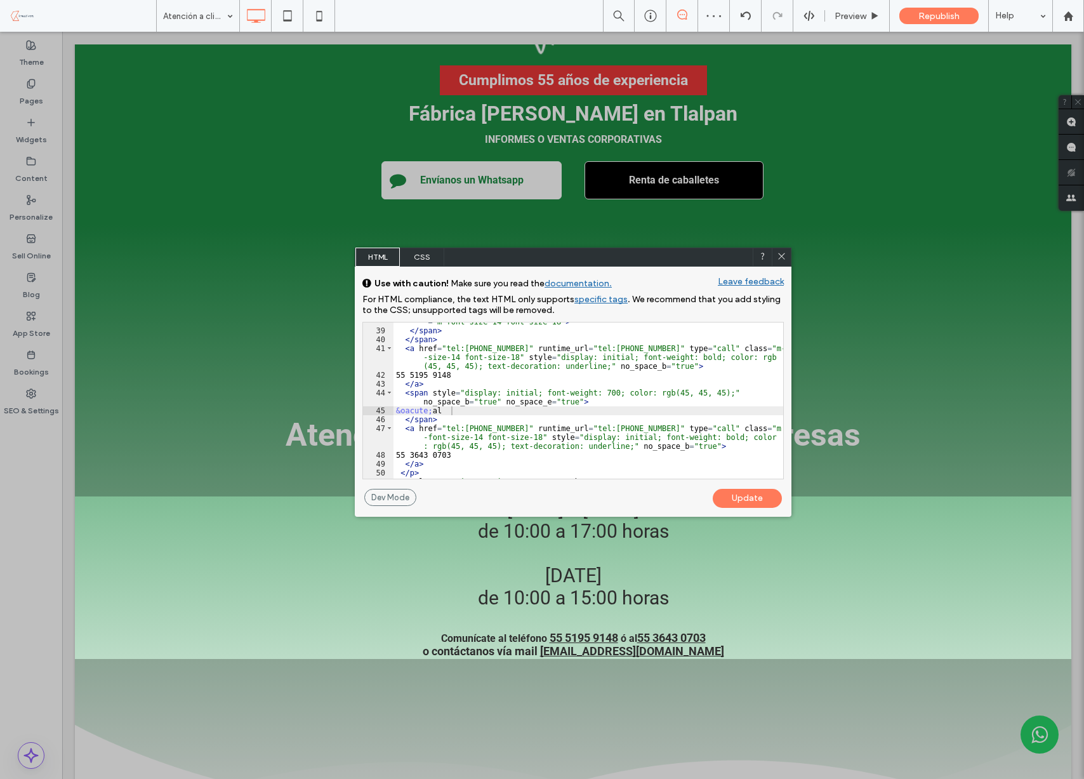
scroll to position [449, 0]
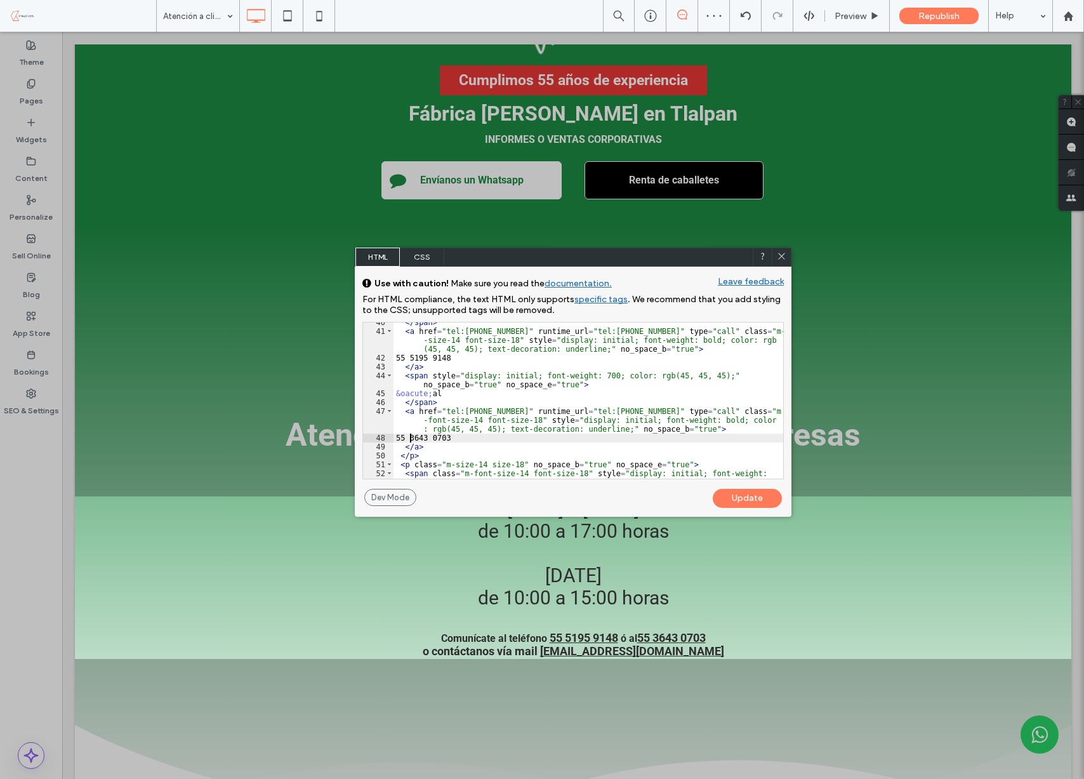
drag, startPoint x: 411, startPoint y: 438, endPoint x: 442, endPoint y: 445, distance: 31.9
click at [411, 438] on div "</ span > < a href = "tel:5551959148" runtime_url = "tel:5551959148" type = "ca…" at bounding box center [588, 409] width 390 height 183
type textarea "**"
click at [745, 491] on div "Update" at bounding box center [747, 498] width 69 height 19
click at [781, 256] on icon at bounding box center [782, 256] width 10 height 10
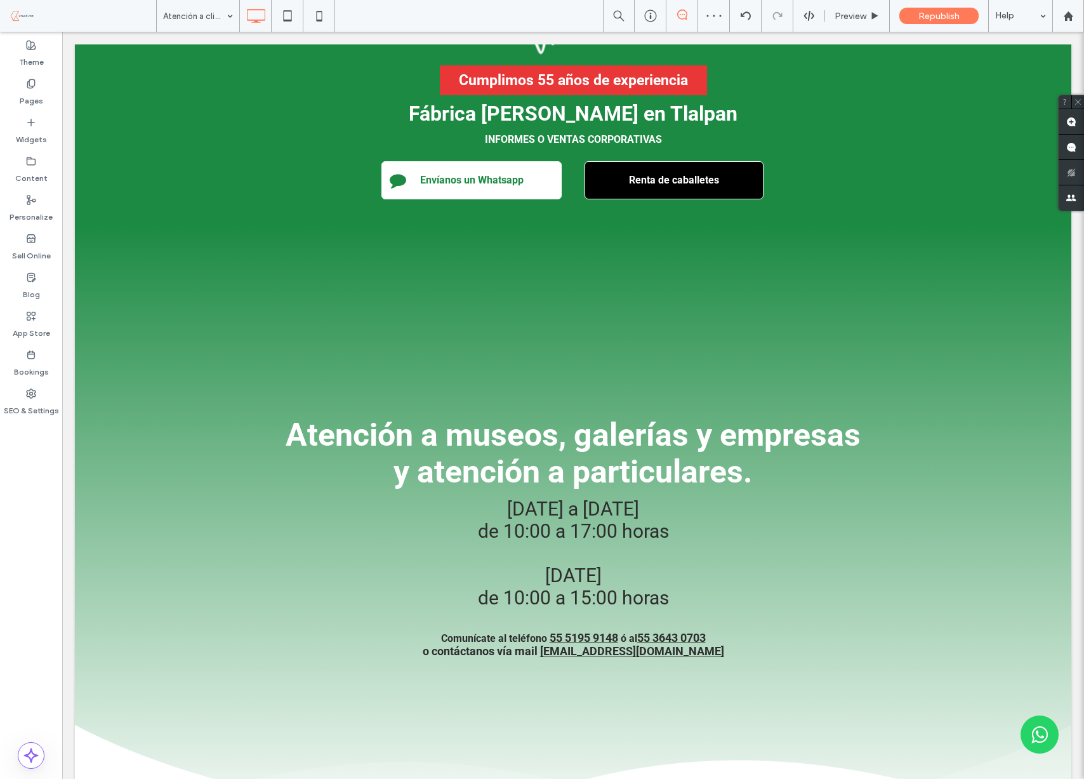
scroll to position [188, 0]
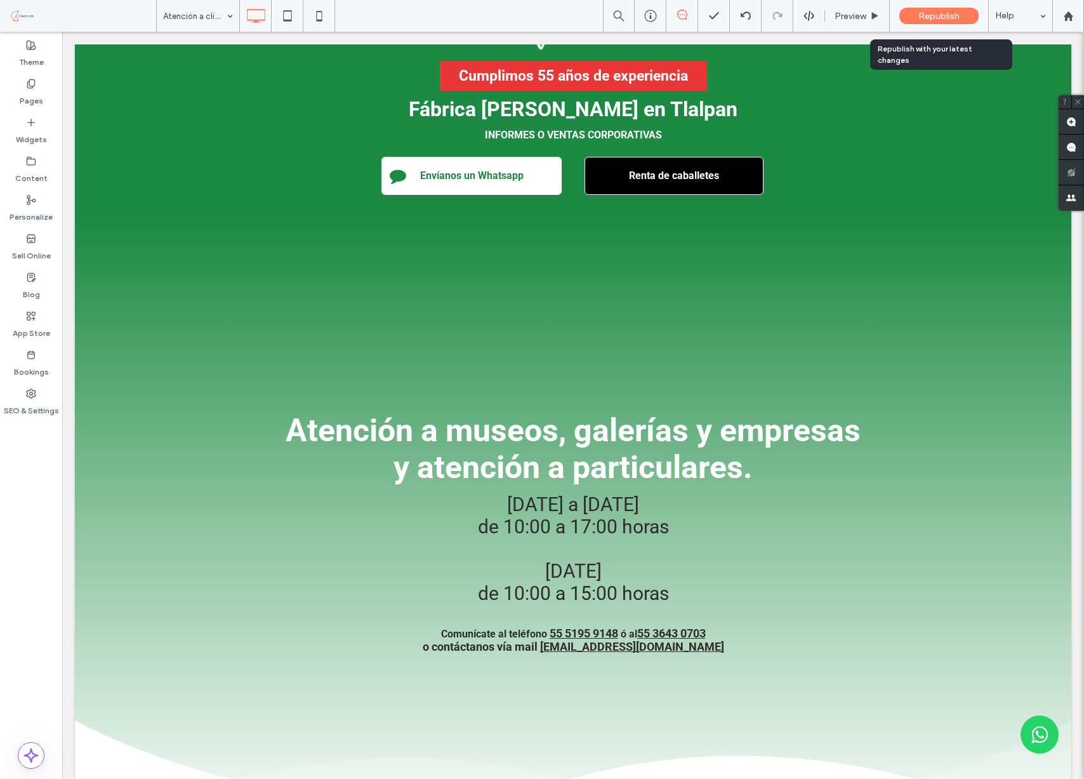
click at [940, 14] on span "Republish" at bounding box center [938, 16] width 41 height 11
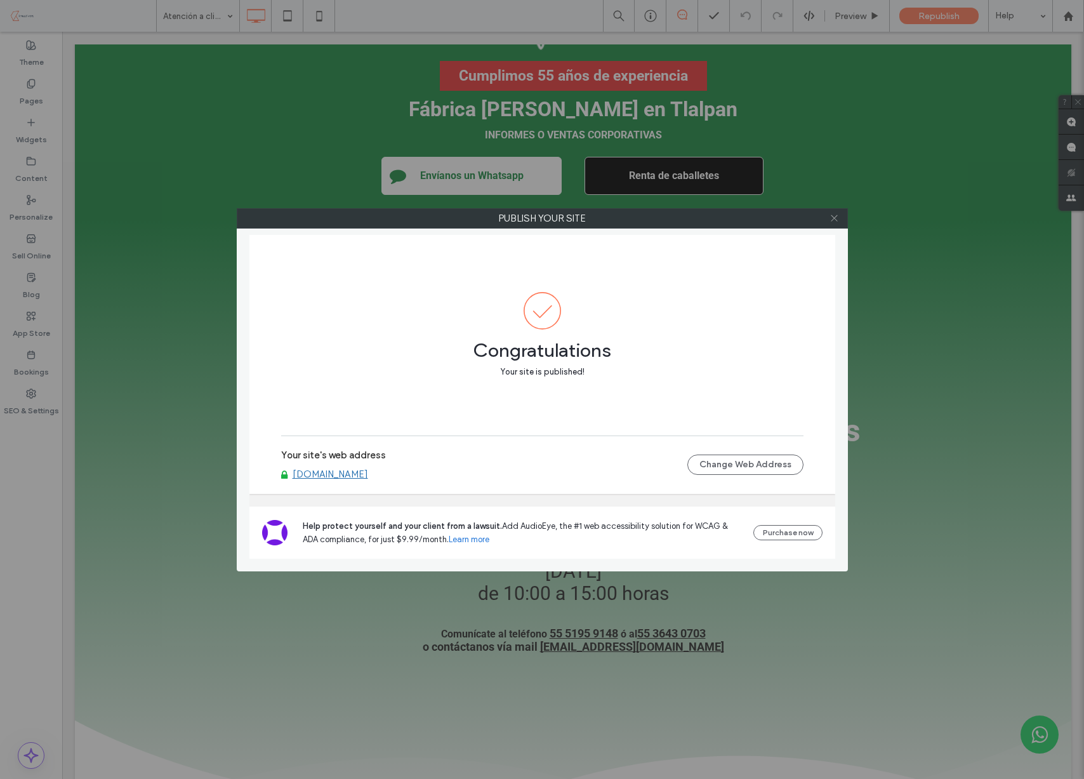
click at [830, 220] on icon at bounding box center [834, 218] width 10 height 10
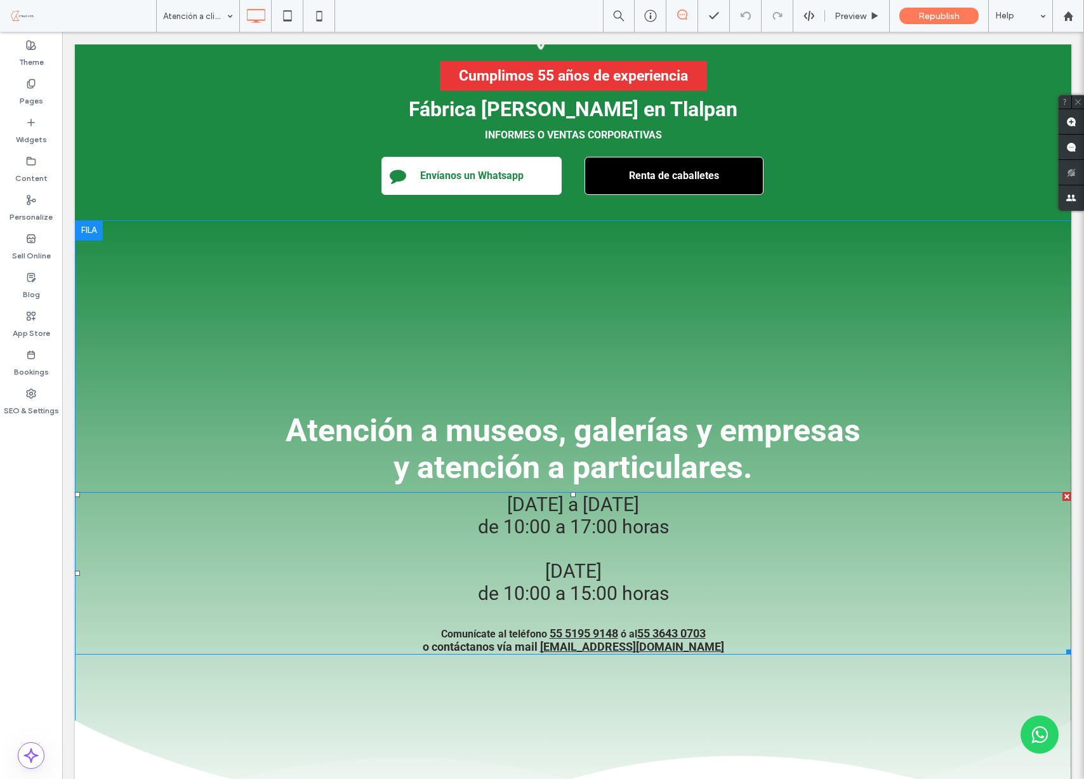
click at [583, 609] on h2 at bounding box center [573, 615] width 996 height 22
